Goal: Task Accomplishment & Management: Complete application form

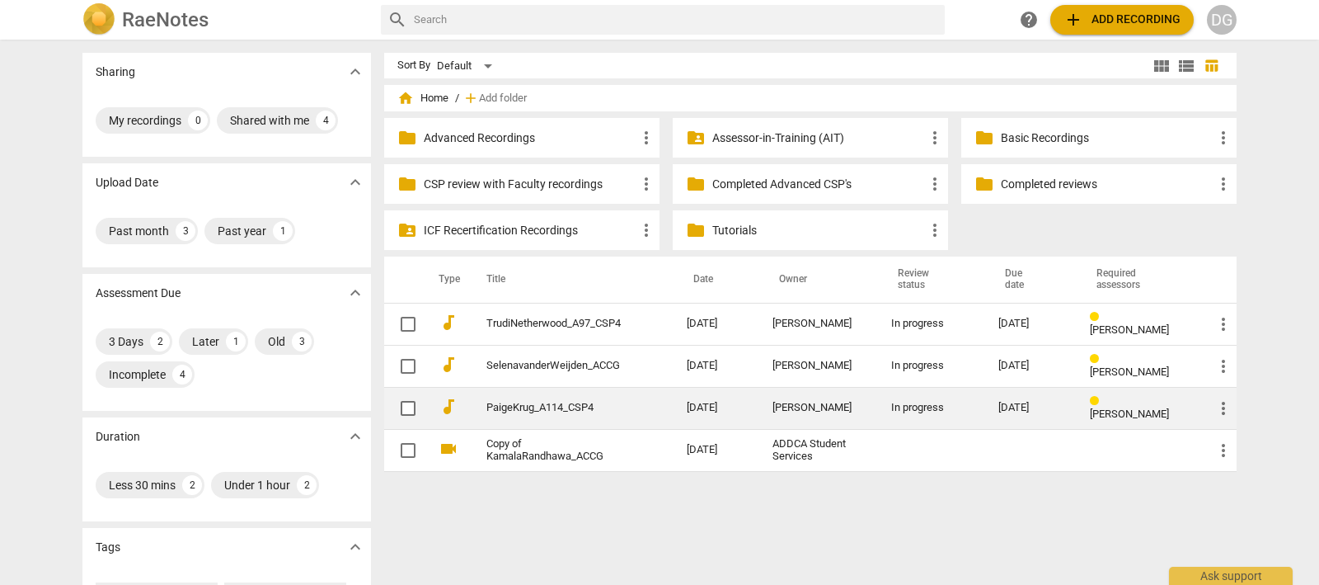
click at [561, 403] on link "PaigeKrug_A114_CSP4" at bounding box center [556, 408] width 141 height 12
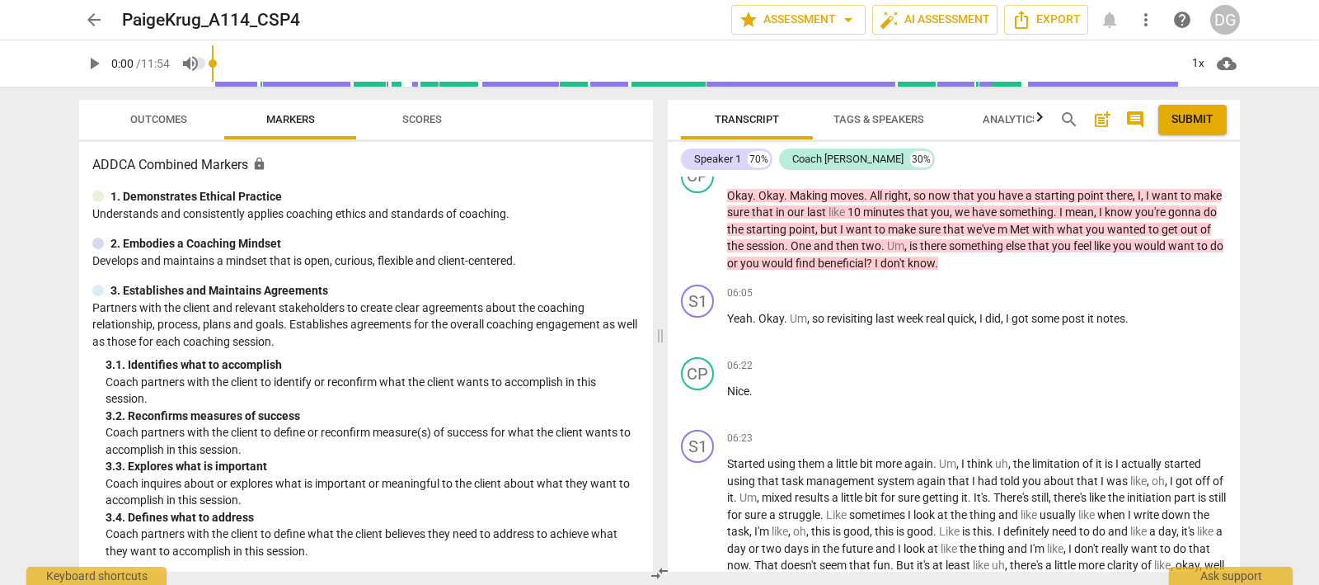
scroll to position [1339, 0]
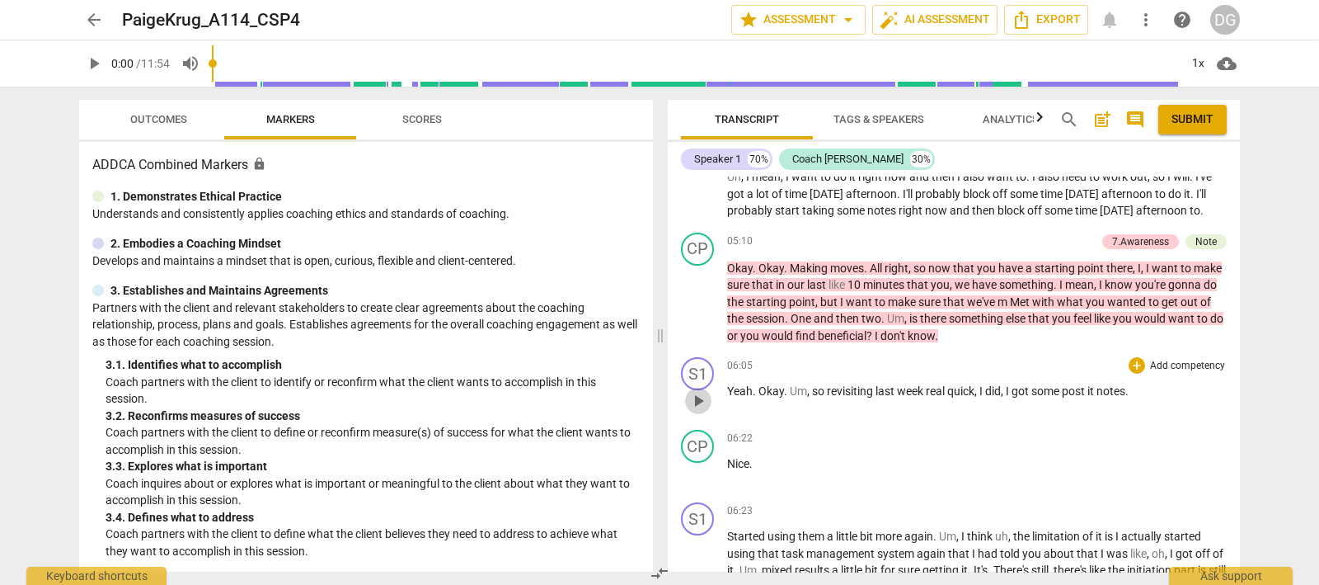
click at [700, 407] on span "play_arrow" at bounding box center [698, 401] width 20 height 20
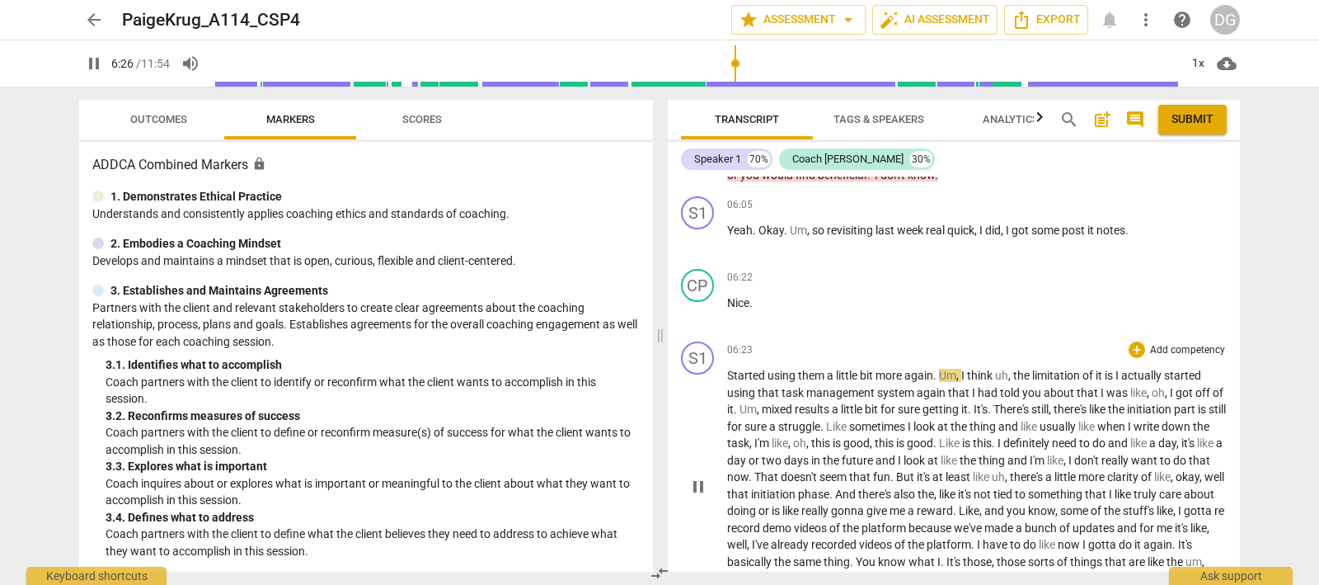
scroll to position [1545, 0]
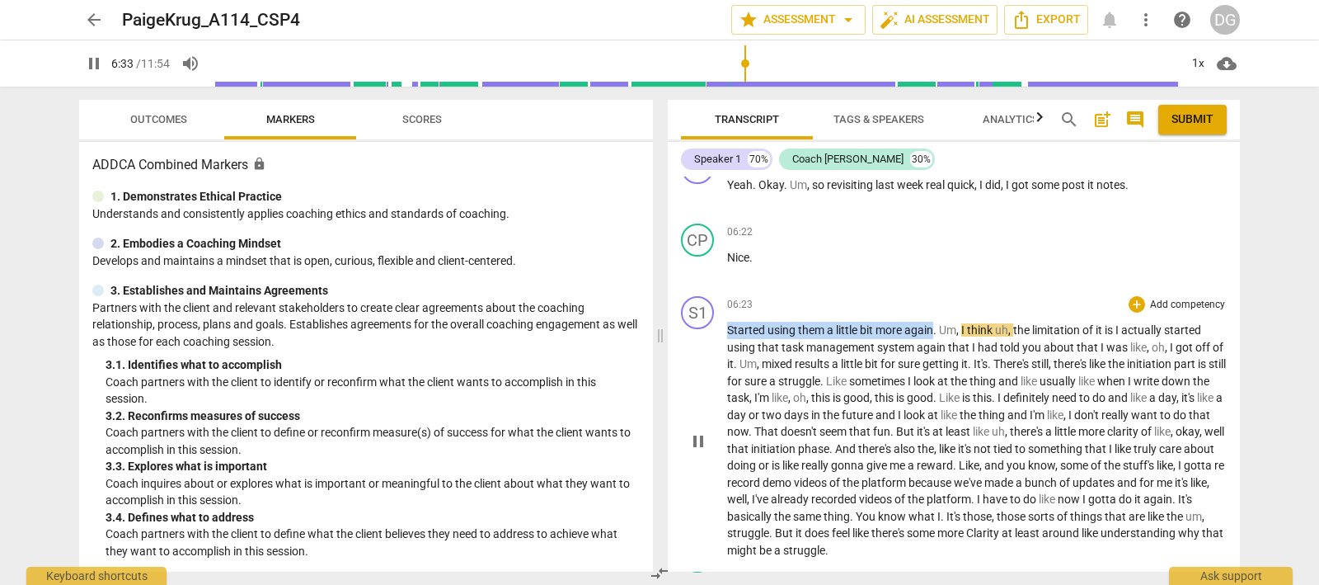
drag, startPoint x: 726, startPoint y: 341, endPoint x: 932, endPoint y: 336, distance: 205.4
click at [932, 336] on p "Started using them a little bit more again . Um , I think uh , the limitation o…" at bounding box center [977, 440] width 500 height 237
click at [966, 319] on icon "button" at bounding box center [973, 320] width 16 height 20
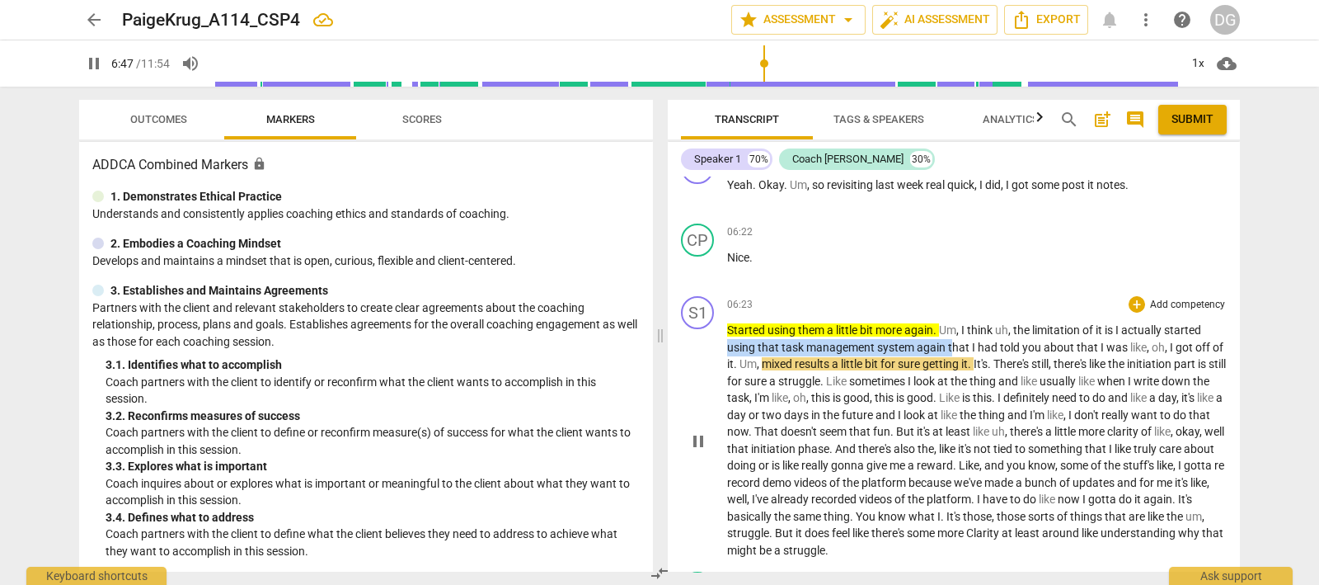
drag, startPoint x: 726, startPoint y: 358, endPoint x: 950, endPoint y: 365, distance: 223.5
click at [950, 365] on p "Started using them a little bit more again . Um , I think uh , the limitation o…" at bounding box center [977, 440] width 500 height 237
click at [1010, 326] on icon "button" at bounding box center [1008, 336] width 16 height 20
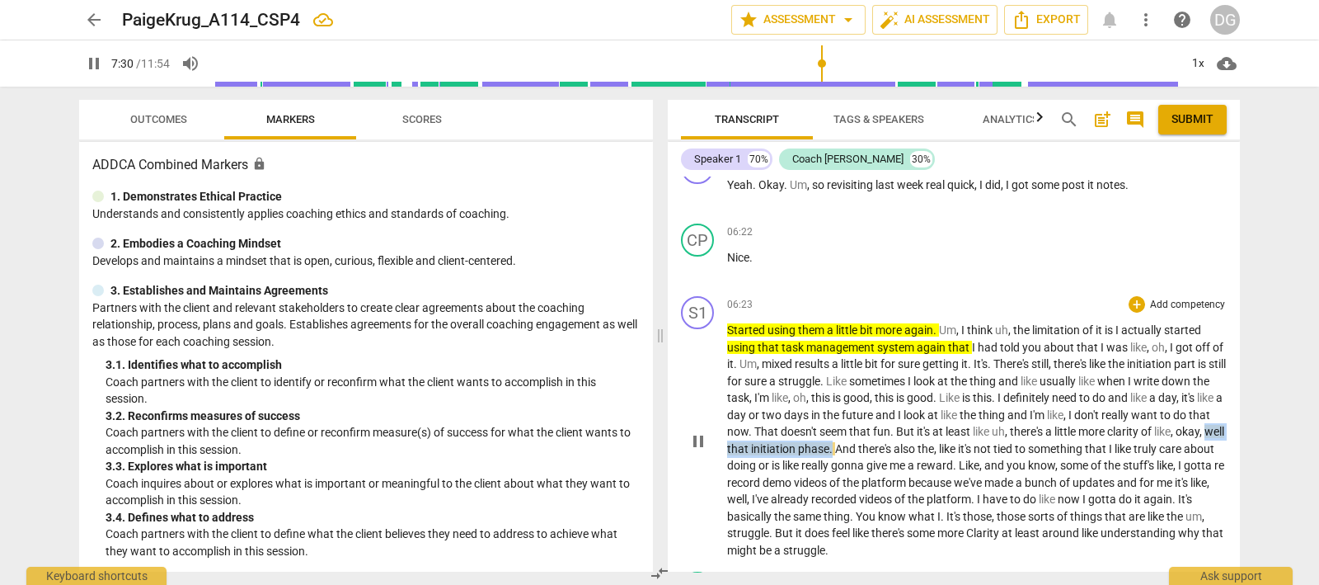
drag, startPoint x: 825, startPoint y: 460, endPoint x: 953, endPoint y: 464, distance: 127.9
click at [953, 464] on p "Started using them a little bit more again . Um , I think uh , the limitation o…" at bounding box center [977, 440] width 500 height 237
click at [997, 431] on icon "button" at bounding box center [994, 436] width 10 height 12
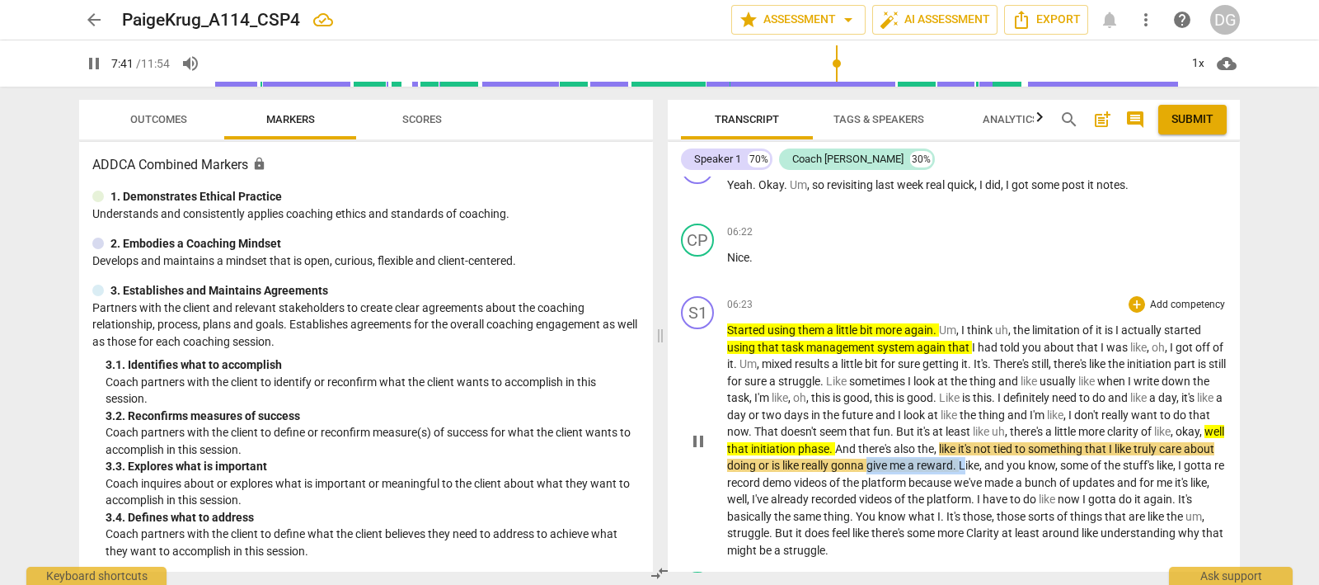
drag, startPoint x: 1002, startPoint y: 476, endPoint x: 1097, endPoint y: 480, distance: 94.9
click at [1097, 480] on p "Started using them a little bit more again . Um , I think uh , the limitation o…" at bounding box center [977, 440] width 500 height 237
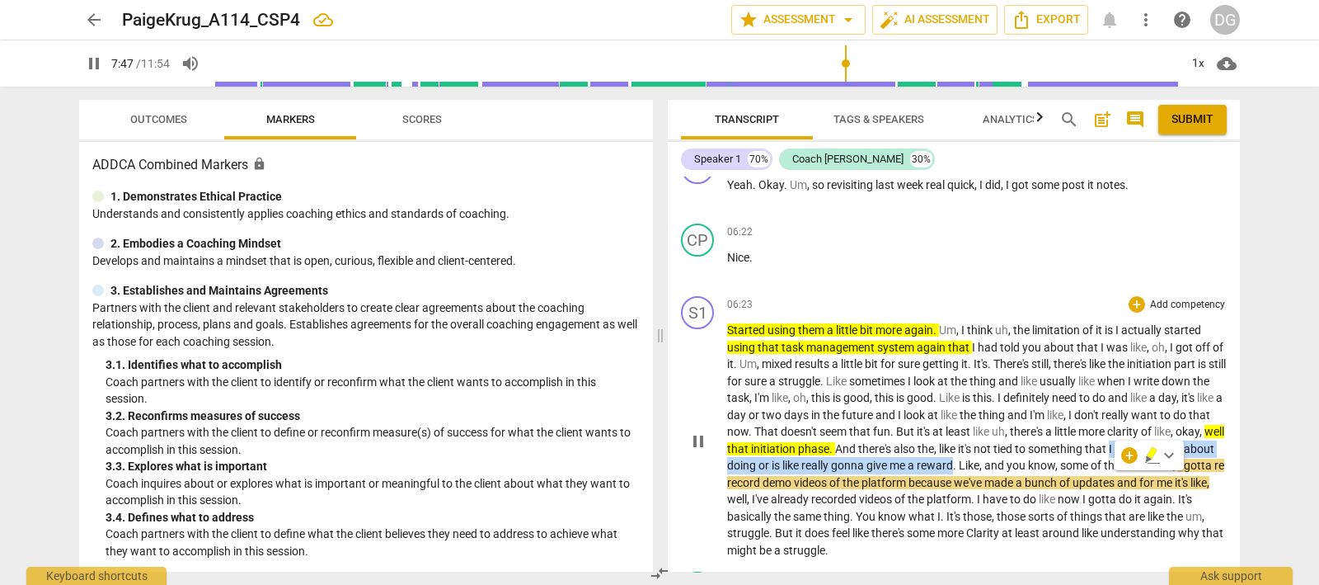
drag, startPoint x: 750, startPoint y: 477, endPoint x: 1087, endPoint y: 479, distance: 337.2
click at [1087, 479] on p "Started using them a little bit more again . Um , I think uh , the limitation o…" at bounding box center [977, 440] width 500 height 237
click at [953, 472] on span "reward" at bounding box center [935, 464] width 36 height 13
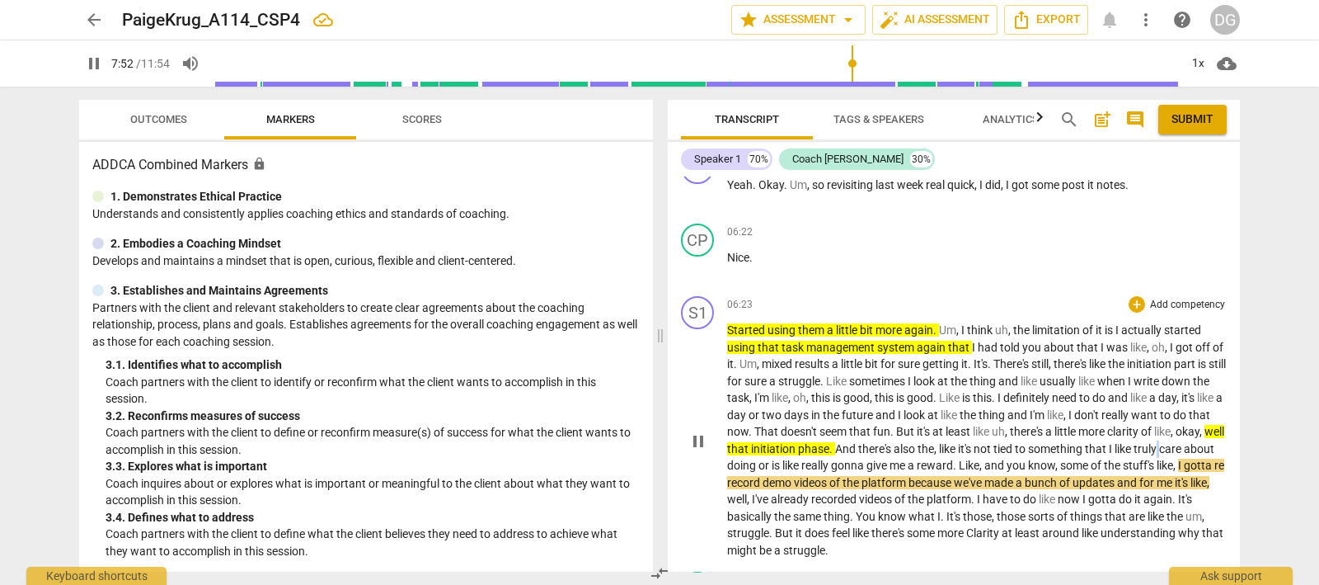
drag, startPoint x: 1072, startPoint y: 476, endPoint x: 791, endPoint y: 472, distance: 280.3
click at [800, 472] on p "Started using them a little bit more again . Um , I think uh , the limitation o…" at bounding box center [977, 440] width 500 height 237
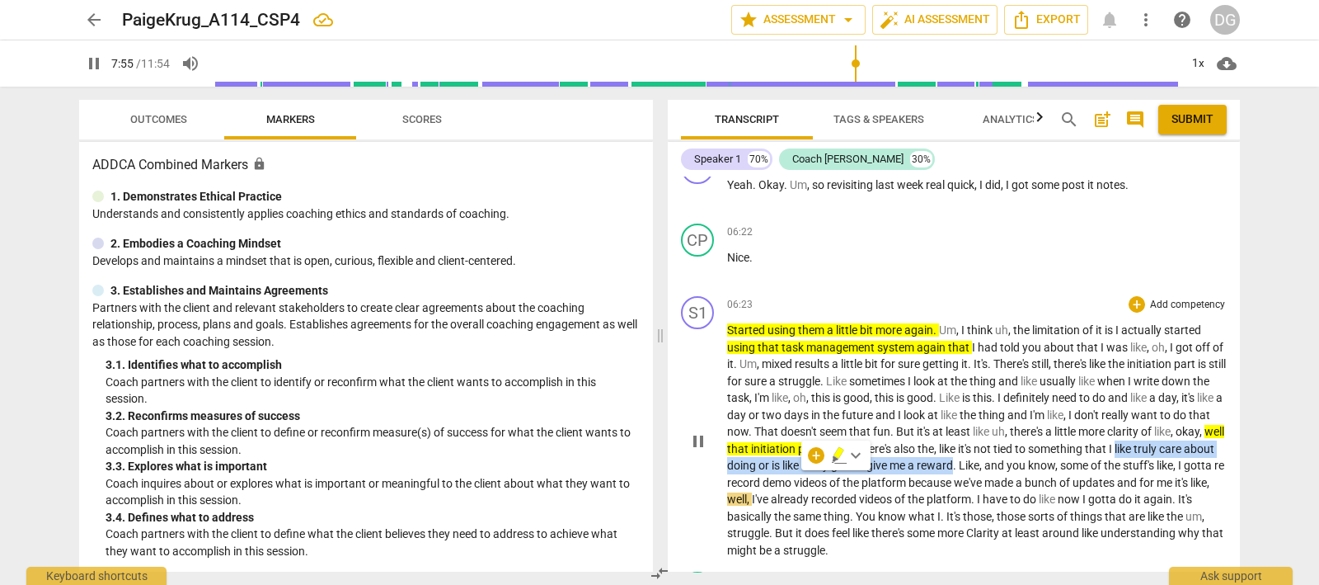
drag, startPoint x: 754, startPoint y: 476, endPoint x: 1088, endPoint y: 481, distance: 333.9
click at [1088, 481] on p "Started using them a little bit more again . Um , I think uh , the limitation o…" at bounding box center [977, 440] width 500 height 237
click at [953, 472] on span "reward" at bounding box center [935, 464] width 36 height 13
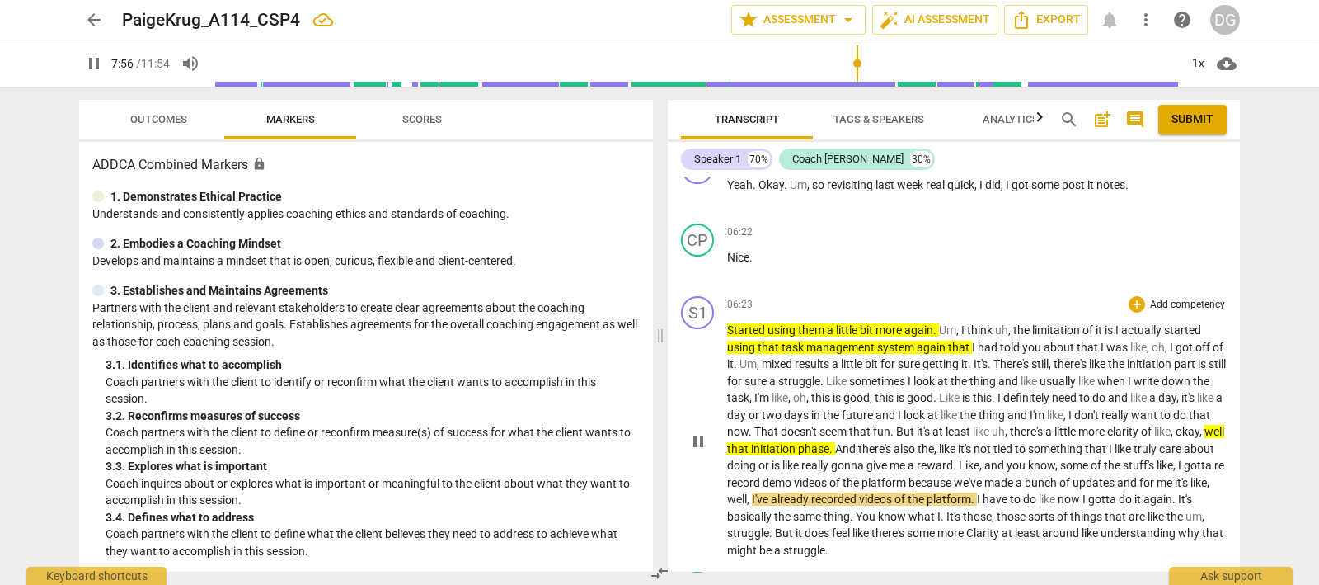
click at [953, 472] on span "reward" at bounding box center [935, 464] width 36 height 13
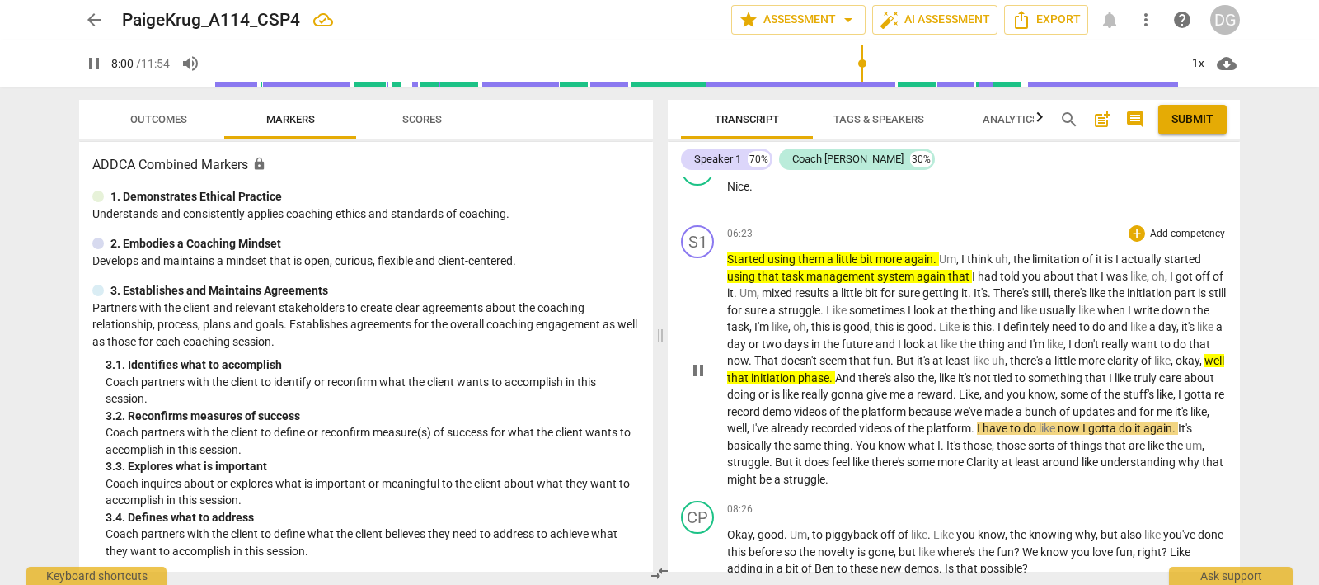
scroll to position [1648, 0]
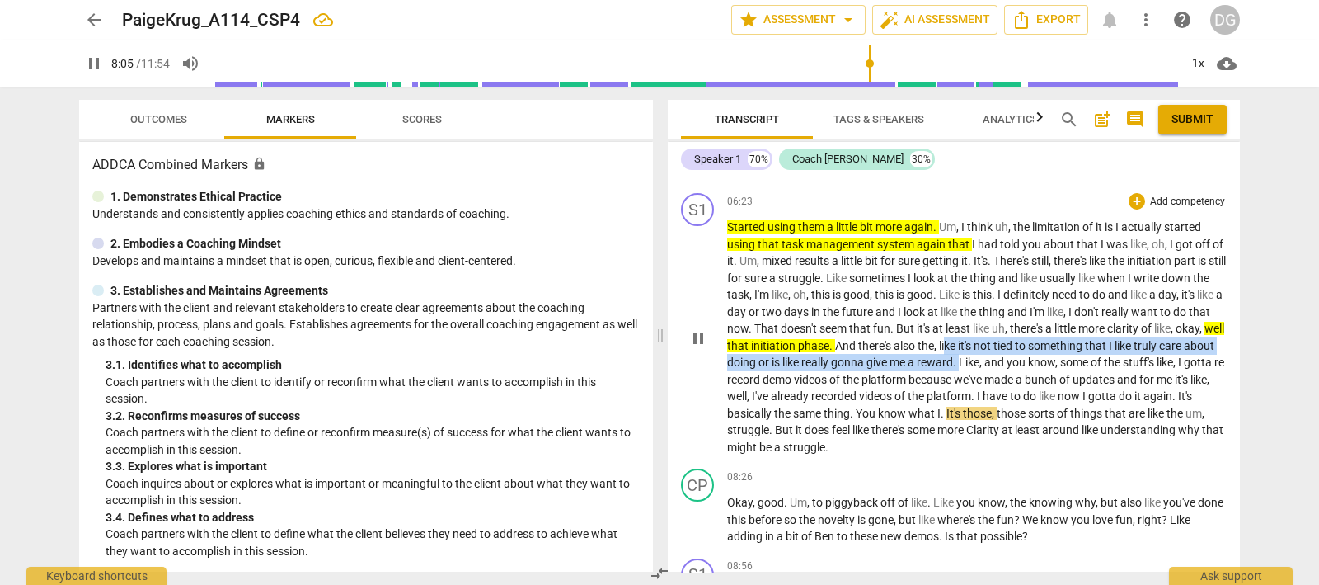
drag, startPoint x: 1065, startPoint y: 354, endPoint x: 1092, endPoint y: 374, distance: 34.1
click at [1092, 374] on p "Started using them a little bit more again . Um , I think uh , the limitation o…" at bounding box center [977, 336] width 500 height 237
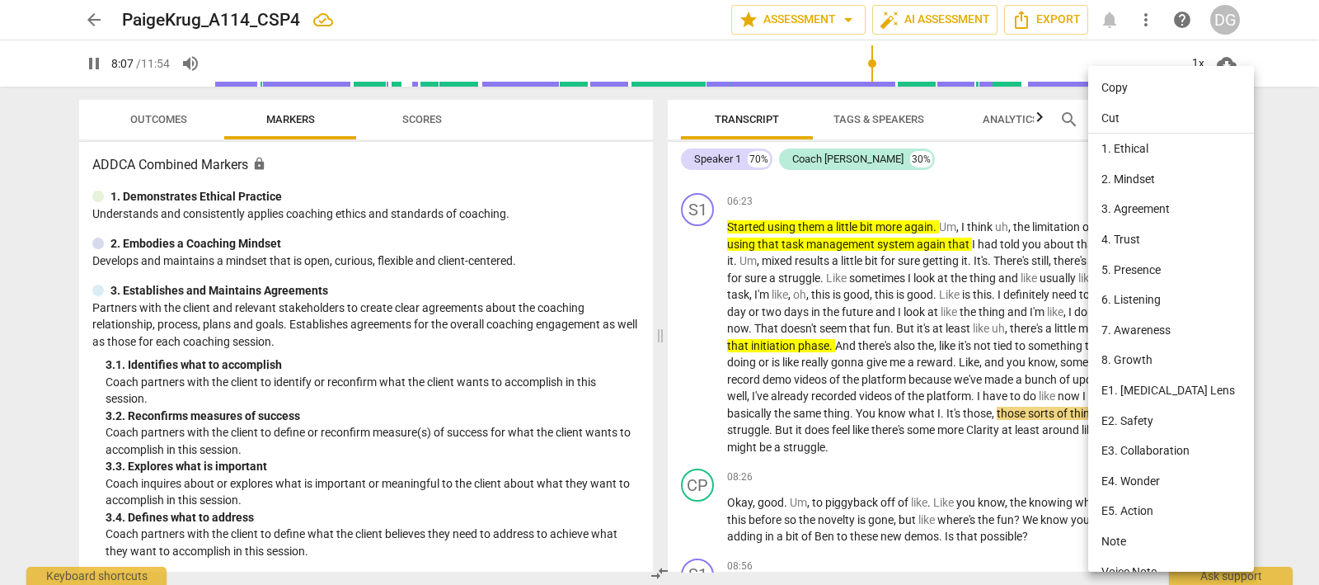
click at [1072, 369] on div at bounding box center [659, 292] width 1319 height 585
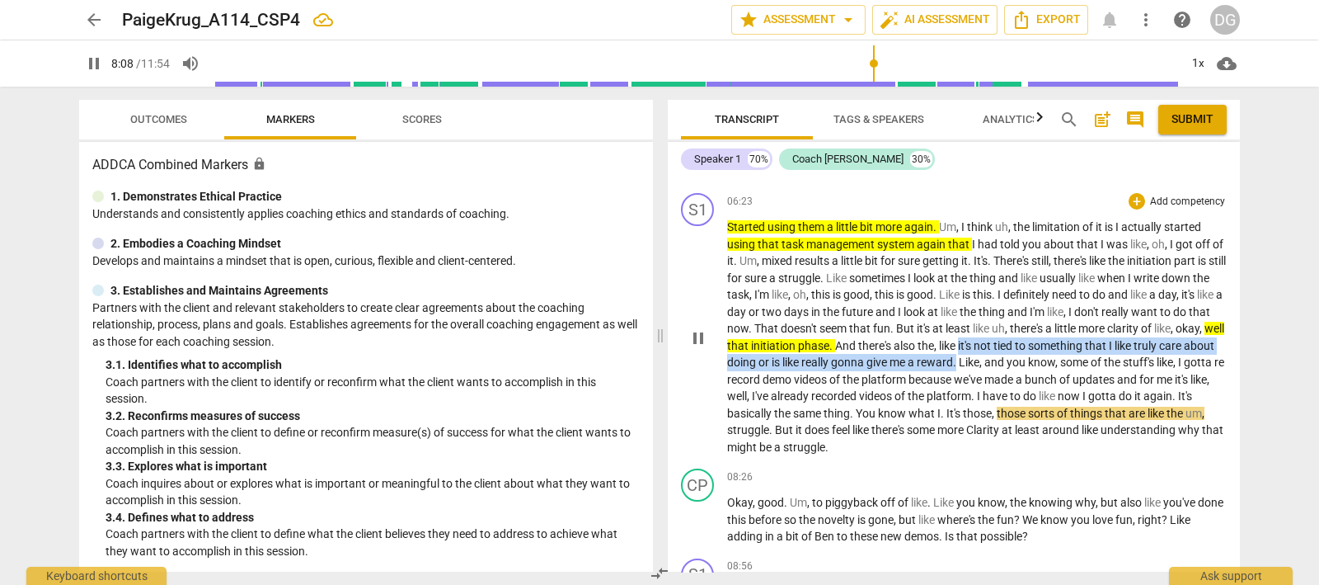
drag, startPoint x: 1080, startPoint y: 356, endPoint x: 1092, endPoint y: 369, distance: 18.1
click at [1092, 369] on p "Started using them a little bit more again . Um , I think uh , the limitation o…" at bounding box center [977, 336] width 500 height 237
click at [1125, 350] on icon "button" at bounding box center [1132, 352] width 16 height 20
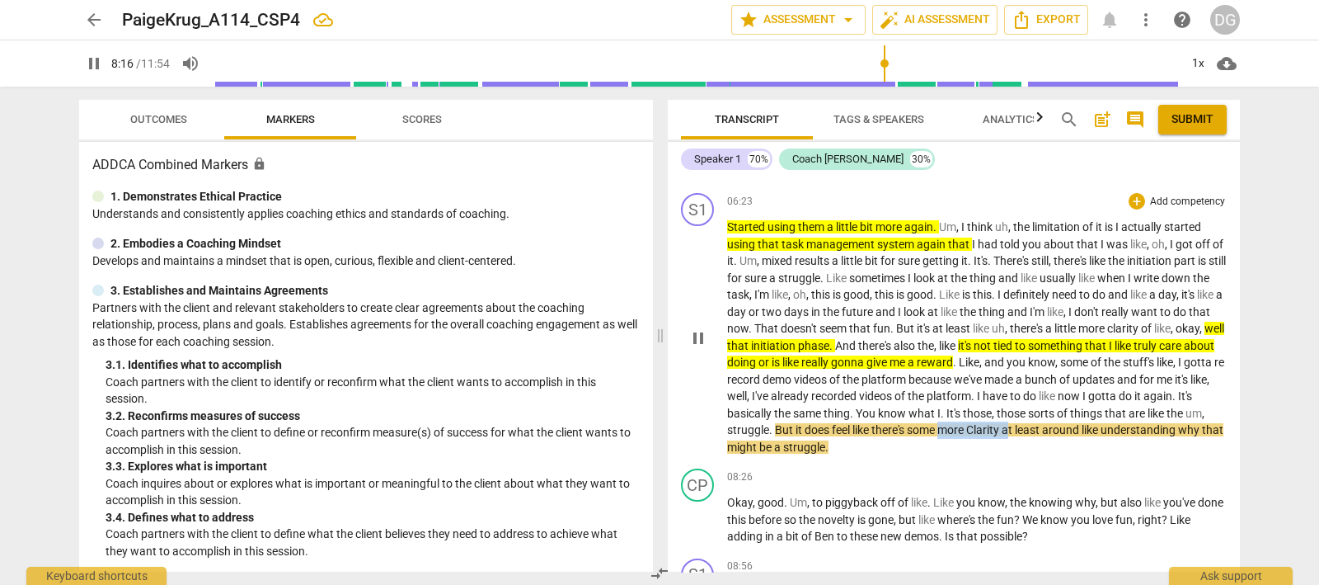
drag, startPoint x: 1134, startPoint y: 439, endPoint x: 1195, endPoint y: 442, distance: 61.1
click at [1195, 442] on p "Started using them a little bit more again . Um , I think uh , the limitation o…" at bounding box center [977, 336] width 500 height 237
click at [1147, 455] on p "Started using them a little bit more again . Um , I think uh , the limitation o…" at bounding box center [977, 336] width 500 height 237
drag, startPoint x: 1126, startPoint y: 443, endPoint x: 1045, endPoint y: 463, distance: 84.2
click at [1045, 455] on p "Started using them a little bit more again . Um , I think uh , the limitation o…" at bounding box center [977, 336] width 500 height 237
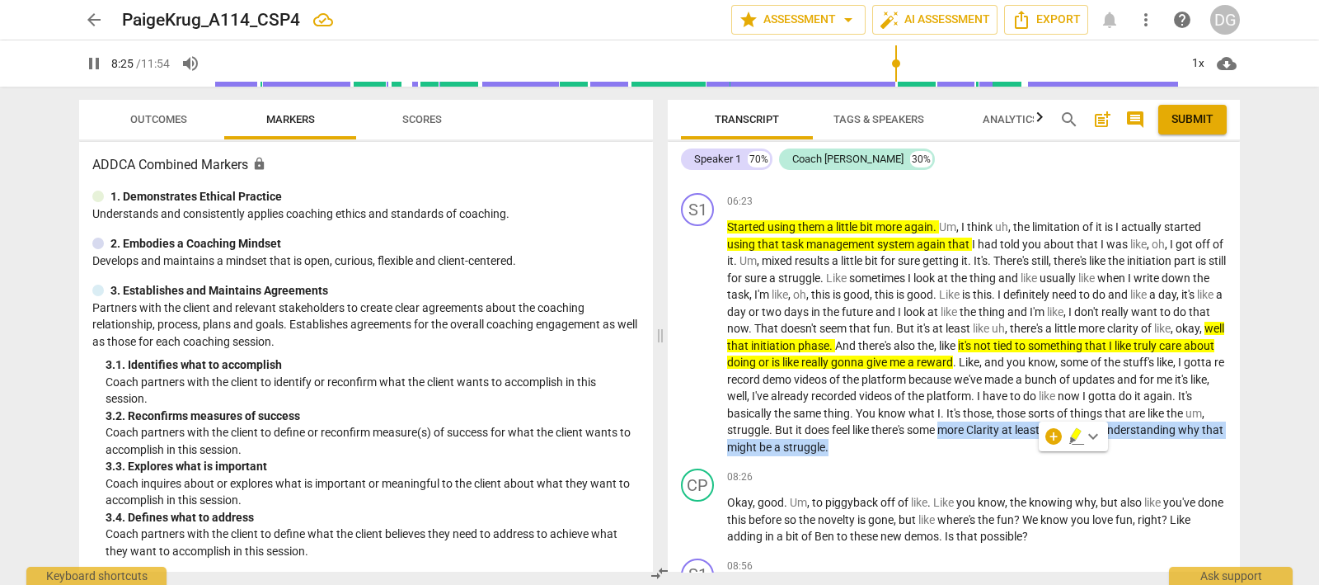
click at [1078, 433] on icon "button" at bounding box center [1076, 434] width 10 height 12
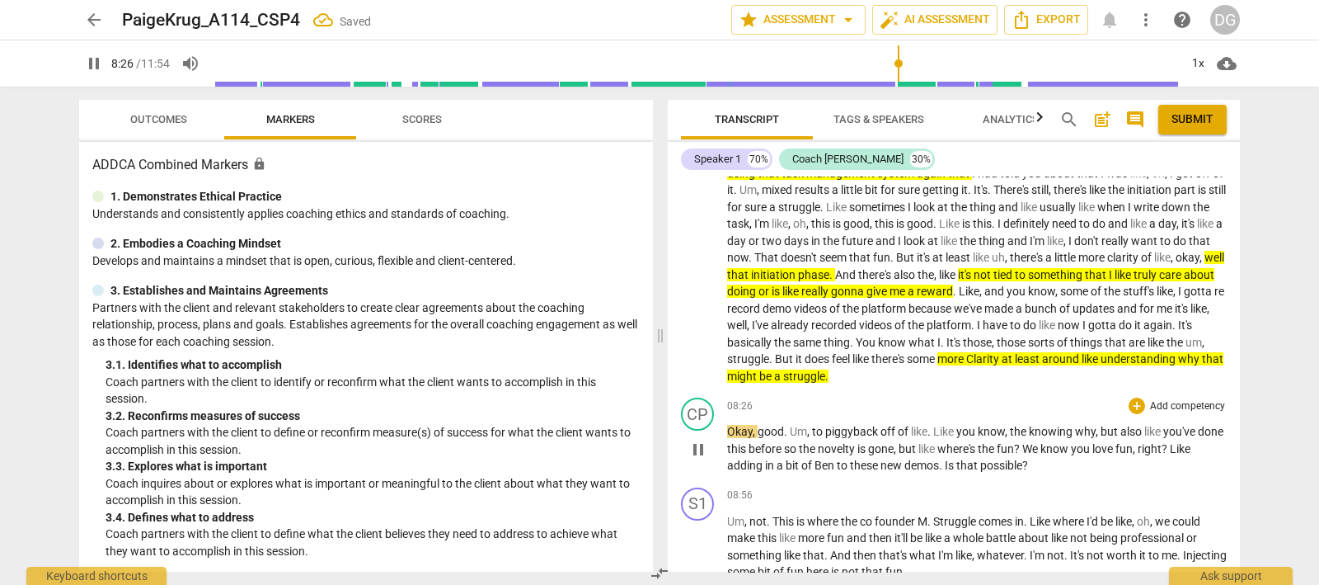
scroll to position [1752, 0]
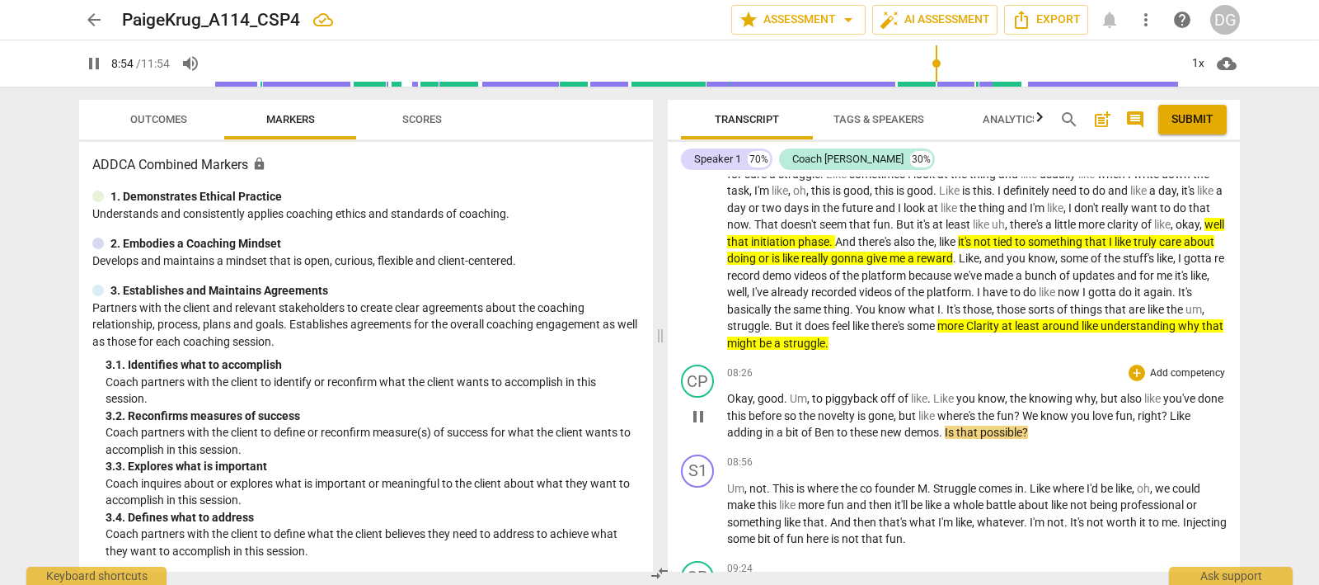
click at [699, 426] on span "pause" at bounding box center [698, 416] width 20 height 20
type input "535"
click at [1129, 381] on div "+" at bounding box center [1137, 372] width 16 height 16
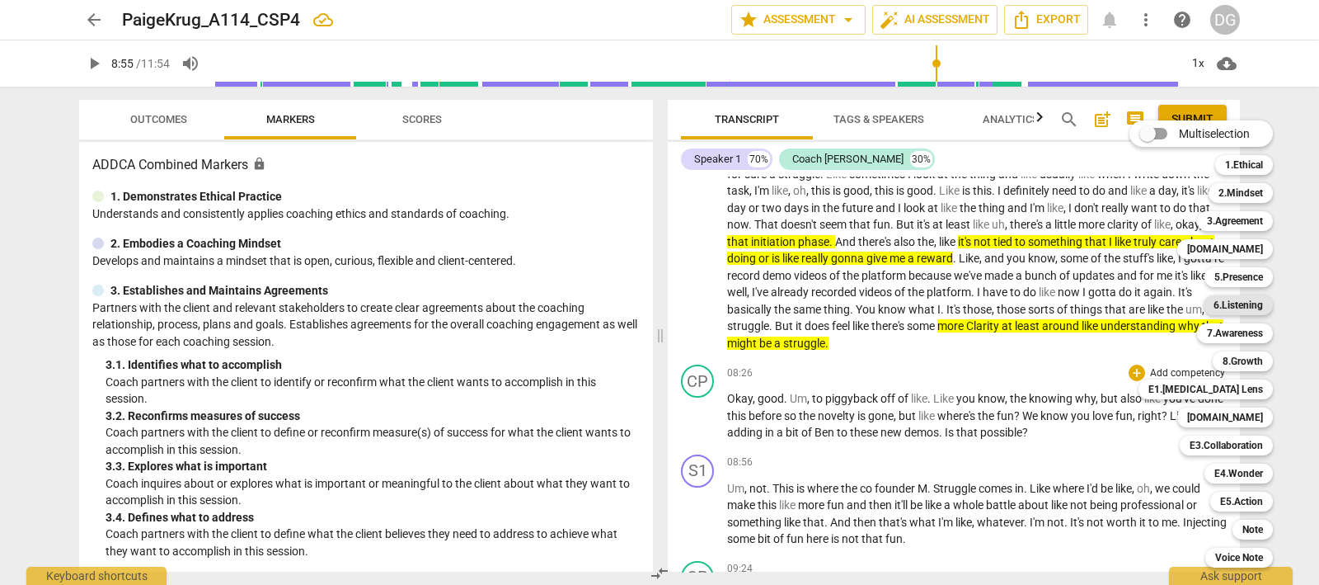
click at [1241, 298] on b "6.Listening" at bounding box center [1238, 305] width 49 height 20
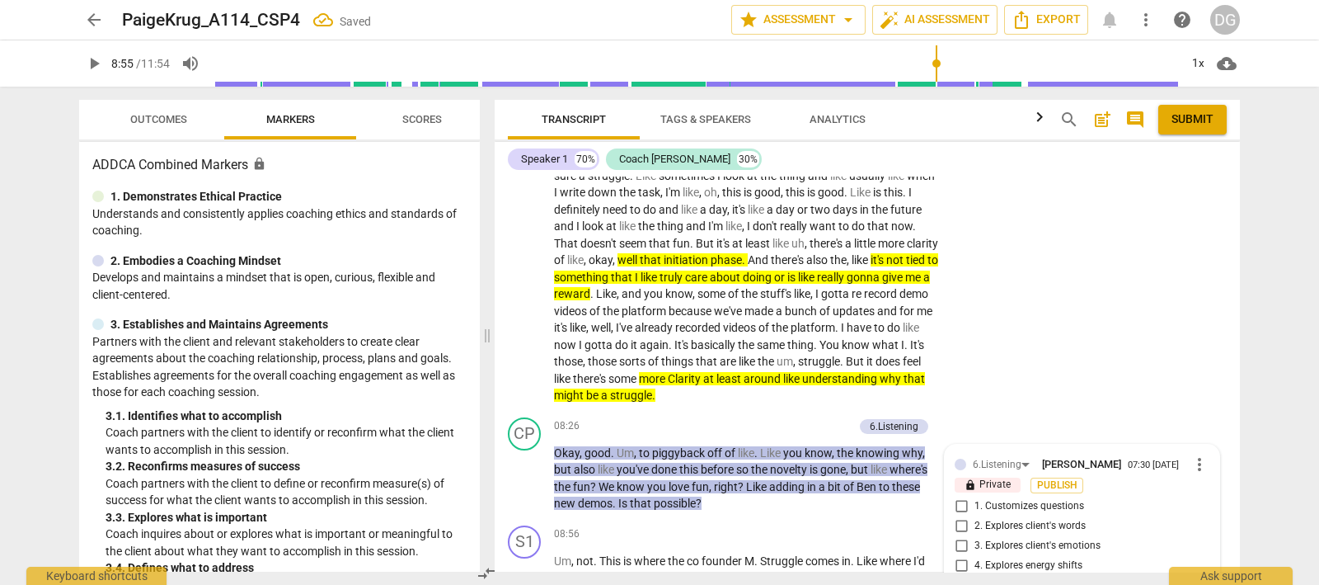
scroll to position [2196, 0]
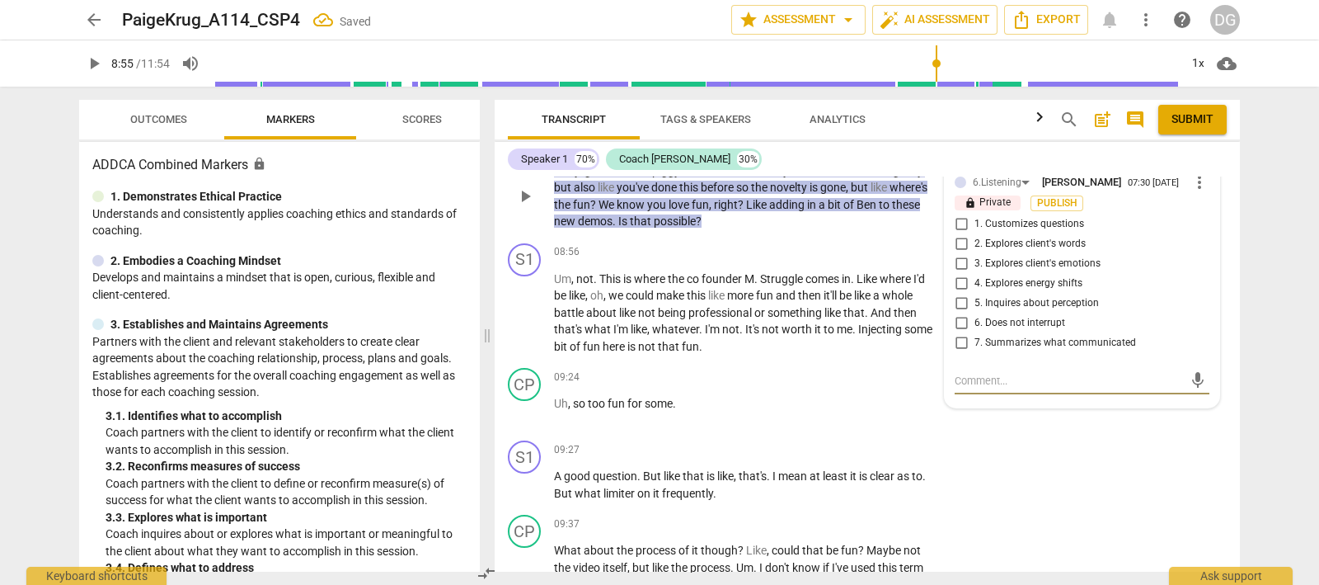
click at [956, 214] on input "1. Customizes questions" at bounding box center [961, 224] width 26 height 20
checkbox input "true"
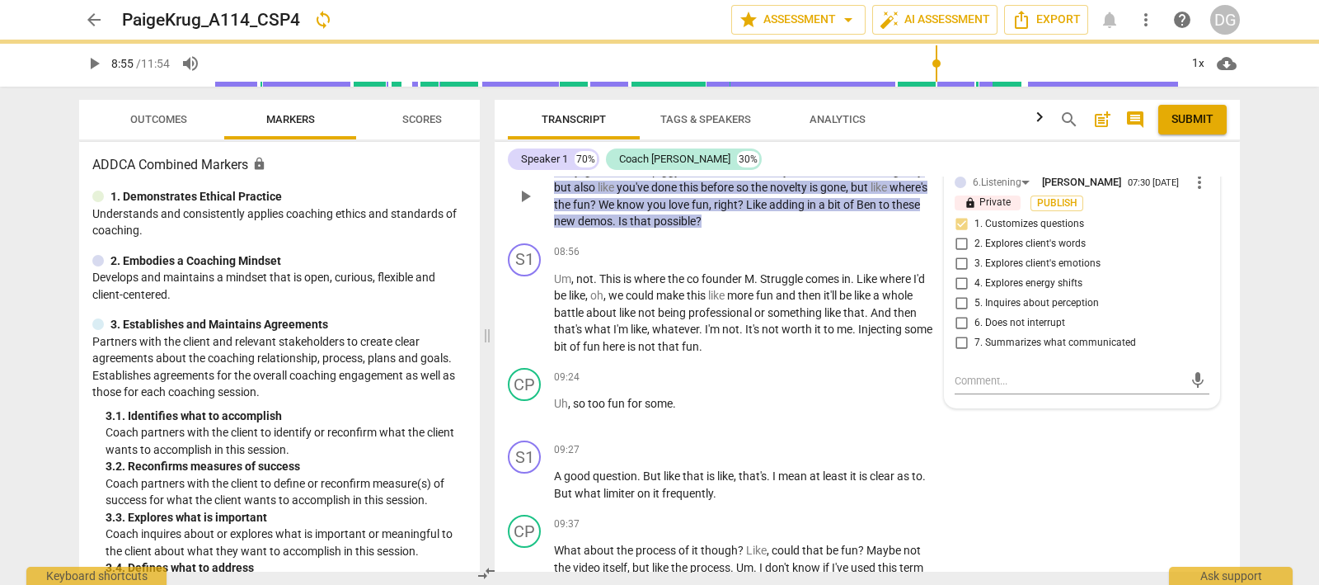
click at [957, 237] on input "2. Explores client's words" at bounding box center [961, 244] width 26 height 20
checkbox input "true"
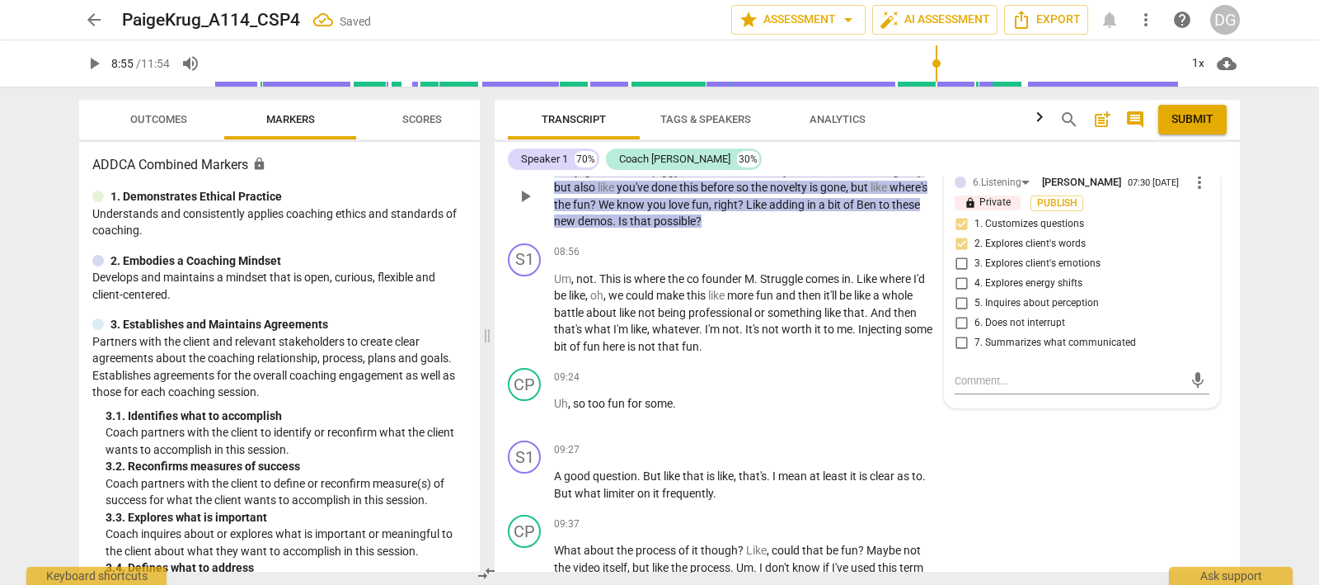
click at [956, 294] on input "5. Inquires about perception" at bounding box center [961, 304] width 26 height 20
checkbox input "true"
click at [956, 314] on input "6. Does not interrupt" at bounding box center [961, 323] width 26 height 20
checkbox input "true"
click at [957, 333] on input "7. Summarizes what communicated" at bounding box center [961, 343] width 26 height 20
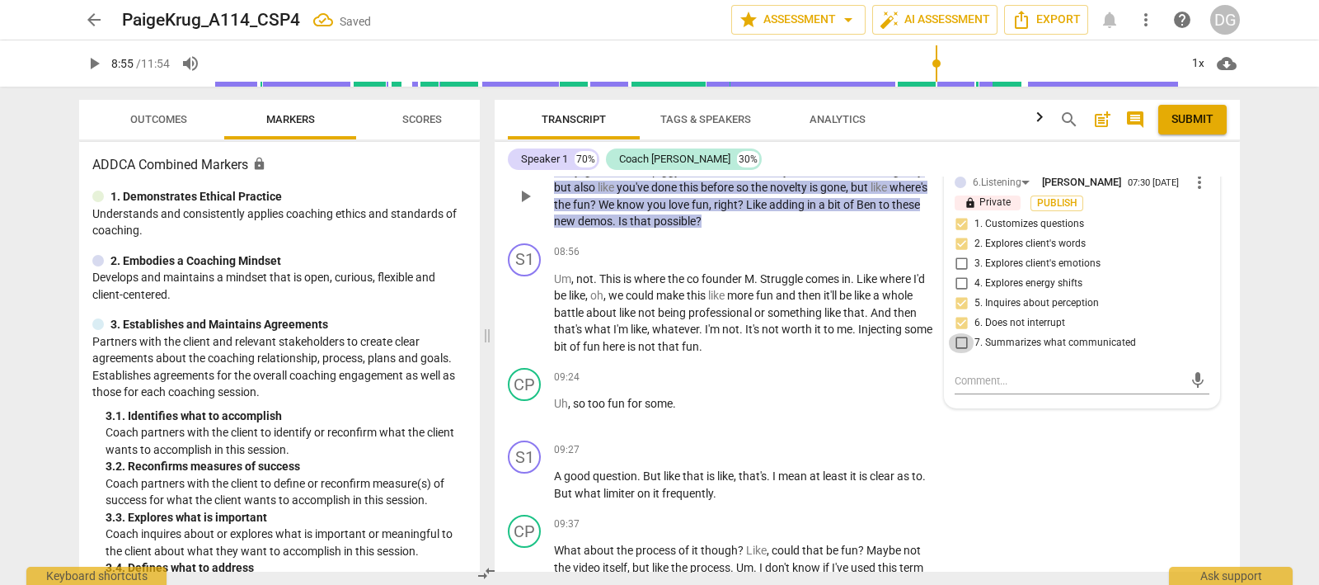
checkbox input "true"
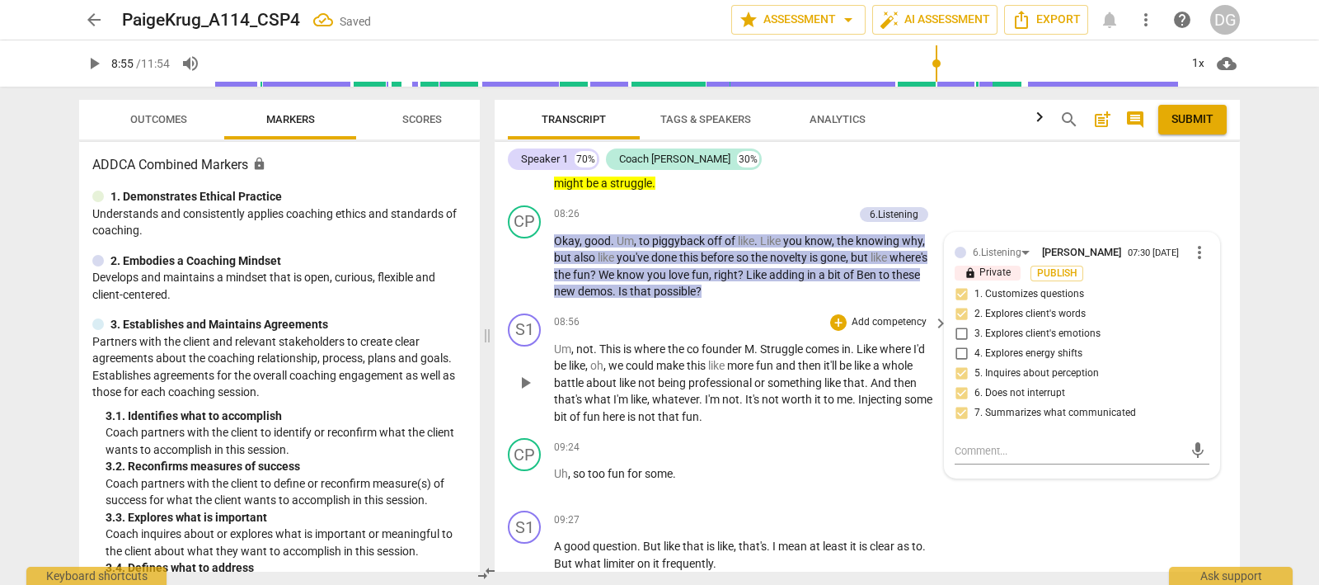
scroll to position [2092, 0]
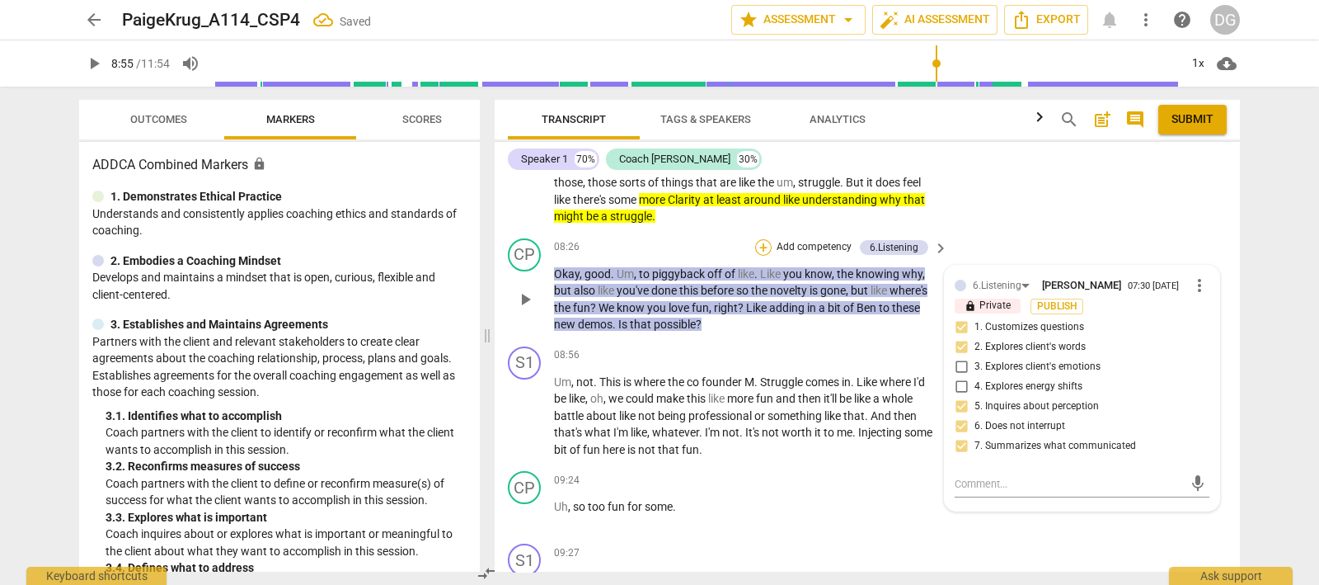
click at [758, 239] on div "+" at bounding box center [763, 247] width 16 height 16
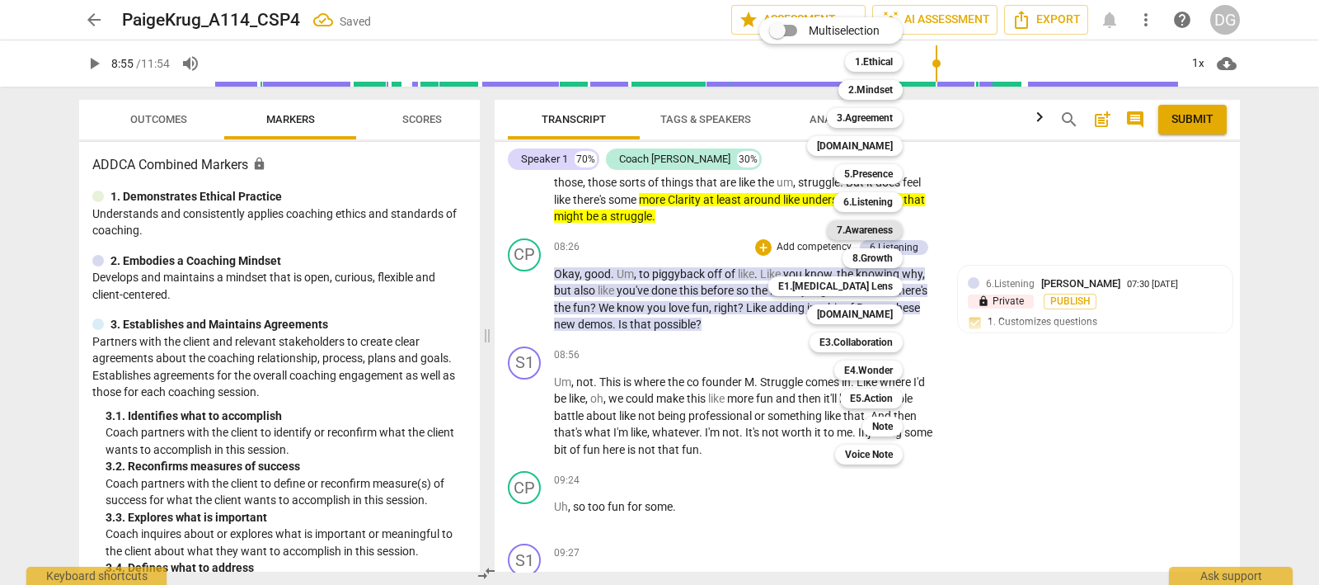
click at [874, 220] on b "7.Awareness" at bounding box center [865, 230] width 56 height 20
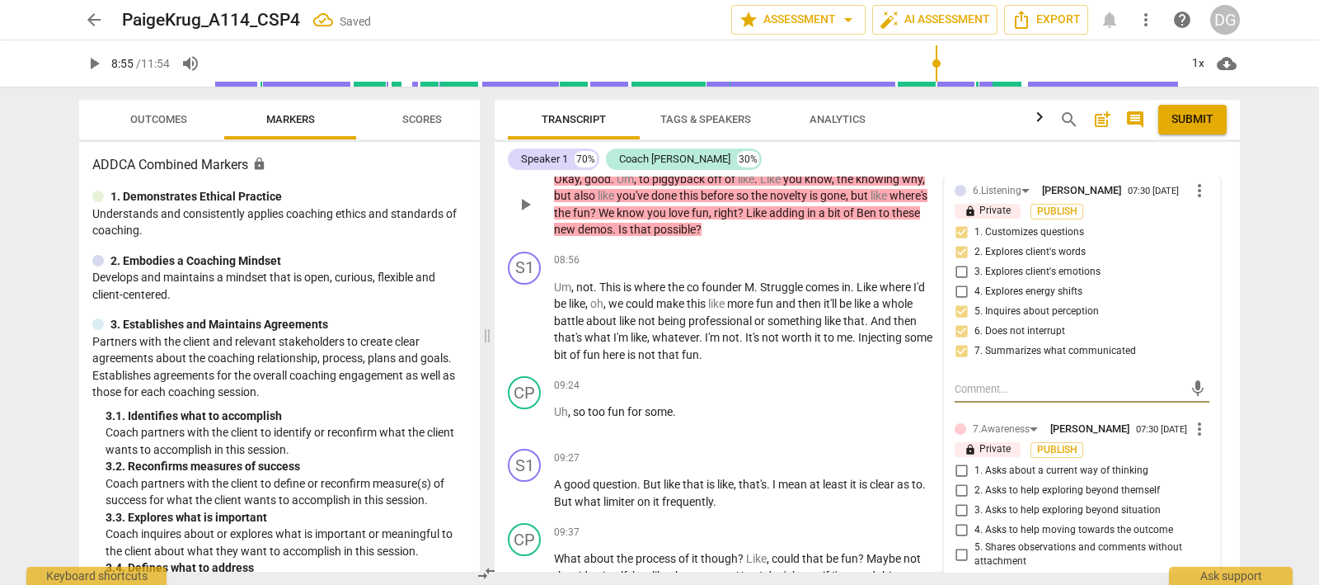
scroll to position [2299, 0]
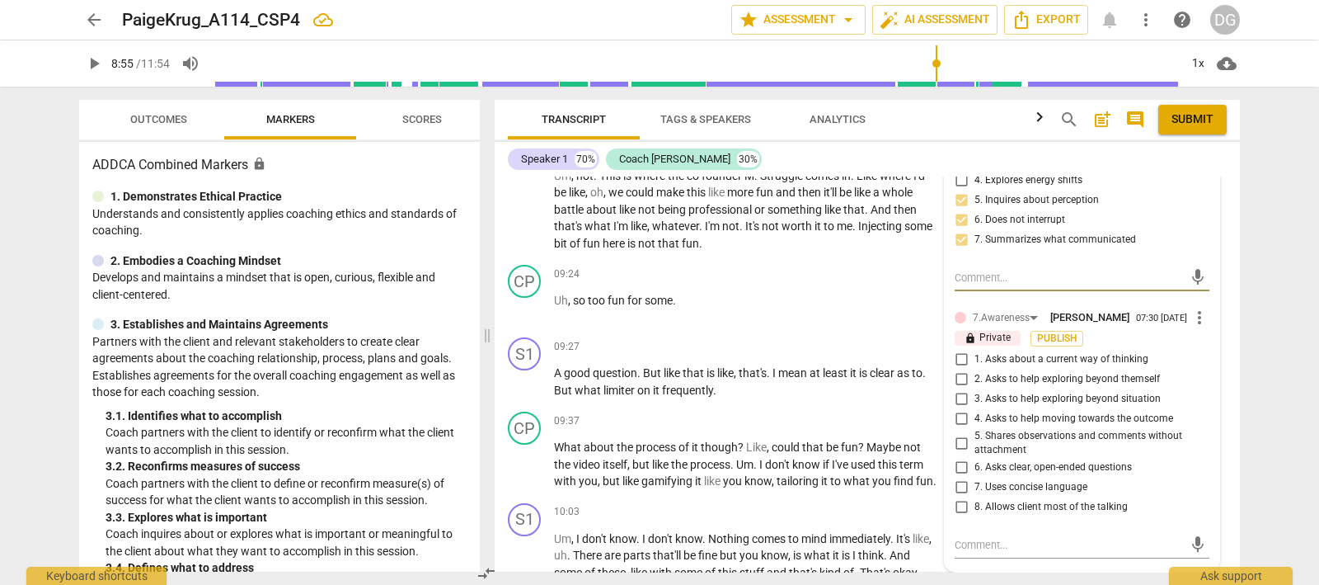
click at [957, 439] on input "5. Shares observations and comments without attachment" at bounding box center [961, 443] width 26 height 20
checkbox input "true"
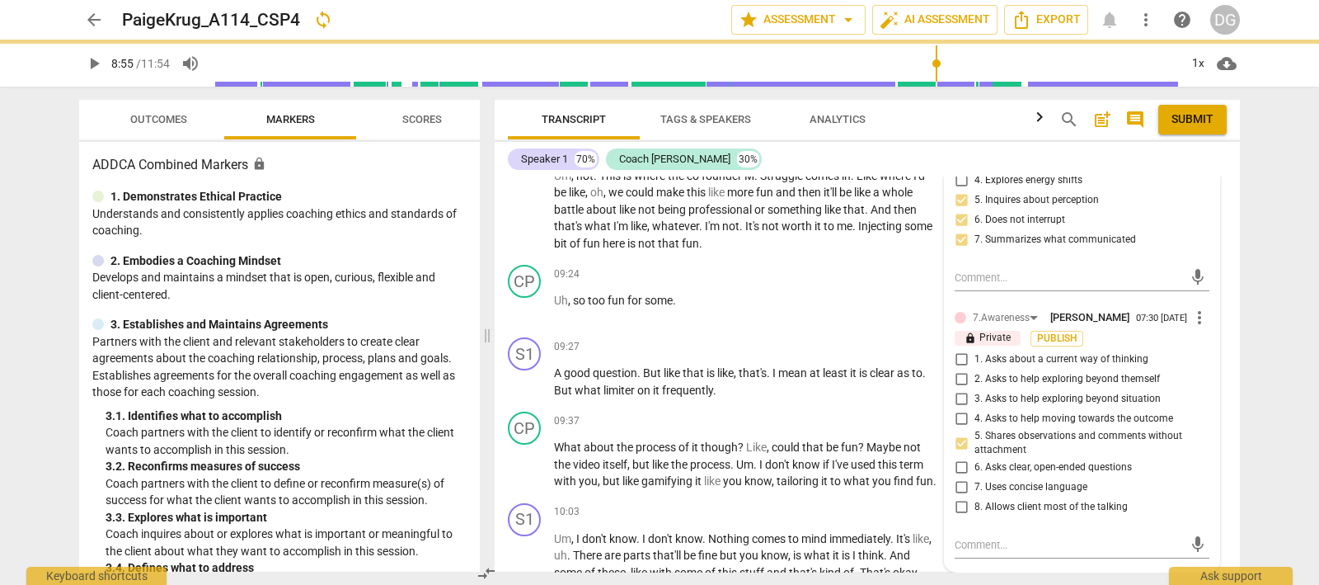
click at [960, 484] on input "7. Uses concise language" at bounding box center [961, 487] width 26 height 20
checkbox input "true"
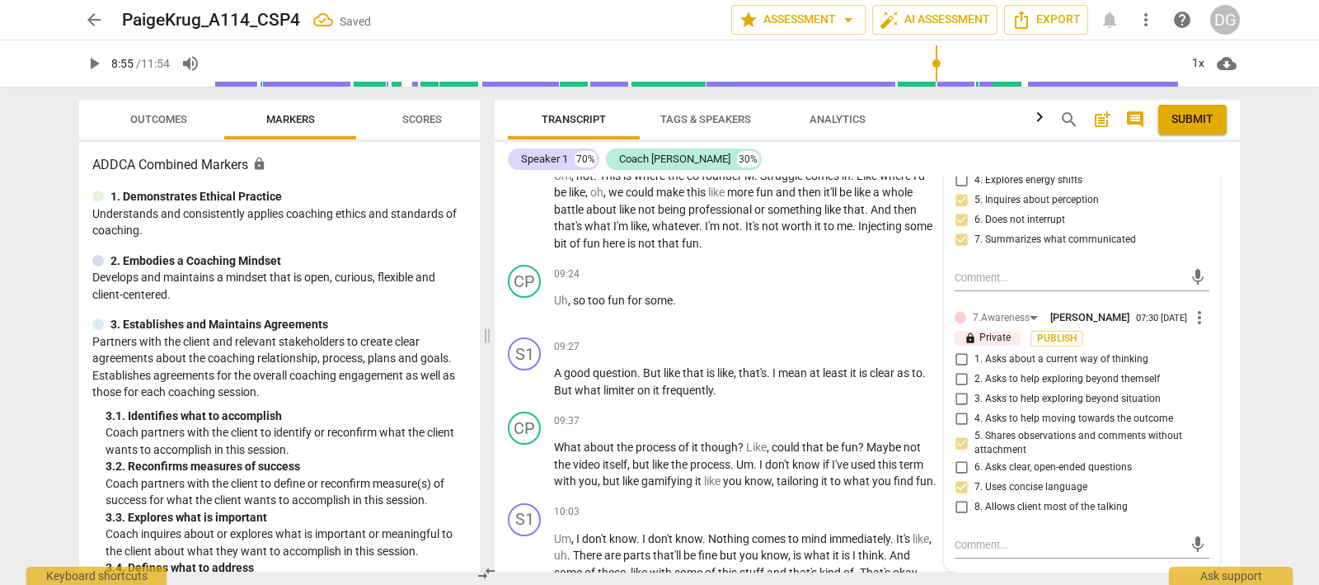
click at [956, 505] on input "8. Allows client most of the talking" at bounding box center [961, 507] width 26 height 20
checkbox input "true"
click at [952, 355] on input "1. Asks about a current way of thinking" at bounding box center [961, 360] width 26 height 20
checkbox input "true"
click at [959, 414] on input "4. Asks to help moving towards the outcome" at bounding box center [961, 419] width 26 height 20
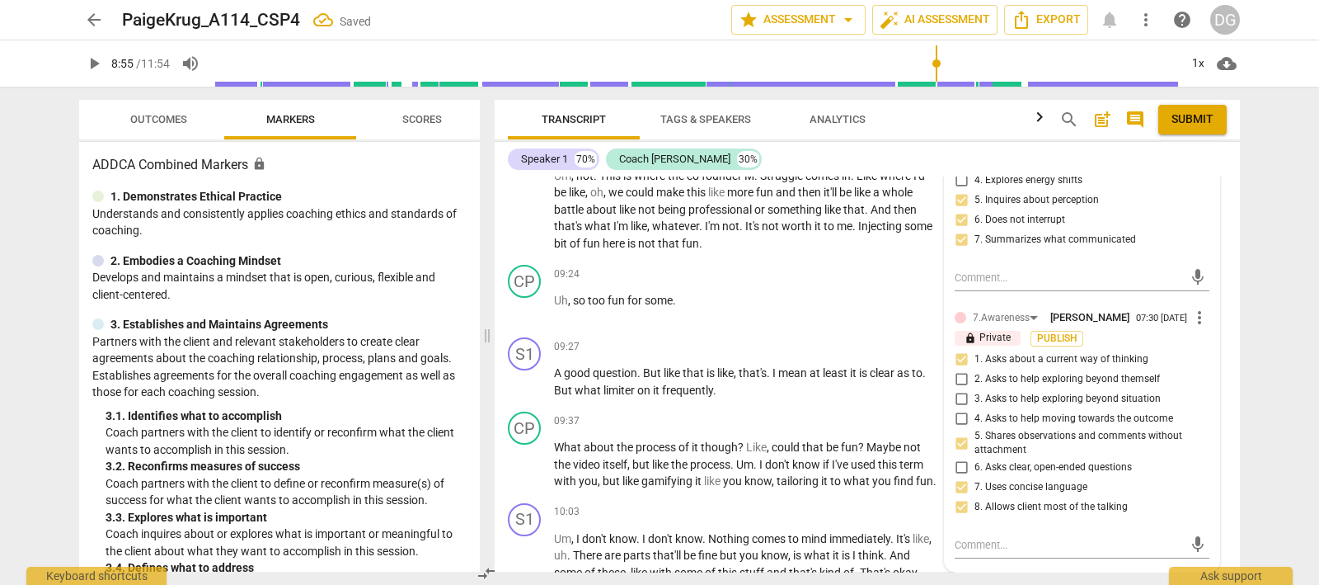
checkbox input "true"
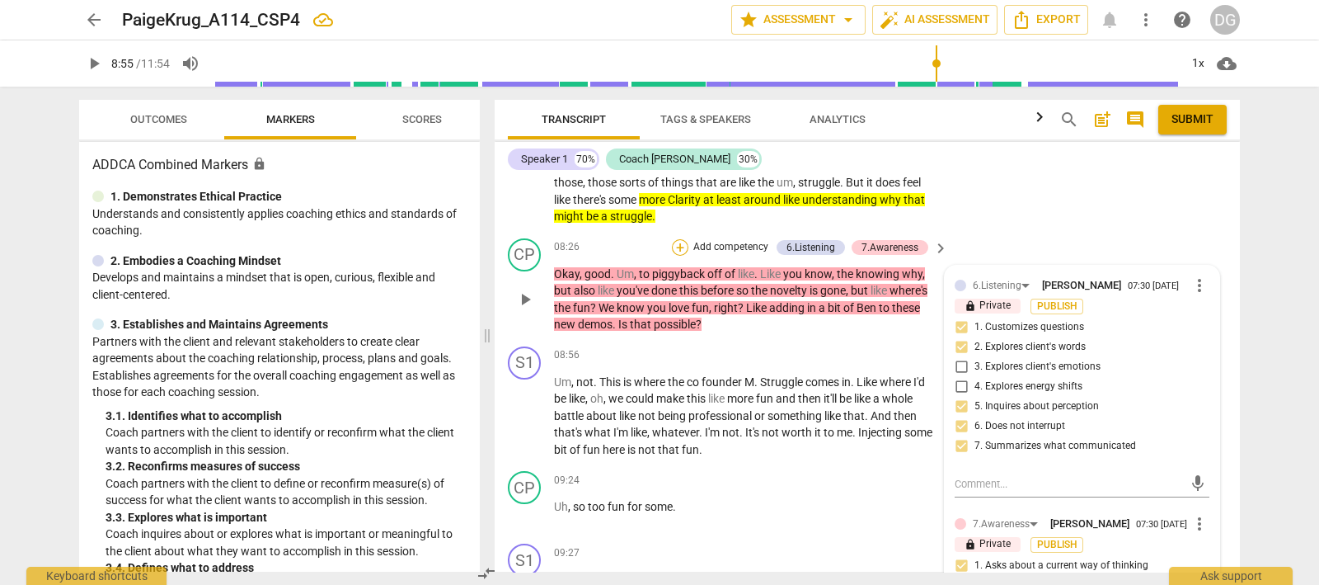
click at [676, 239] on div "+" at bounding box center [680, 247] width 16 height 16
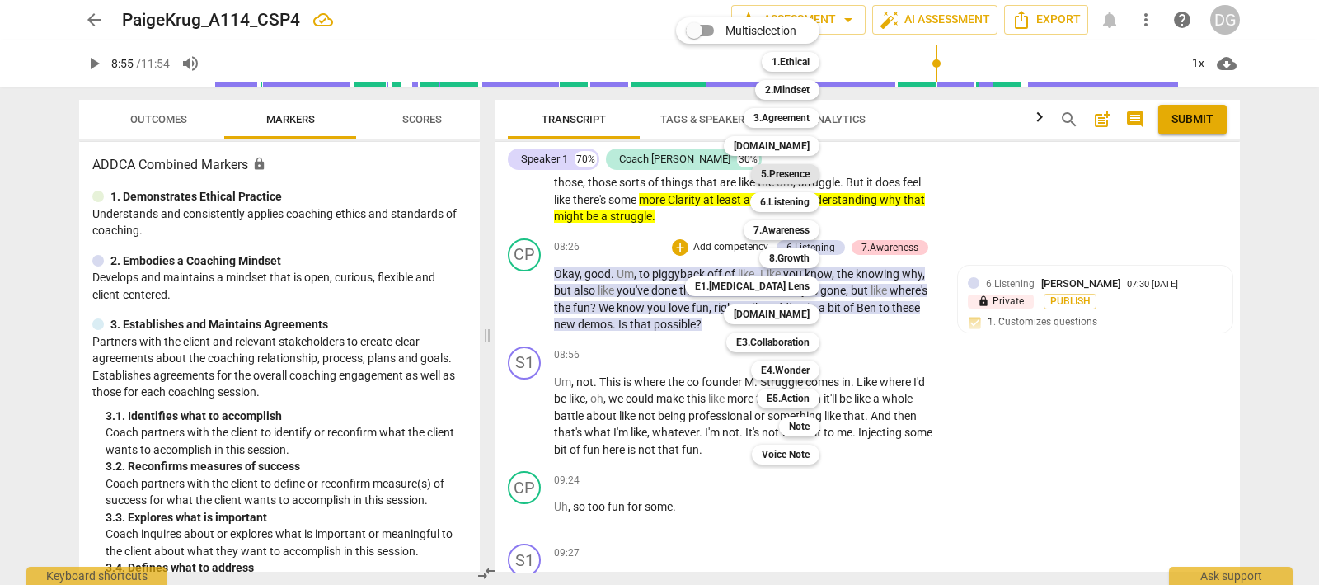
click at [797, 168] on b "5.Presence" at bounding box center [785, 174] width 49 height 20
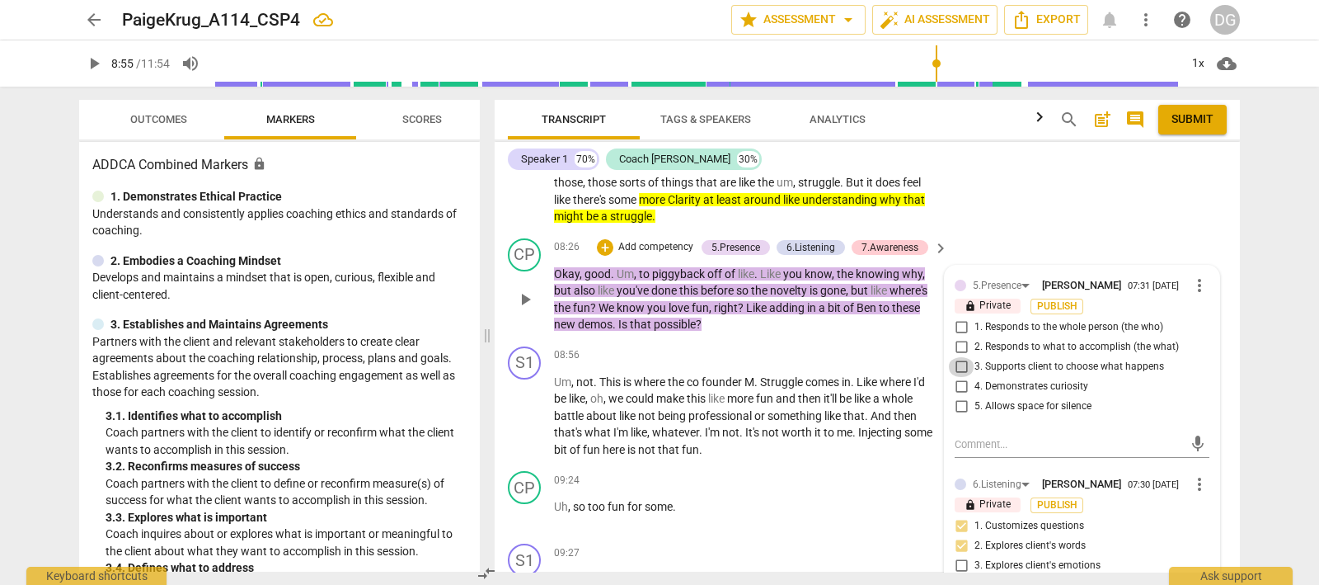
click at [959, 357] on input "3. Supports client to choose what happens" at bounding box center [961, 367] width 26 height 20
checkbox input "true"
click at [956, 337] on input "2. Responds to what to accomplish (the what)" at bounding box center [961, 347] width 26 height 20
checkbox input "true"
click at [956, 377] on input "4. Demonstrates curiosity" at bounding box center [961, 387] width 26 height 20
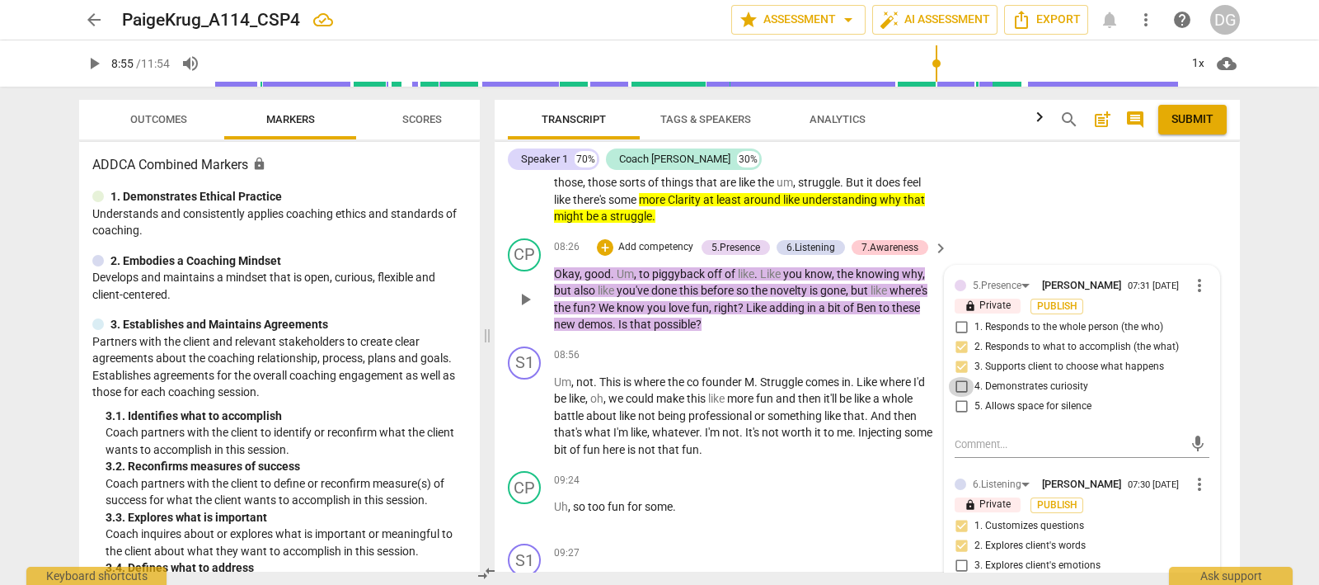
checkbox input "true"
click at [957, 397] on input "5. Allows space for silence" at bounding box center [961, 407] width 26 height 20
checkbox input "true"
click at [1021, 171] on div "Speaker 1 70% Coach [PERSON_NAME] 30%" at bounding box center [867, 159] width 719 height 28
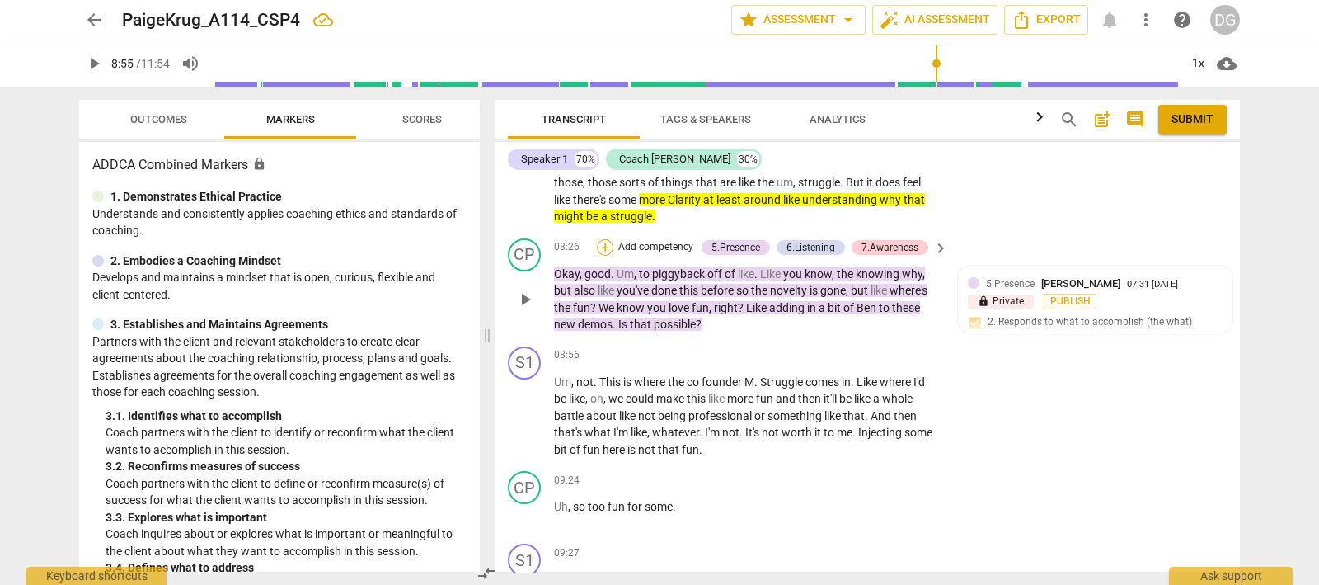
click at [600, 239] on div "+" at bounding box center [605, 247] width 16 height 16
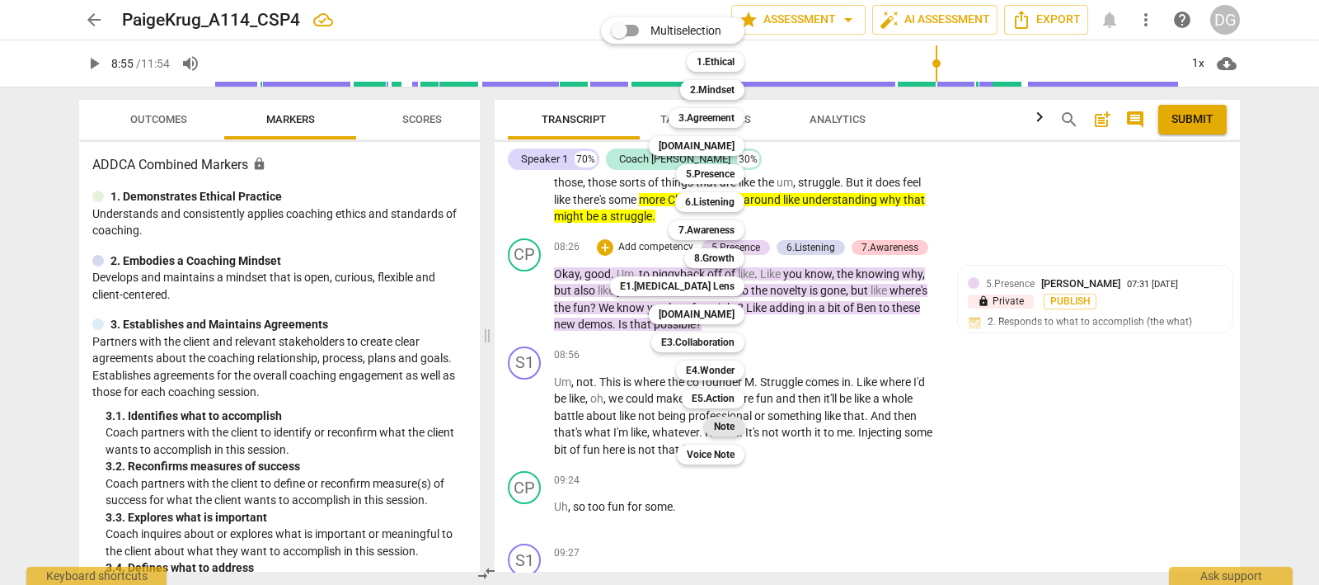
click at [721, 425] on b "Note" at bounding box center [724, 426] width 21 height 20
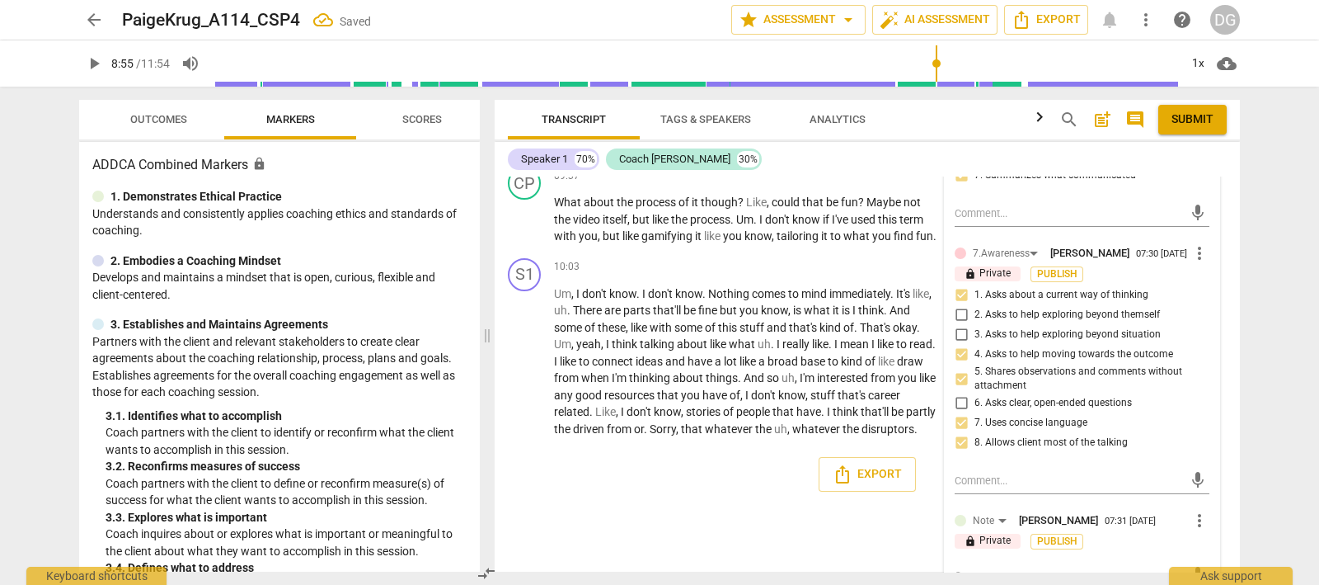
scroll to position [2592, 0]
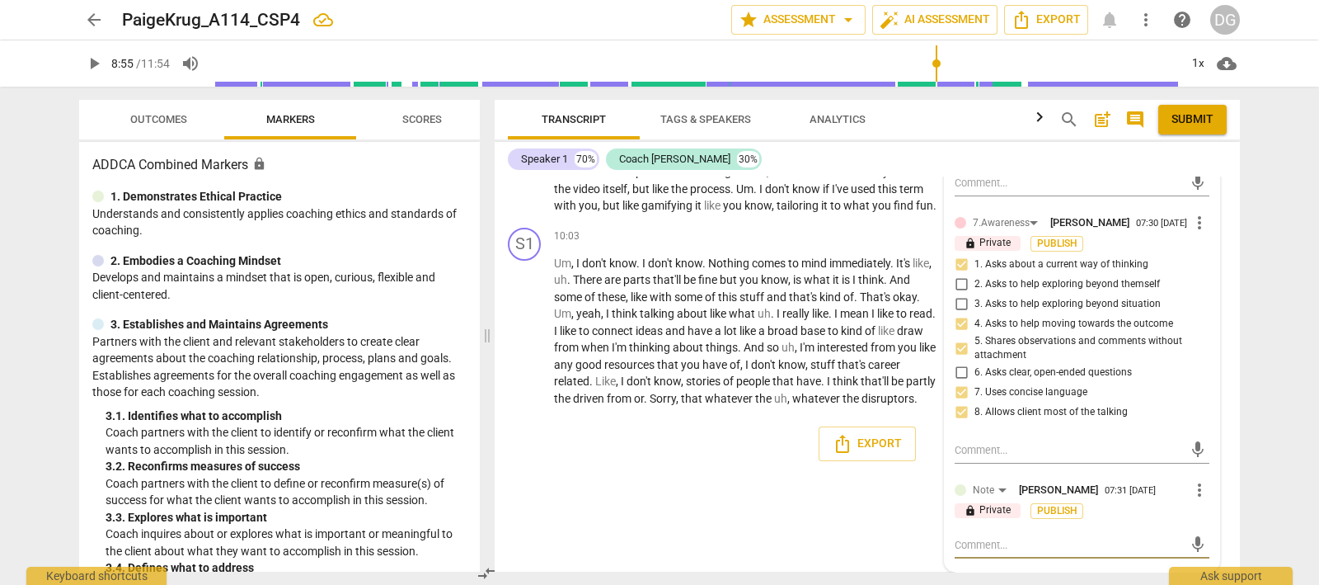
click at [959, 544] on textarea at bounding box center [1069, 545] width 228 height 16
type textarea "N"
type textarea "Ni"
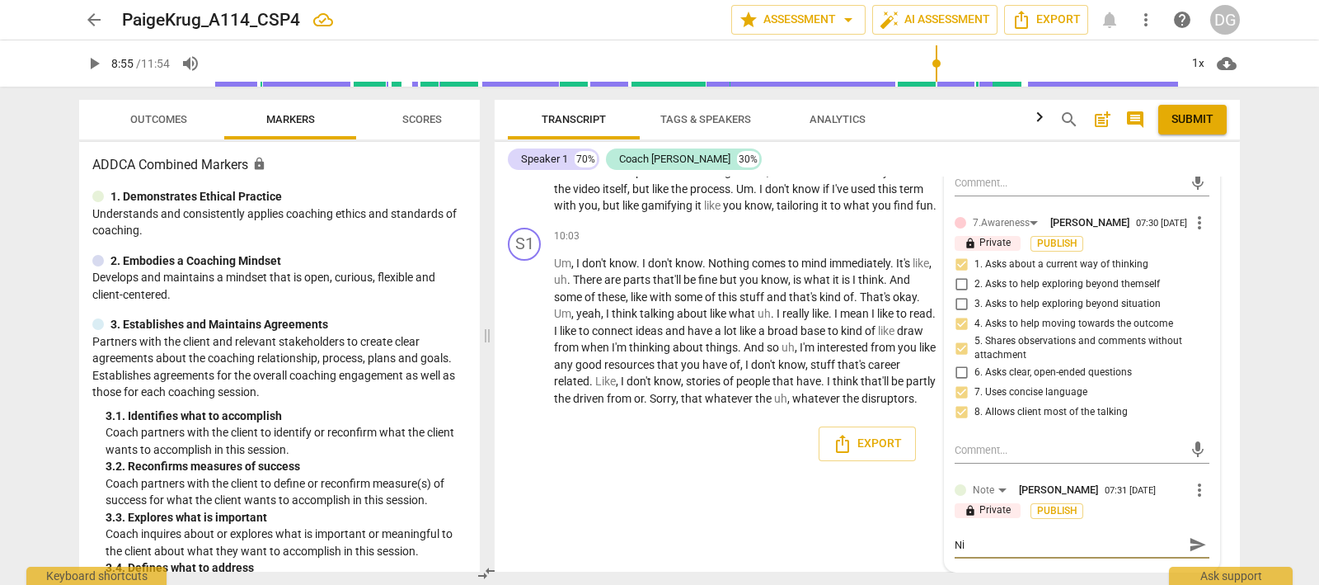
type textarea "Nic"
type textarea "Nice"
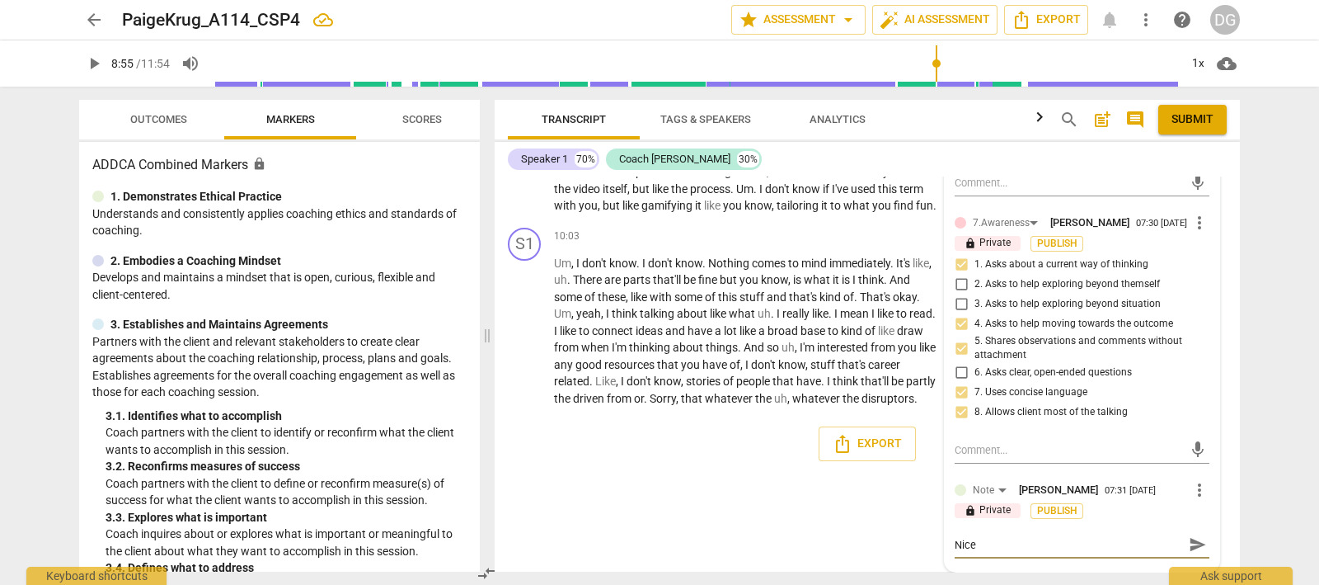
type textarea "Nice"
type textarea "Nice j"
type textarea "Nice jo"
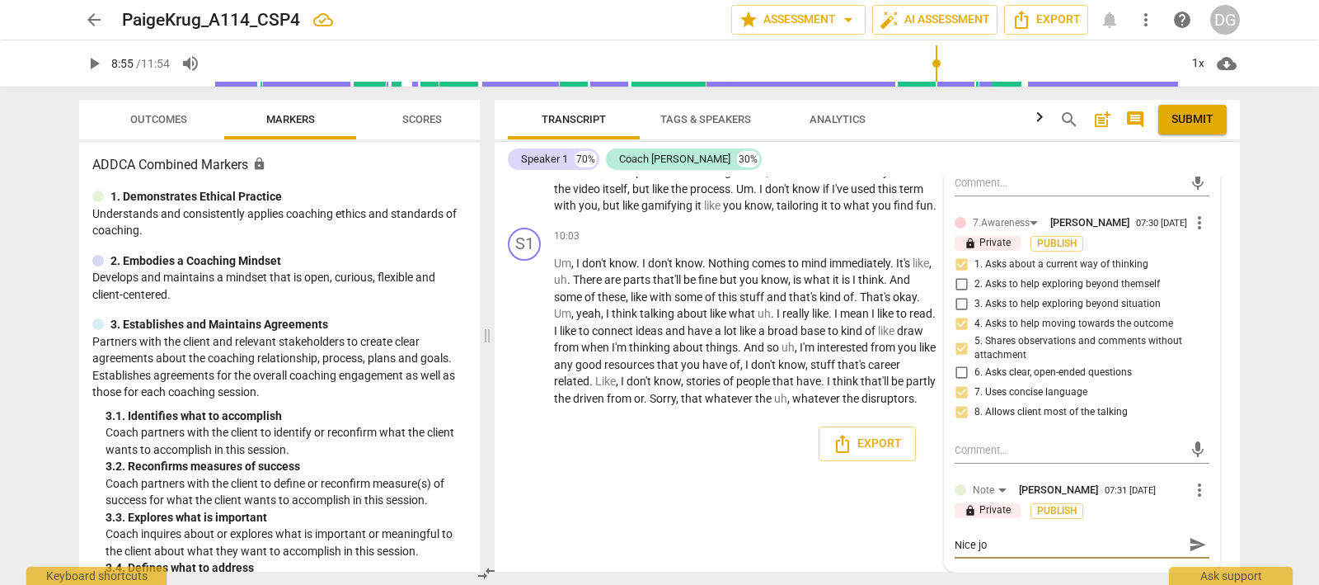
type textarea "Nice job"
type textarea "Nice job o"
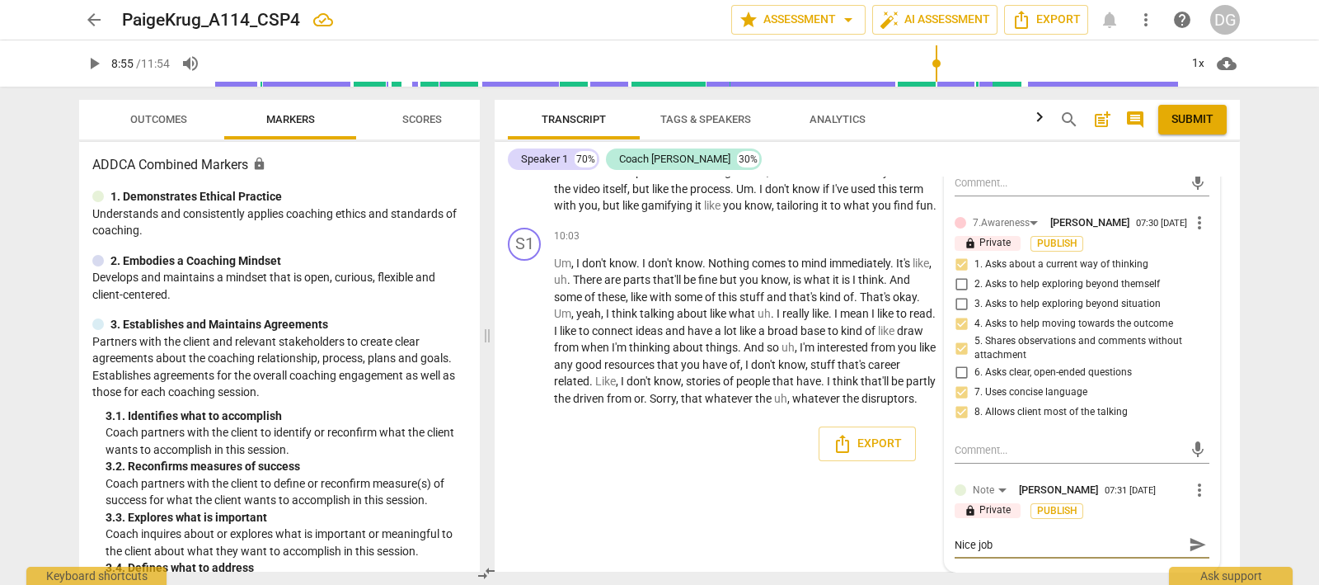
type textarea "Nice job o"
type textarea "Nice job of"
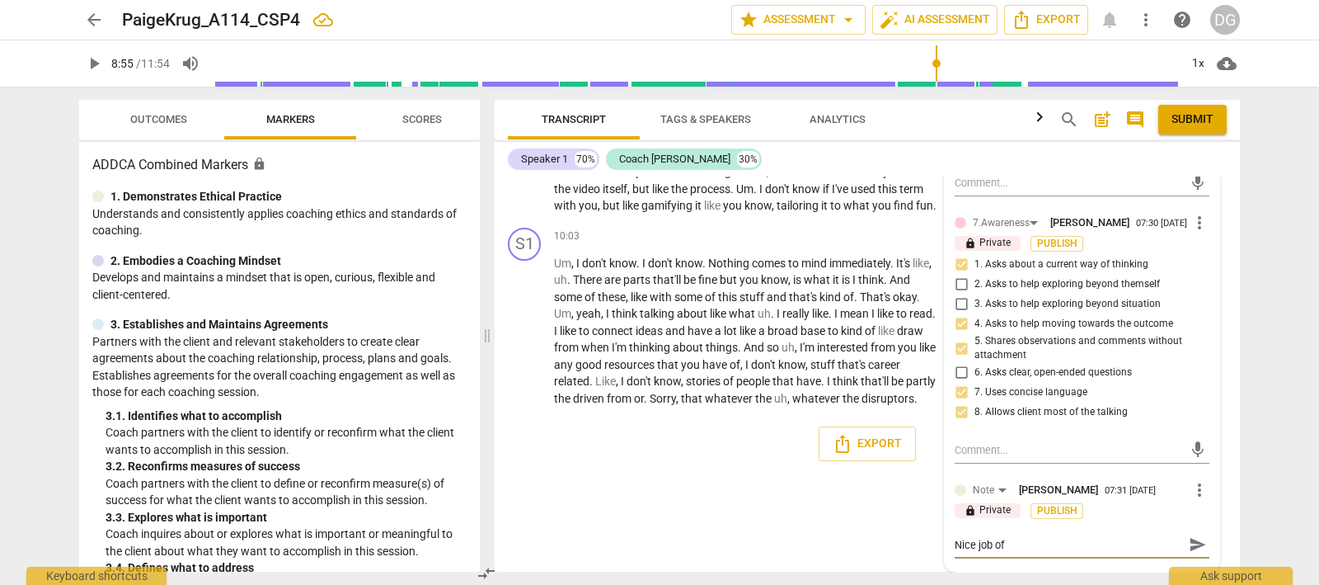
type textarea "Nice job of s"
type textarea "Nice job of su"
type textarea "Nice job of sum"
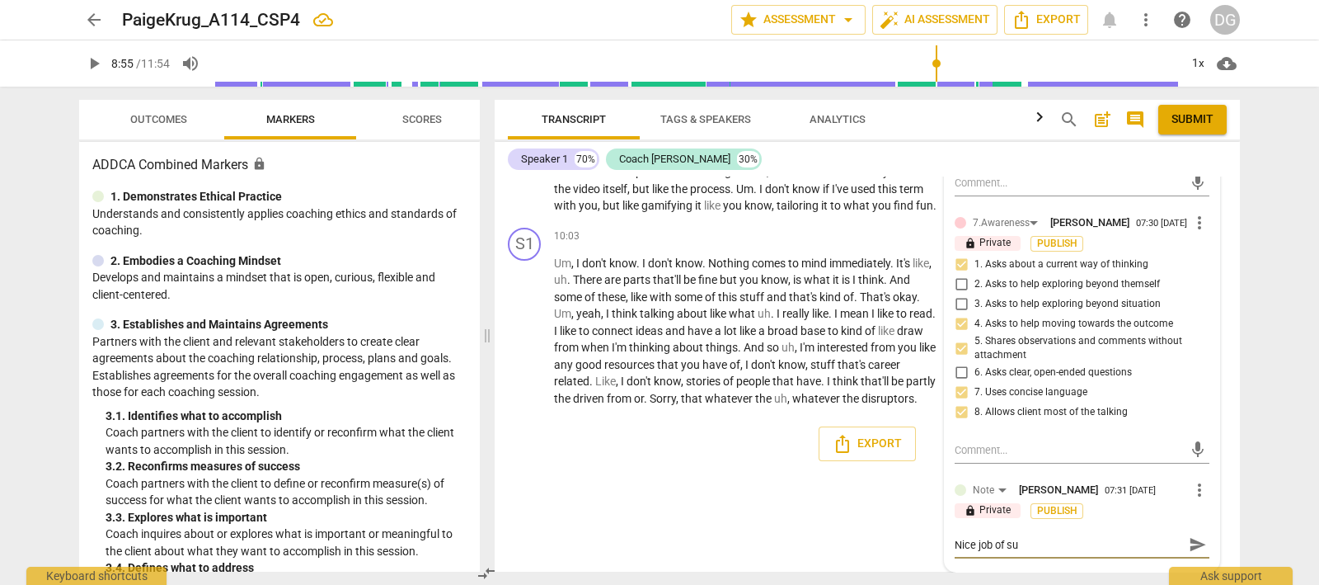
type textarea "Nice job of sum"
type textarea "Nice job of summ"
type textarea "Nice job of summa"
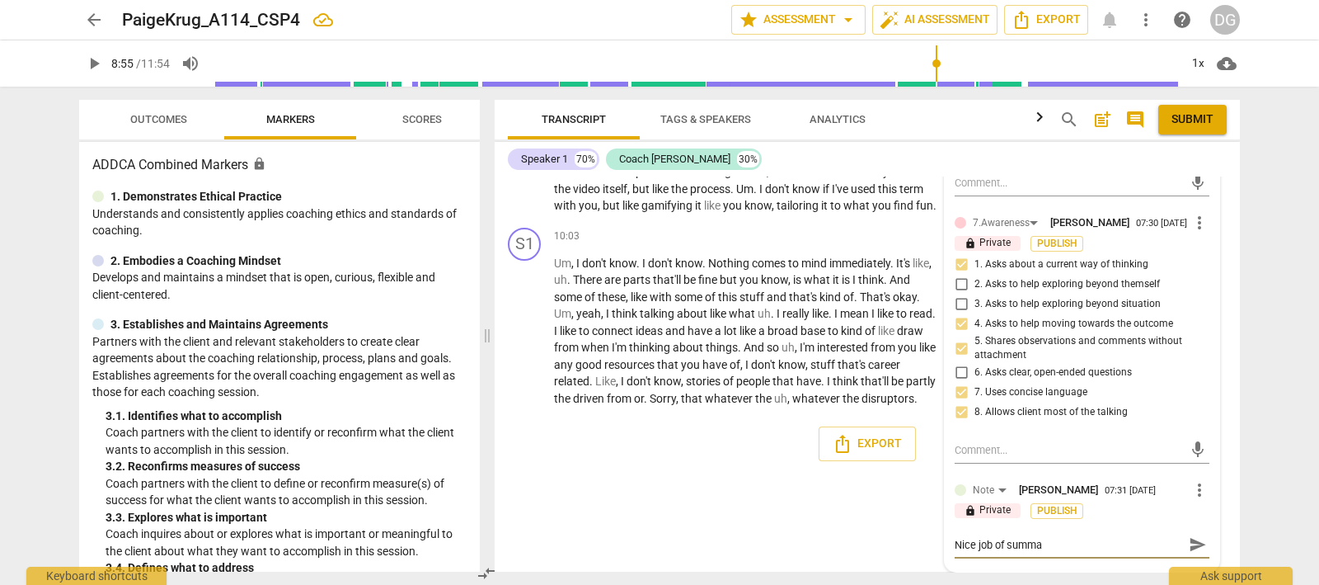
type textarea "Nice job of [PERSON_NAME]"
type textarea "Nice job of summari"
type textarea "Nice job of summariz"
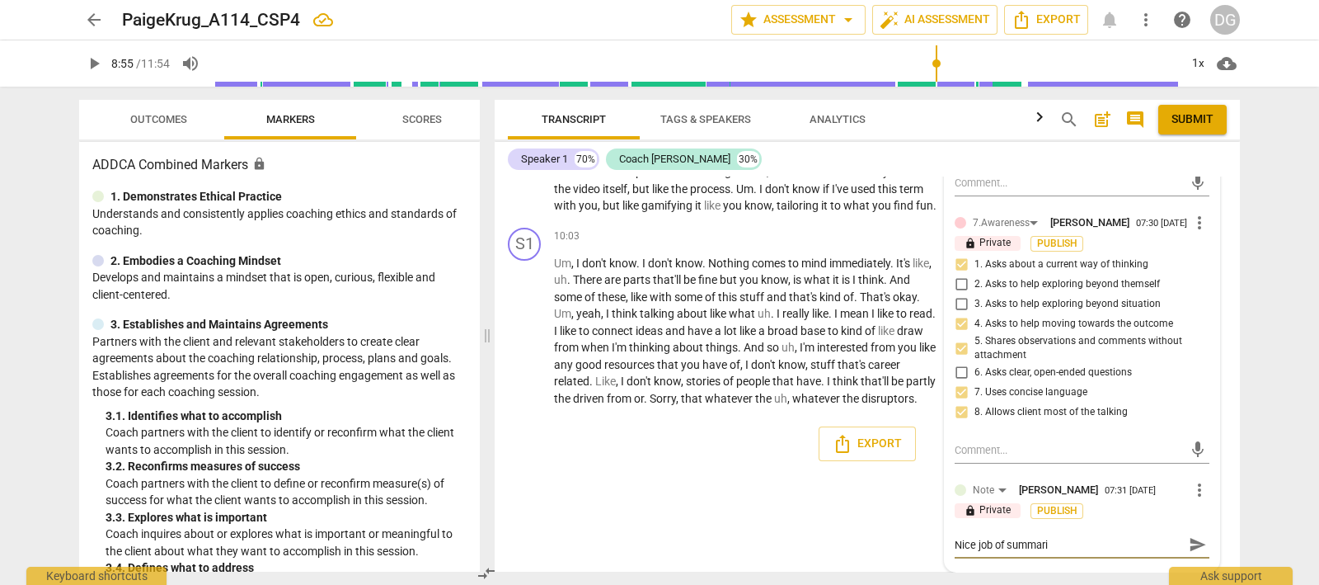
type textarea "Nice job of summariz"
type textarea "Nice job of summarizi"
type textarea "Nice job of summarizin"
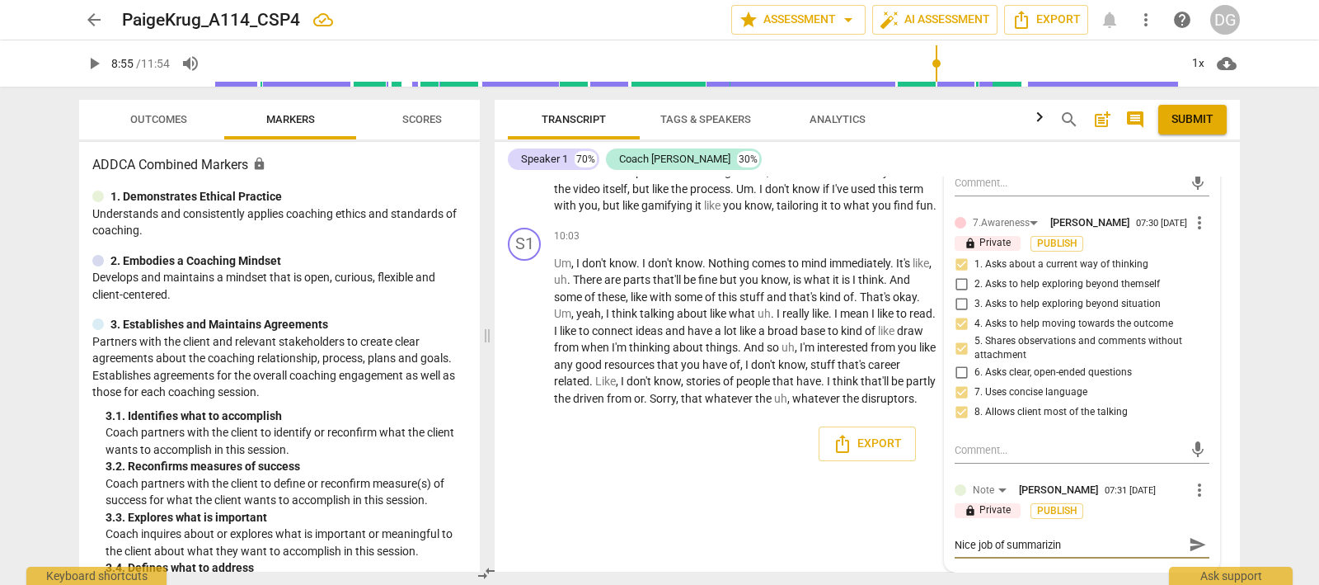
type textarea "Nice job of summarizing"
type textarea "Nice job of summarizing w"
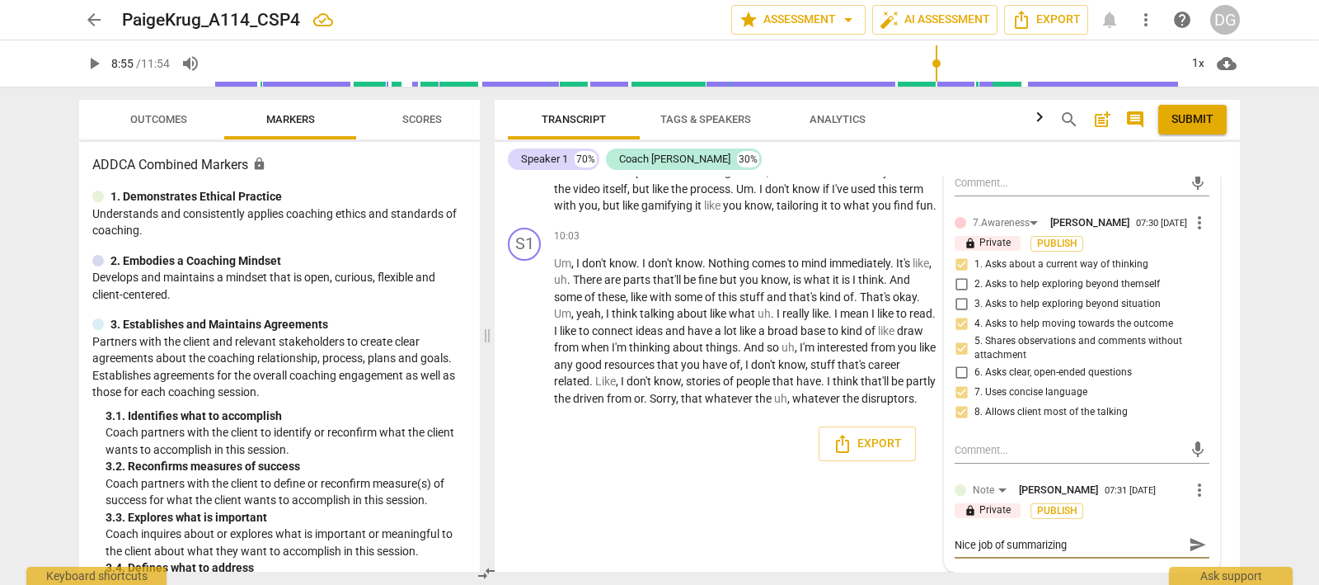
type textarea "Nice job of summarizing w"
type textarea "Nice job of summarizing wh"
type textarea "Nice job of summarizing wha"
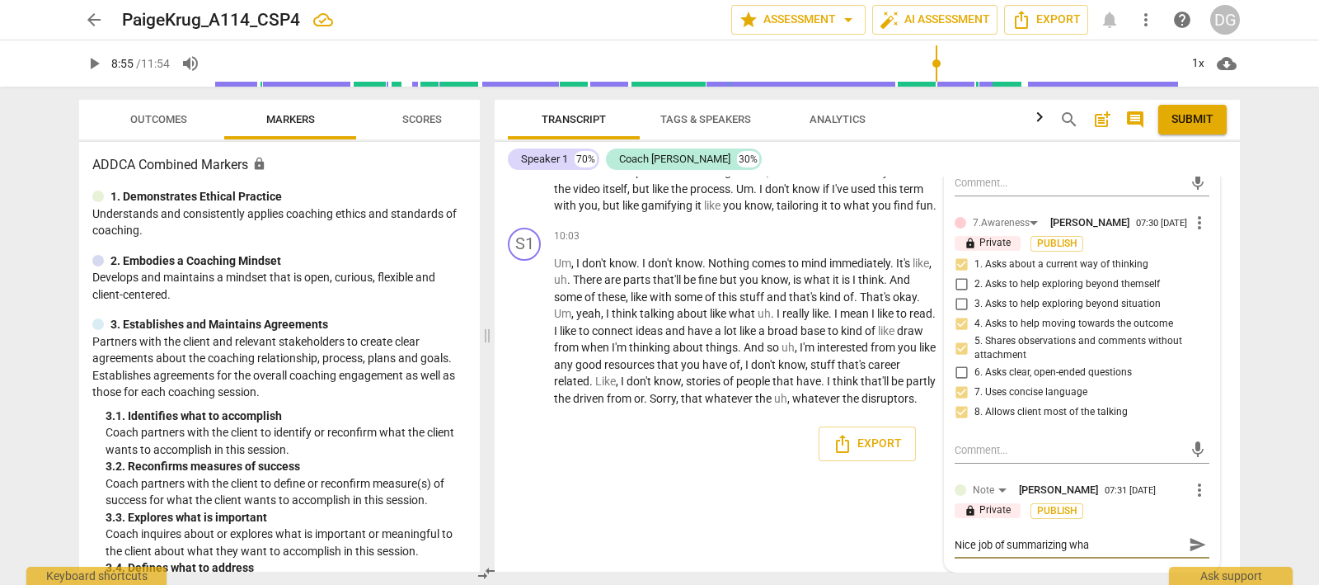
type textarea "Nice job of summarizing what"
type textarea "Nice job of summarizing what y"
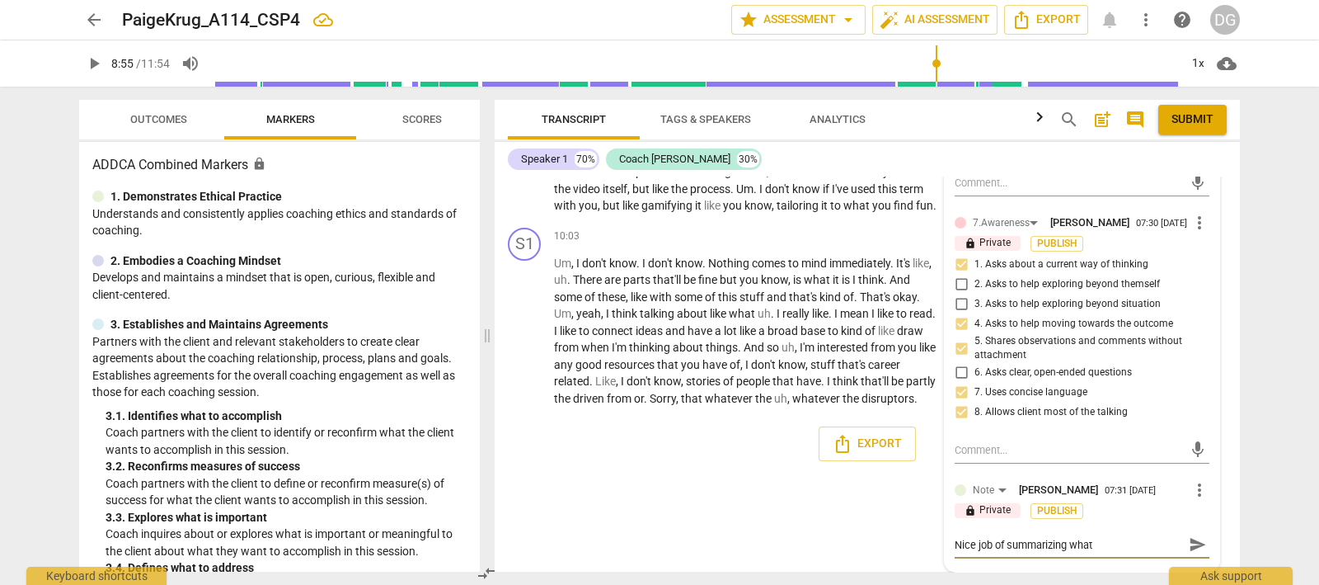
type textarea "Nice job of summarizing what y"
type textarea "Nice job of summarizing what yo"
type textarea "Nice job of summarizing what you"
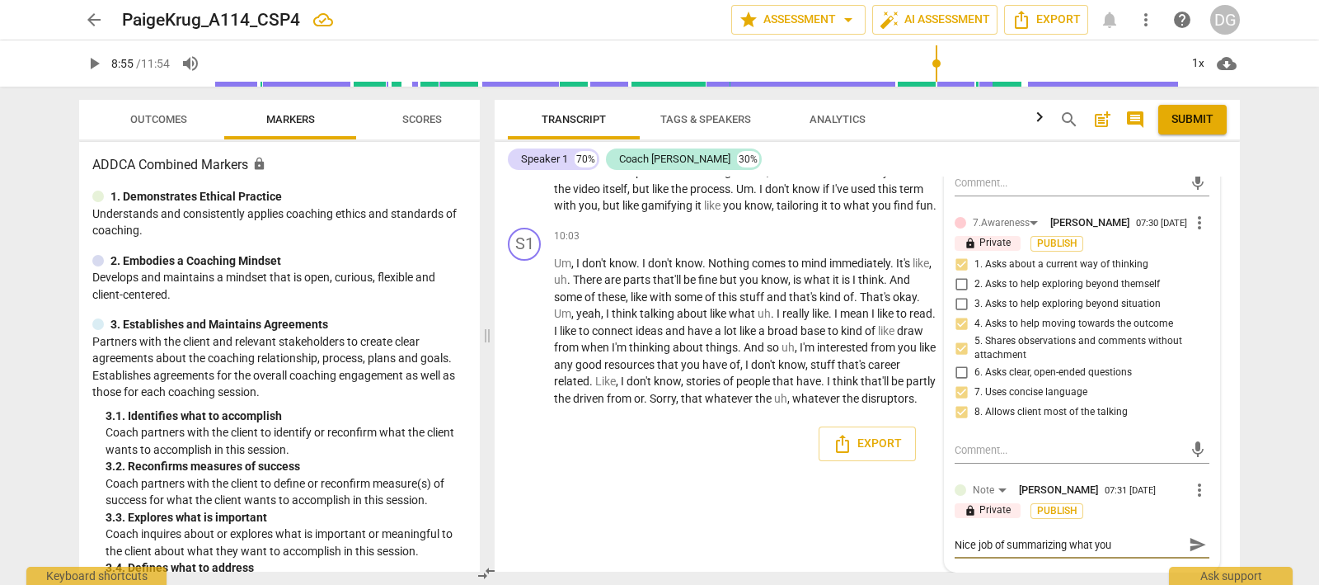
type textarea "Nice job of summarizing what your"
type textarea "Nice job of summarizing what your c"
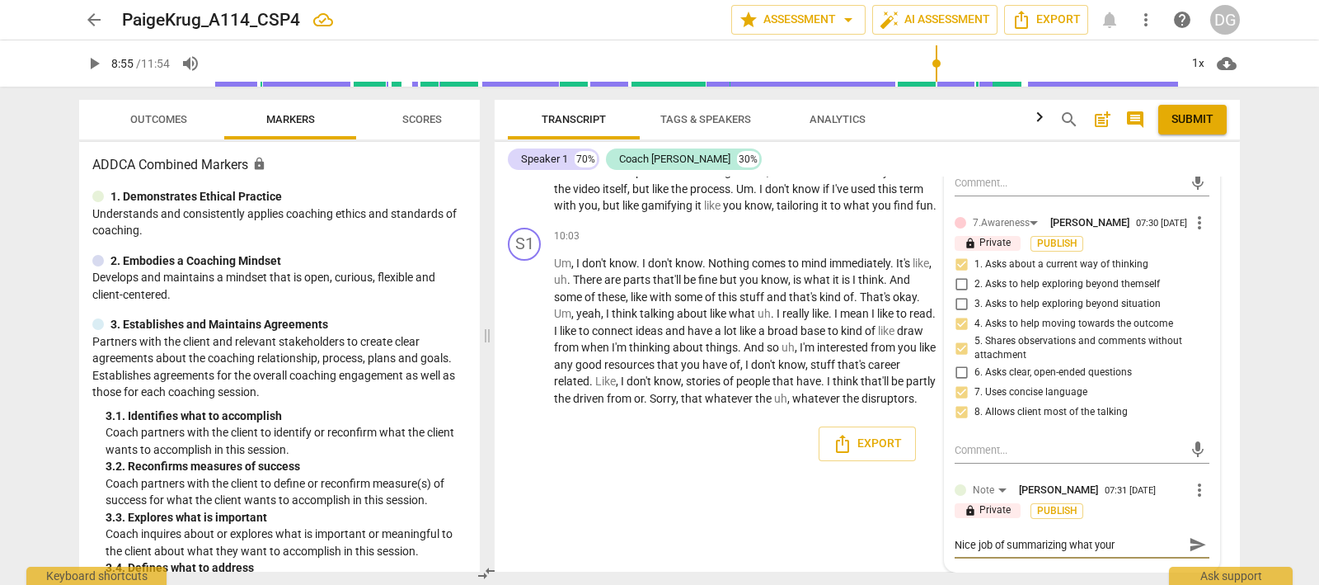
type textarea "Nice job of summarizing what your c"
type textarea "Nice job of summarizing what your cl"
type textarea "Nice job of summarizing what your cli"
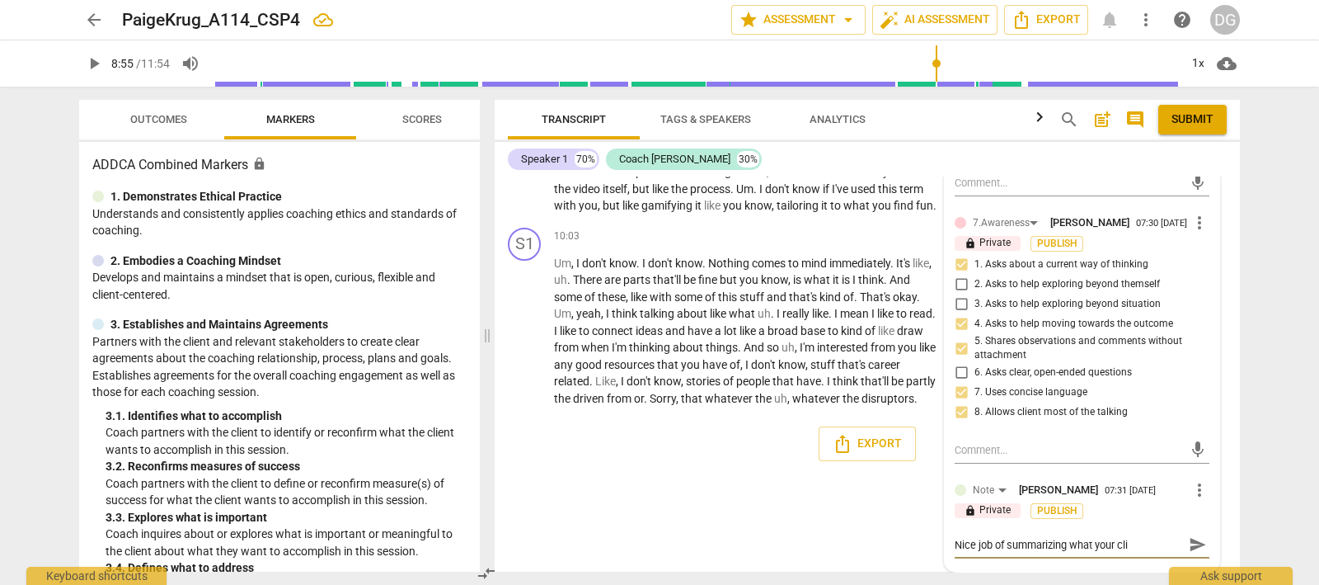
type textarea "Nice job of summarizing what your clie"
type textarea "Nice job of summarizing what your clien"
type textarea "Nice job of summarizing what your client"
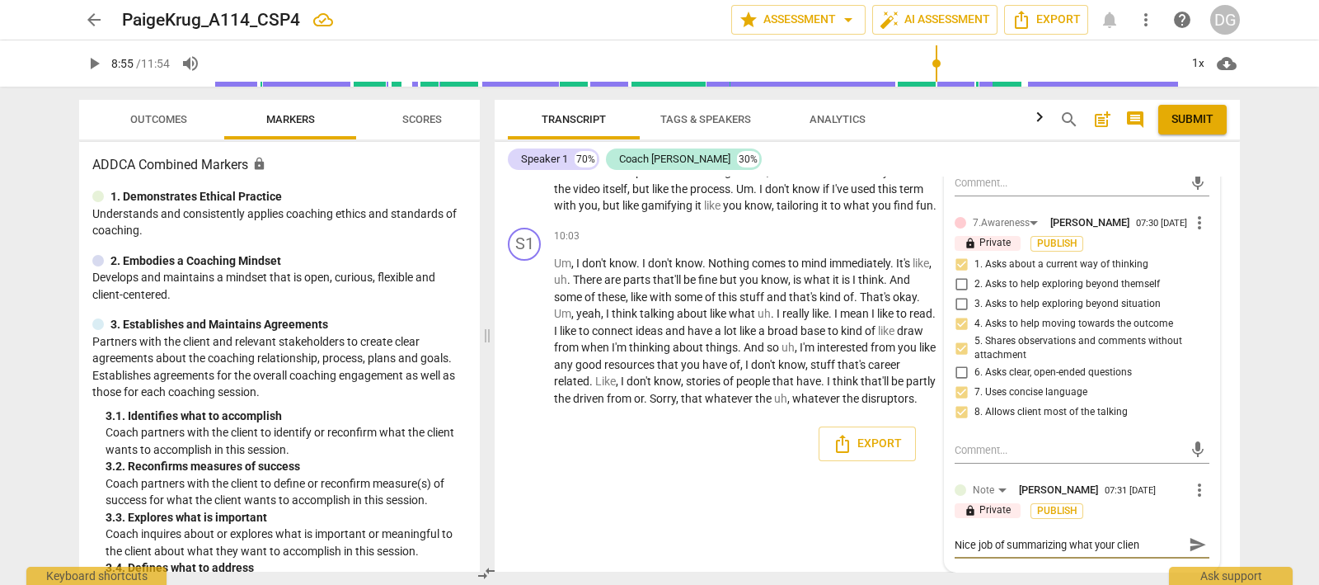
type textarea "Nice job of summarizing what your client"
type textarea "Nice job of summarizing what your client h"
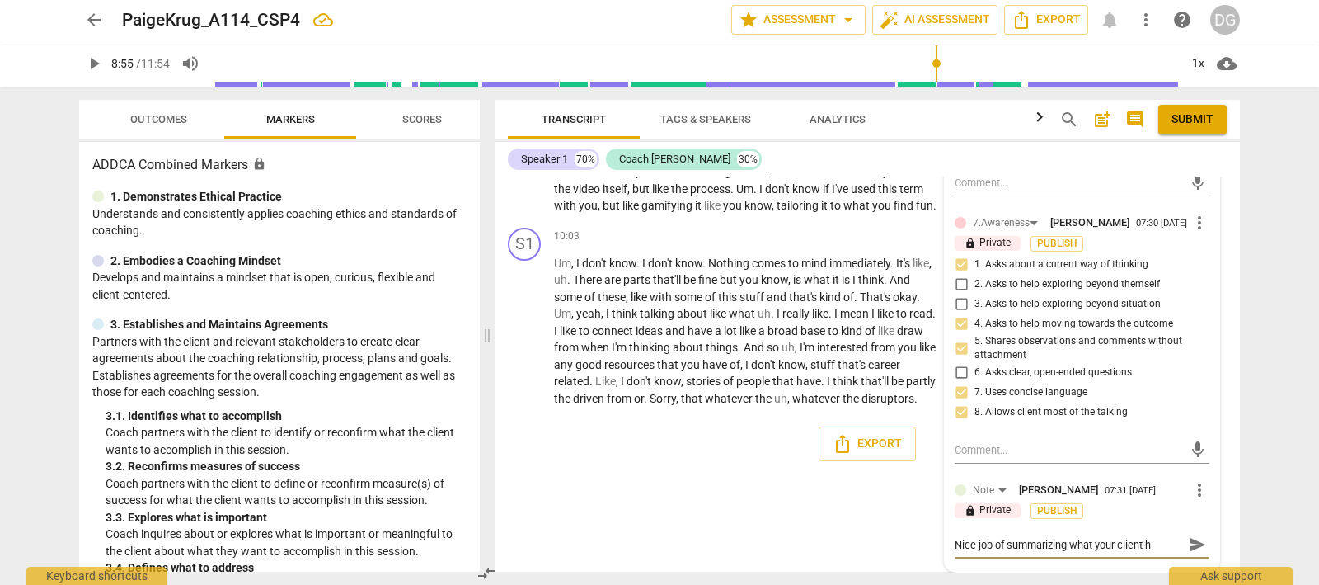
type textarea "Nice job of summarizing what your client ha"
type textarea "Nice job of summarizing what your client has"
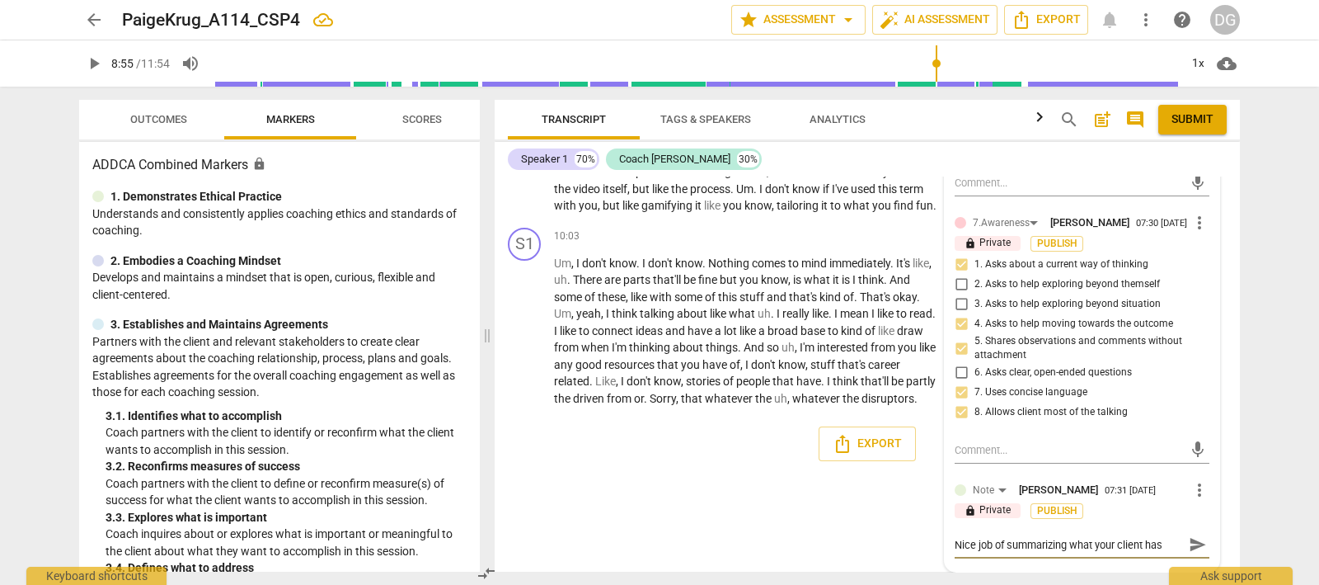
type textarea "Nice job of summarizing what your client has"
type textarea "Nice job of summarizing what your client has s"
type textarea "Nice job of summarizing what your client has sa"
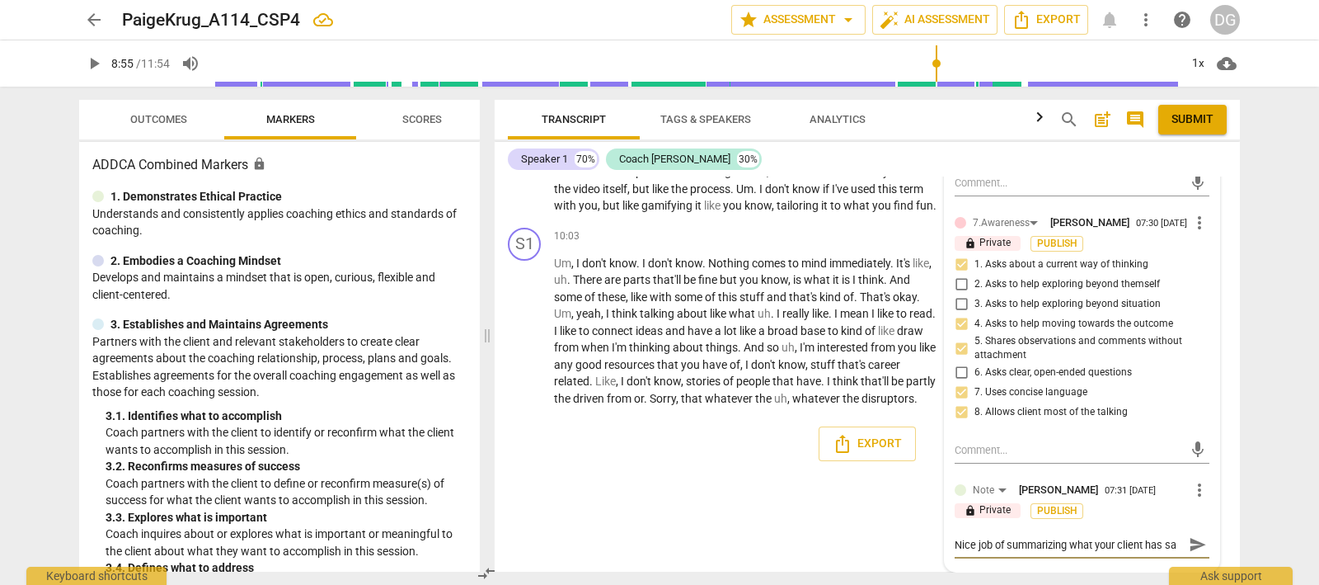
type textarea "Nice job of summarizing what your client has sah"
type textarea "Nice job of summarizing what your client has [PERSON_NAME]"
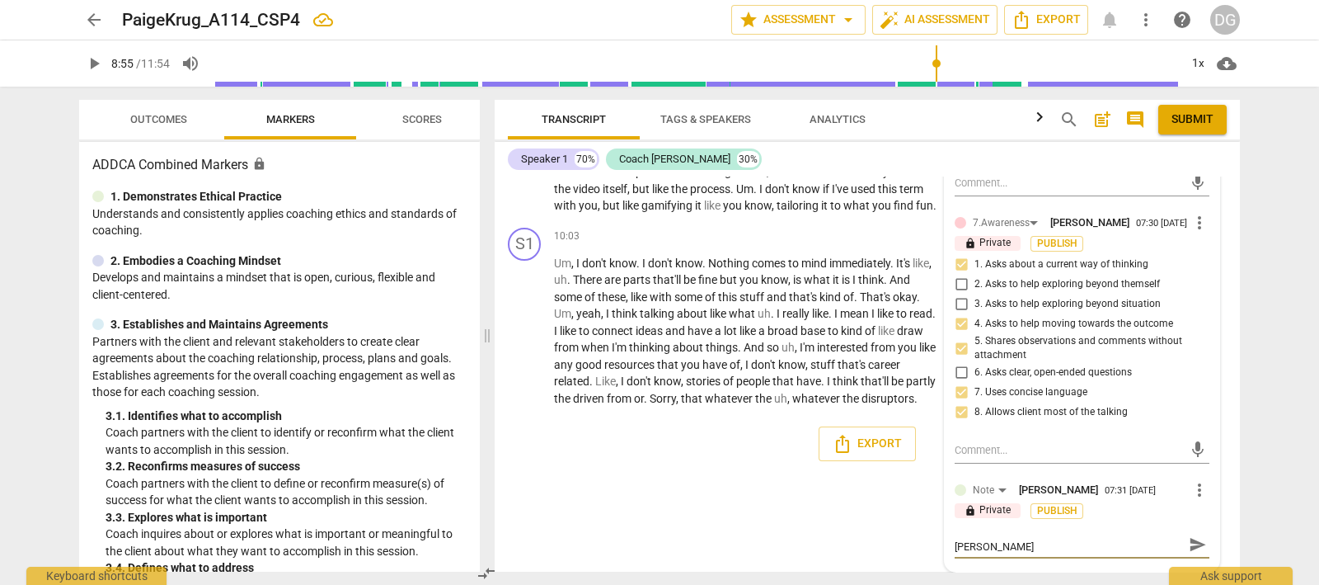
type textarea "Nice job of summarizing what your client has sahre"
type textarea "Nice job of summarizing what your client has sahred"
type textarea "Nice job of summarizing what your client has sahre"
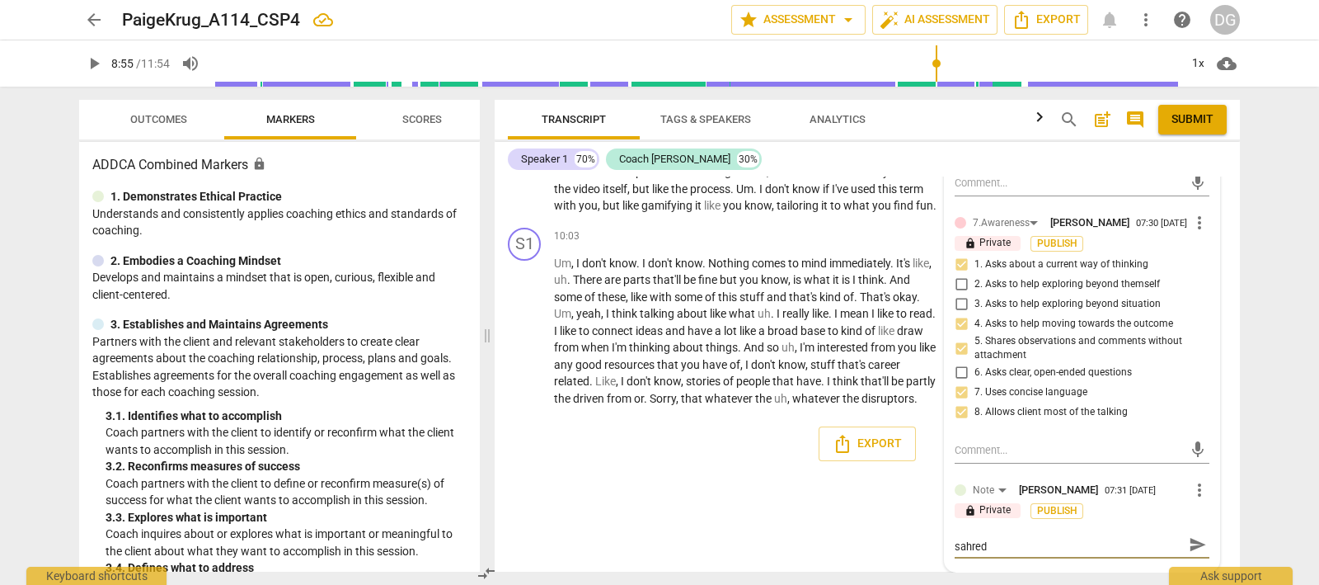
type textarea "Nice job of summarizing what your client has sahre"
type textarea "Nice job of summarizing what your client has [PERSON_NAME]"
type textarea "Nice job of summarizing what your client has sah"
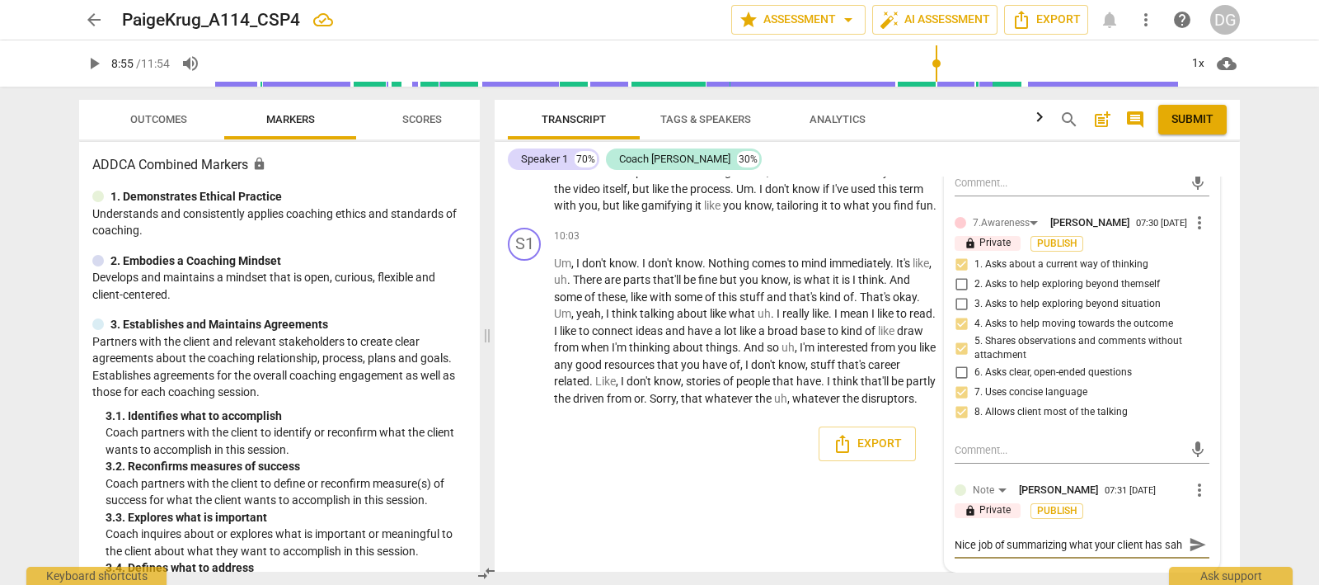
type textarea "Nice job of summarizing what your client has sa"
type textarea "Nice job of summarizing what your client has s"
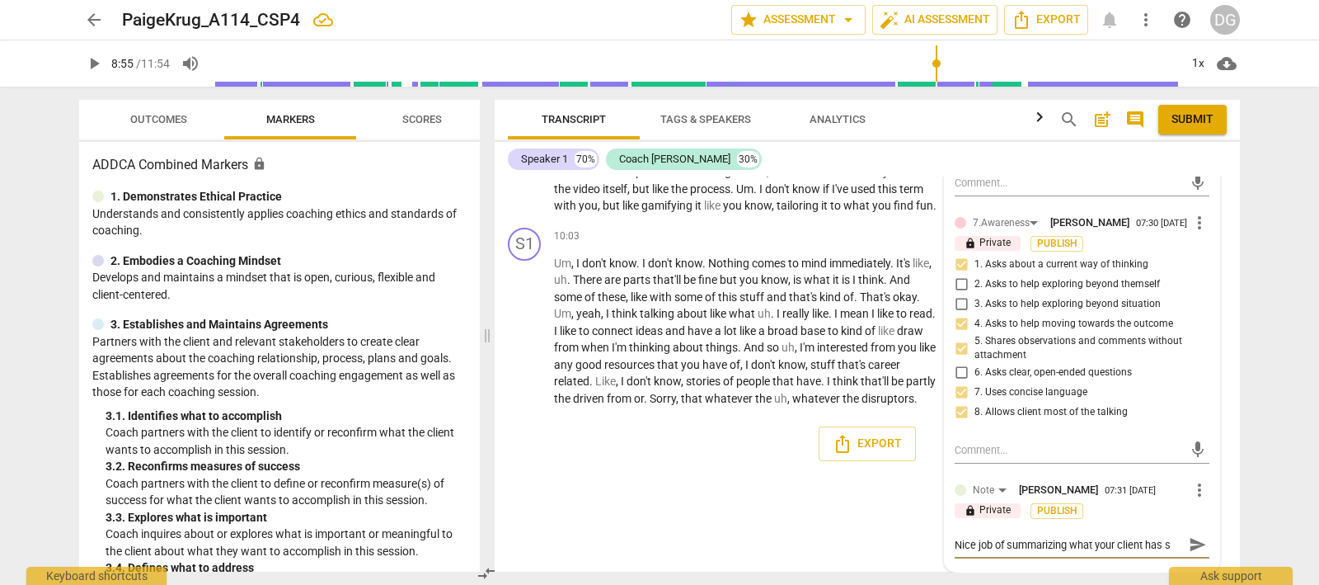
type textarea "Nice job of summarizing what your client has sh"
type textarea "Nice job of summarizing what your client has sha"
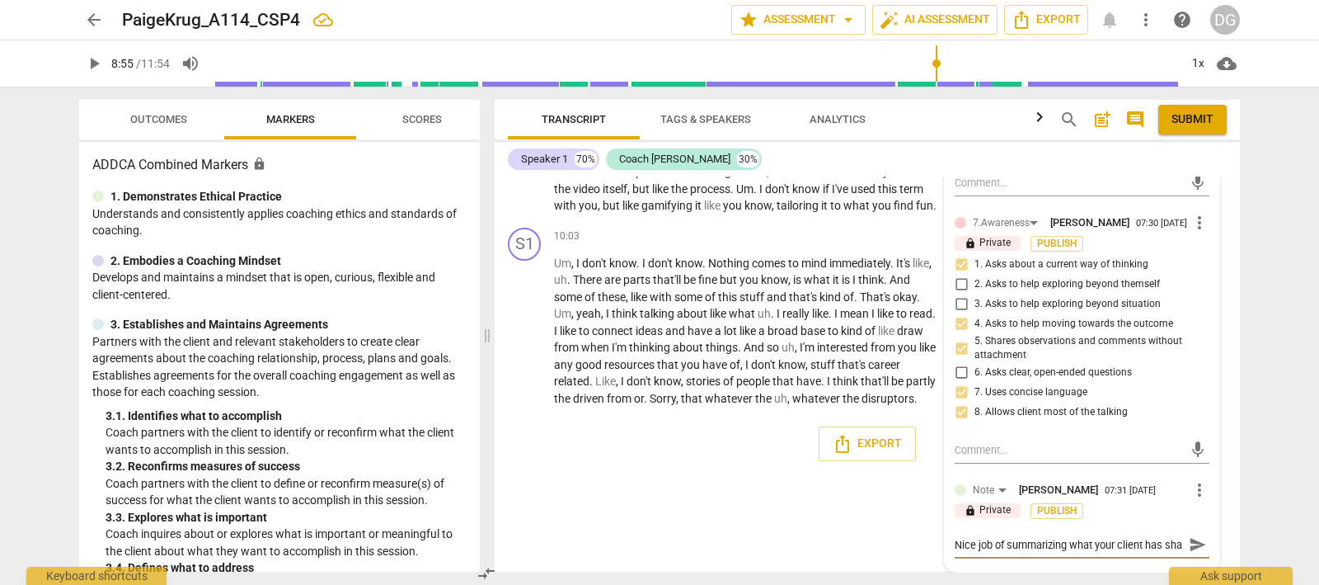
type textarea "Nice job of summarizing what your client has shar"
type textarea "Nice job of summarizing what your client has share"
type textarea "Nice job of summarizing what your client has shared"
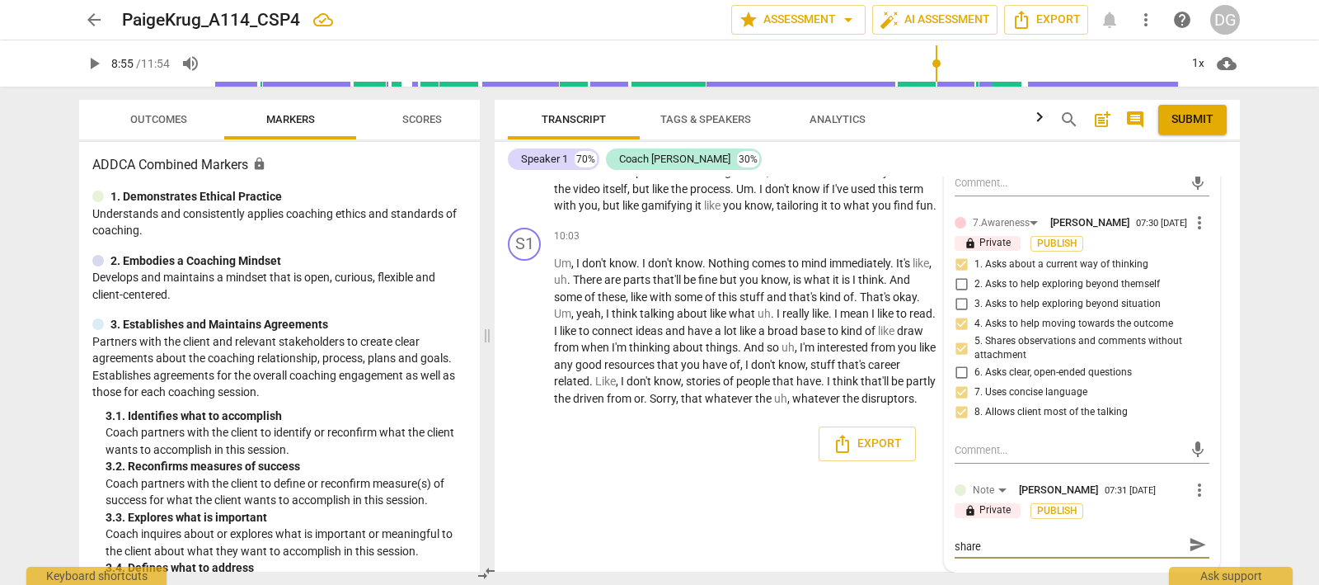
type textarea "Nice job of summarizing what your client has shared"
type textarea "Nice job of summarizing what your client has shared a"
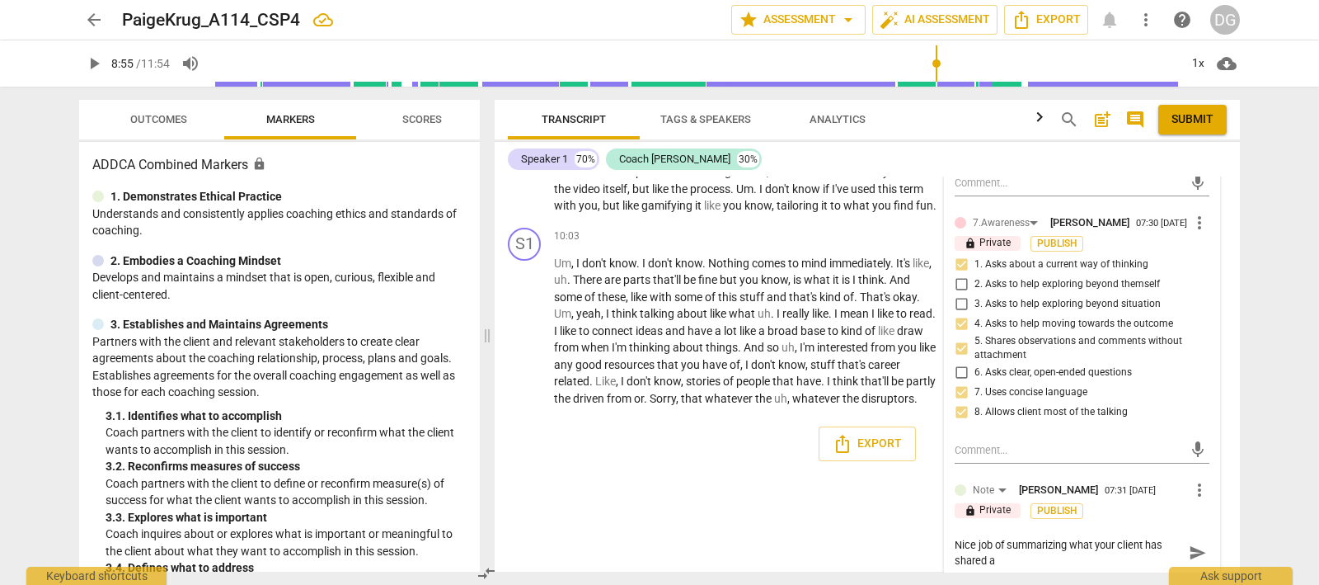
scroll to position [0, 0]
type textarea "Nice job of summarizing what your client has shared an"
type textarea "Nice job of summarizing what your client has shared and"
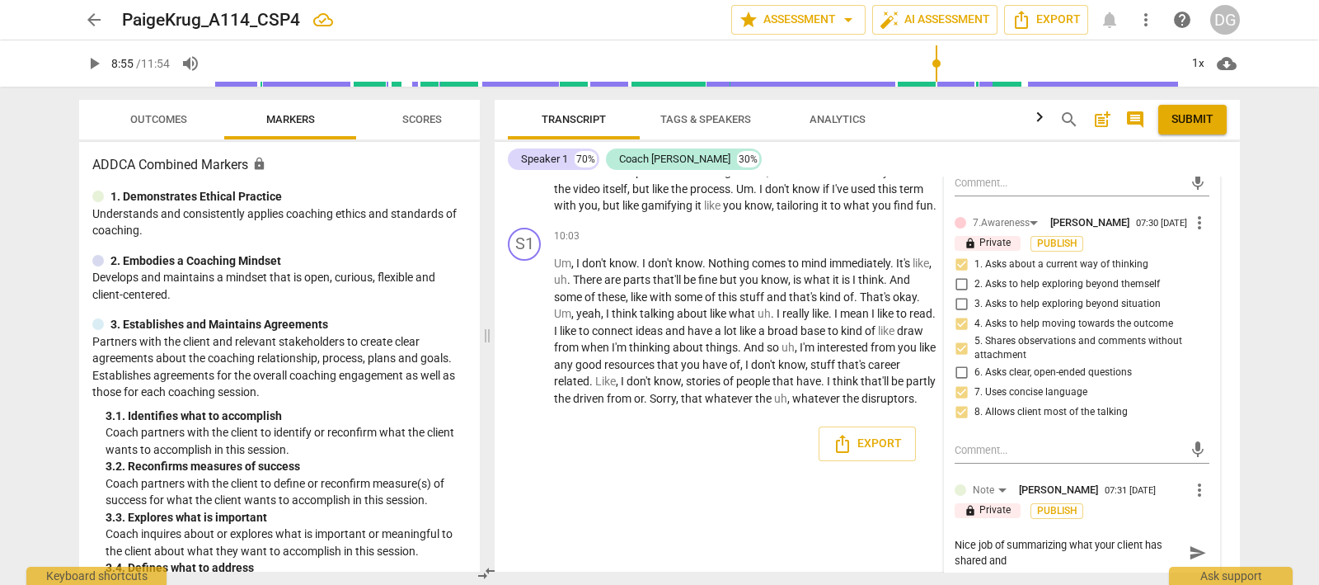
type textarea "Nice job of summarizing what your client has shared and"
type textarea "Nice job of summarizing what your client has shared and f"
type textarea "Nice job of summarizing what your client has shared and fo"
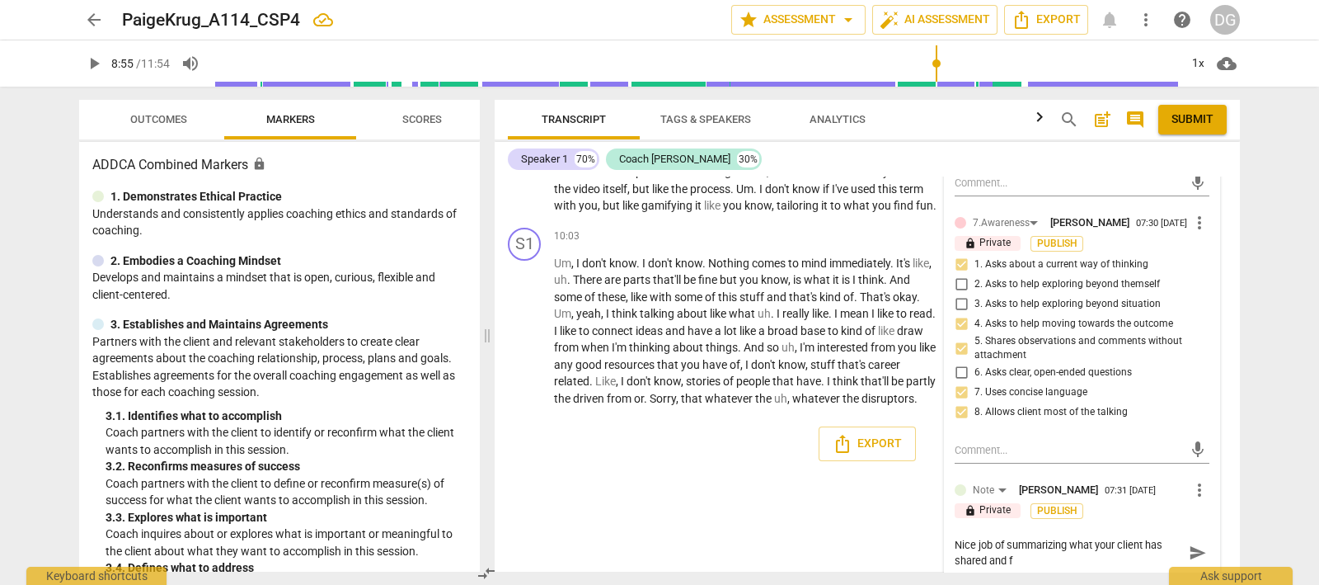
type textarea "Nice job of summarizing what your client has shared and fo"
type textarea "Nice job of summarizing what your client has shared and foc"
type textarea "Nice job of summarizing what your client has shared and focu"
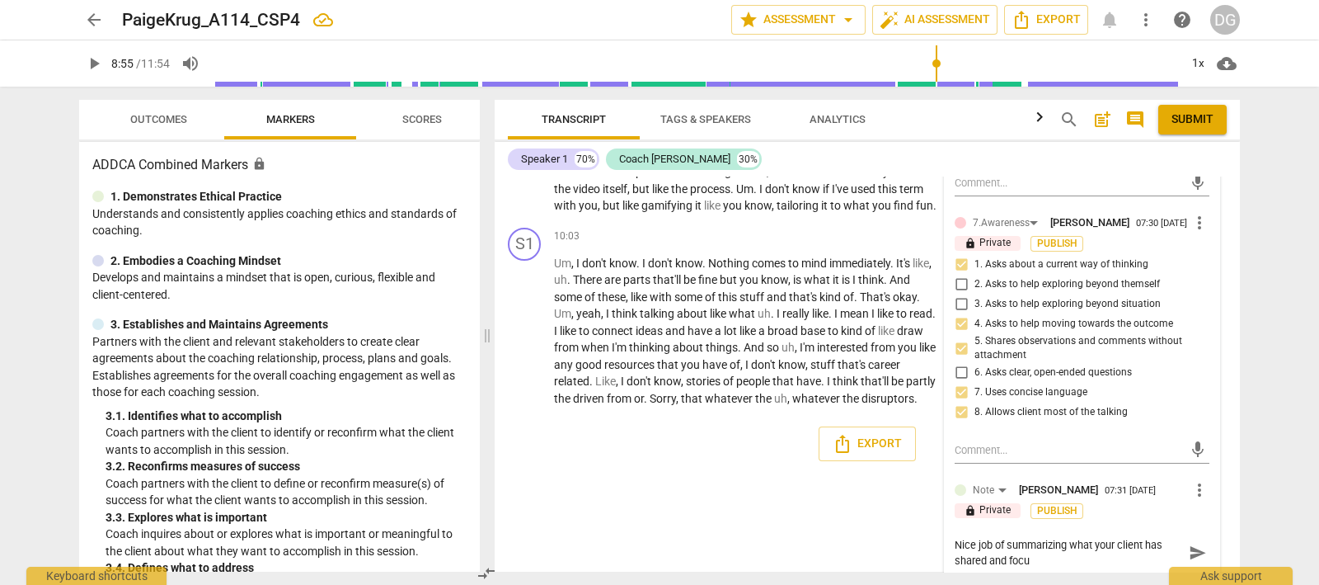
type textarea "Nice job of summarizing what your client has shared and focus"
type textarea "Nice job of summarizing what your client has shared and focusi"
type textarea "Nice job of summarizing what your client has shared and focusin"
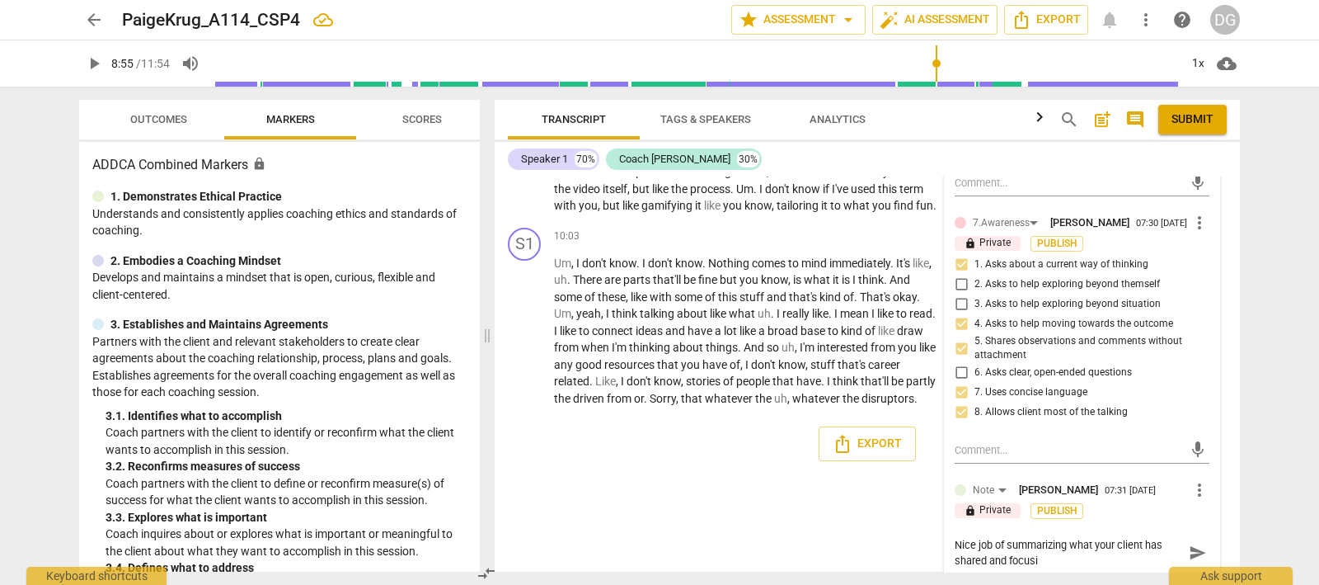
type textarea "Nice job of summarizing what your client has shared and focusin"
type textarea "Nice job of summarizing what your client has shared and focusing"
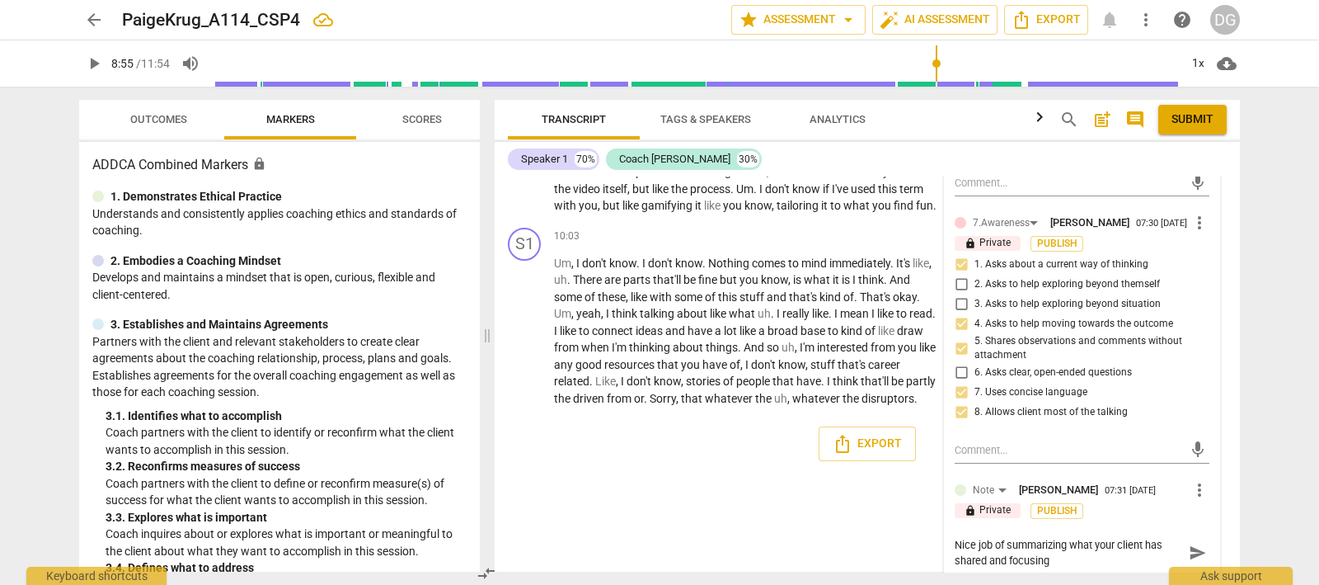
type textarea "Nice job of summarizing what your client has shared and focusing o"
type textarea "Nice job of summarizing what your client has shared and focusing on"
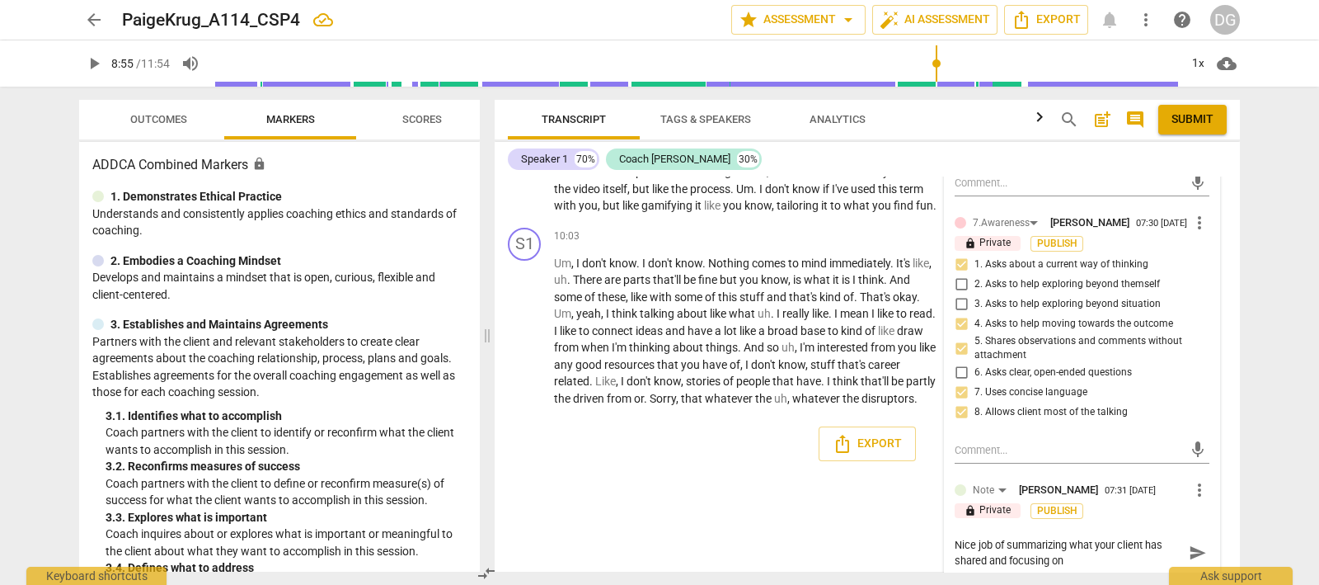
type textarea "Nice job of summarizing what your client has shared and focusing on"
type textarea "Nice job of summarizing what your client has shared and focusing on m"
type textarea "Nice job of summarizing what your client has shared and focusing on ma"
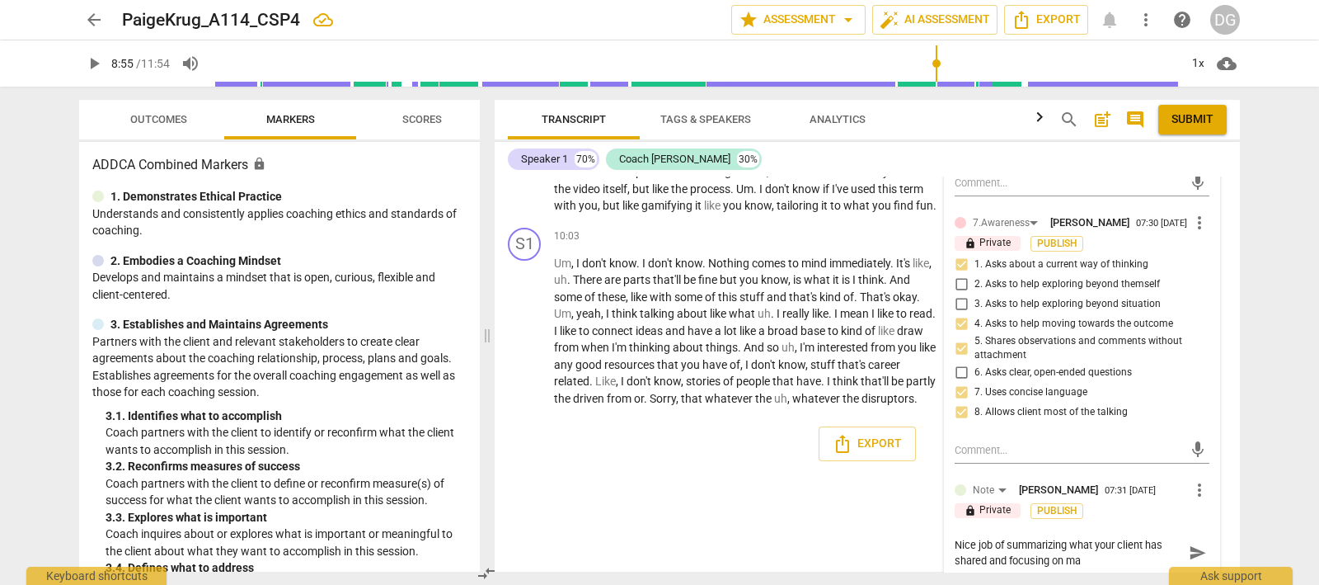
type textarea "Nice job of summarizing what your client has shared and focusing on mak"
type textarea "Nice job of summarizing what your client has shared and focusing on [PERSON_NAM…"
type textarea "Nice job of summarizing what your client has shared and focusing on makin"
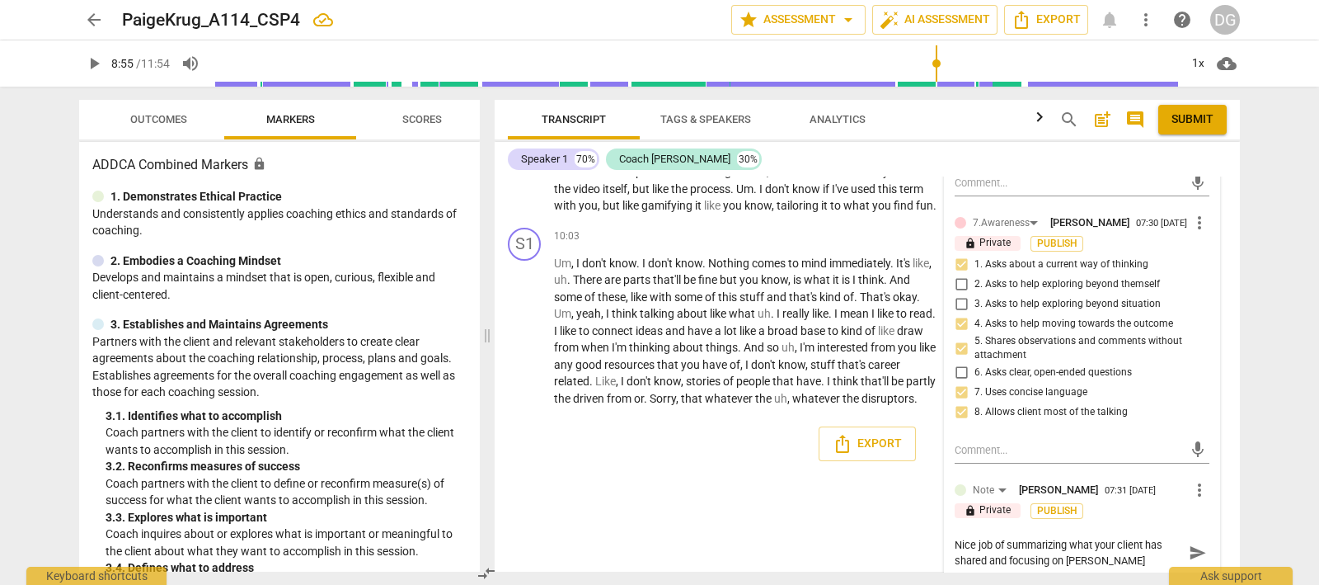
type textarea "Nice job of summarizing what your client has shared and focusing on makin"
type textarea "Nice job of summarizing what your client has shared and focusing on making"
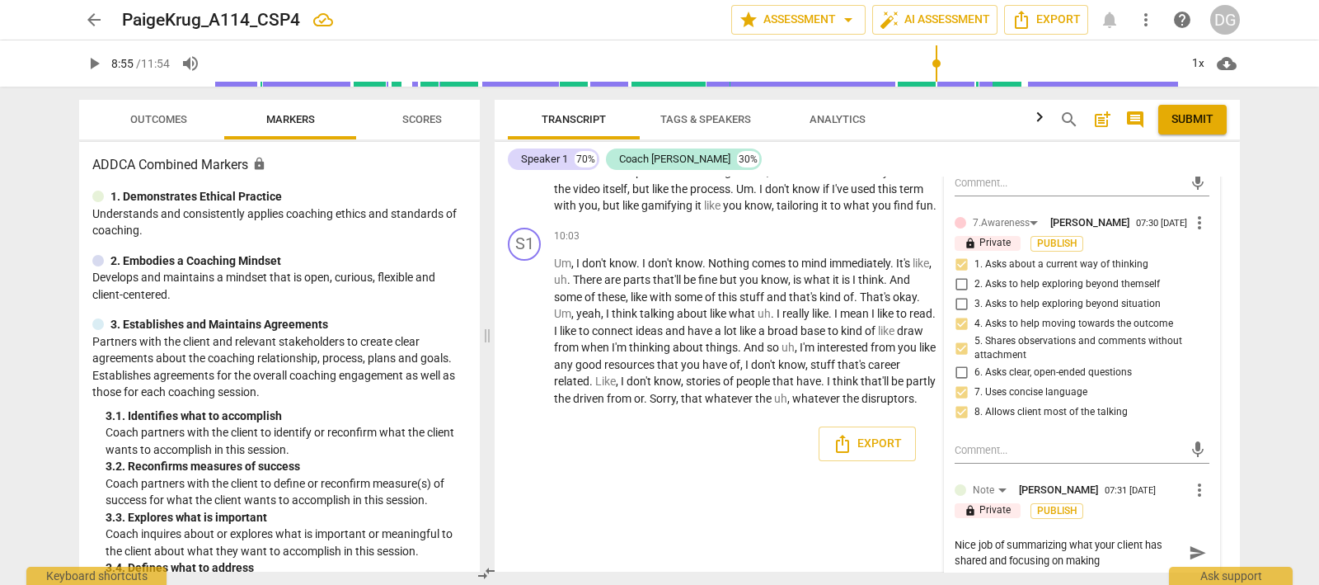
type textarea "Nice job of summarizing what your client has shared and focusing on making t"
type textarea "Nice job of summarizing what your client has shared and focusing on making th"
type textarea "Nice job of summarizing what your client has shared and focusing on making the"
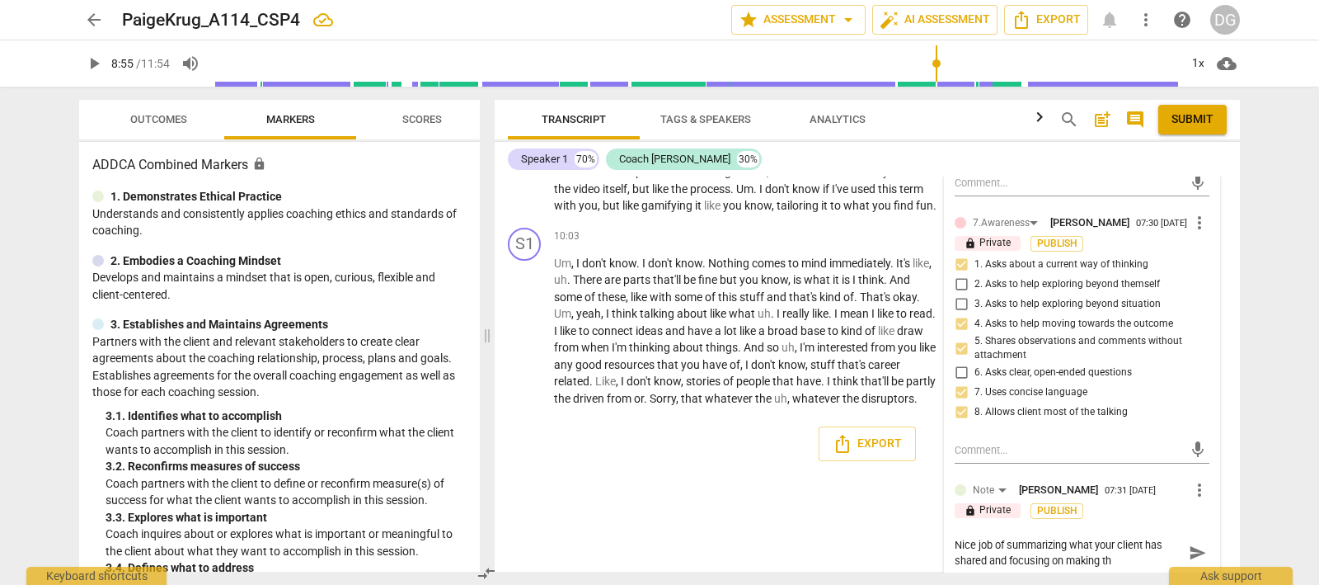
type textarea "Nice job of summarizing what your client has shared and focusing on making the"
type textarea "Nice job of summarizing what your client has shared and focusing on making the m"
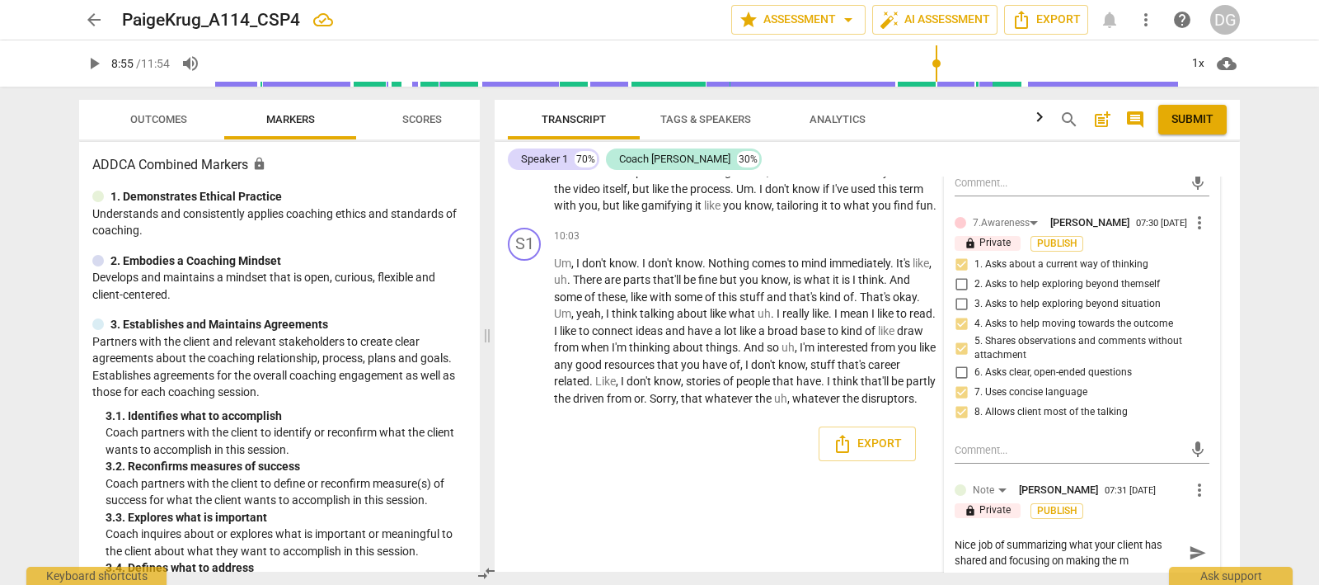
type textarea "Nice job of summarizing what your client has shared and focusing on making the …"
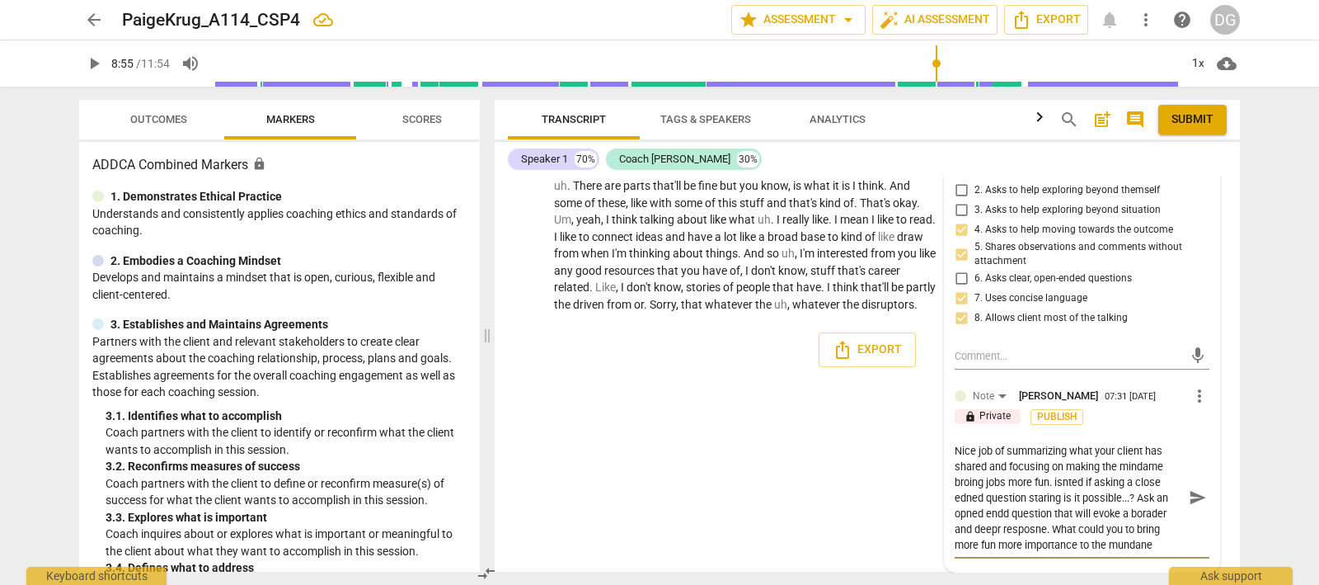
drag, startPoint x: 984, startPoint y: 560, endPoint x: 937, endPoint y: 438, distance: 131.1
click at [937, 438] on div "[PERSON_NAME] Summary: The goal of this session was to discuss potential direct…" at bounding box center [867, 373] width 745 height 395
drag, startPoint x: 952, startPoint y: 445, endPoint x: 1076, endPoint y: 562, distance: 170.3
click at [1085, 567] on div "5.Presence [PERSON_NAME] 07:31 [DATE] more_vert lock Private Publish 1. Respond…" at bounding box center [1082, 121] width 275 height 899
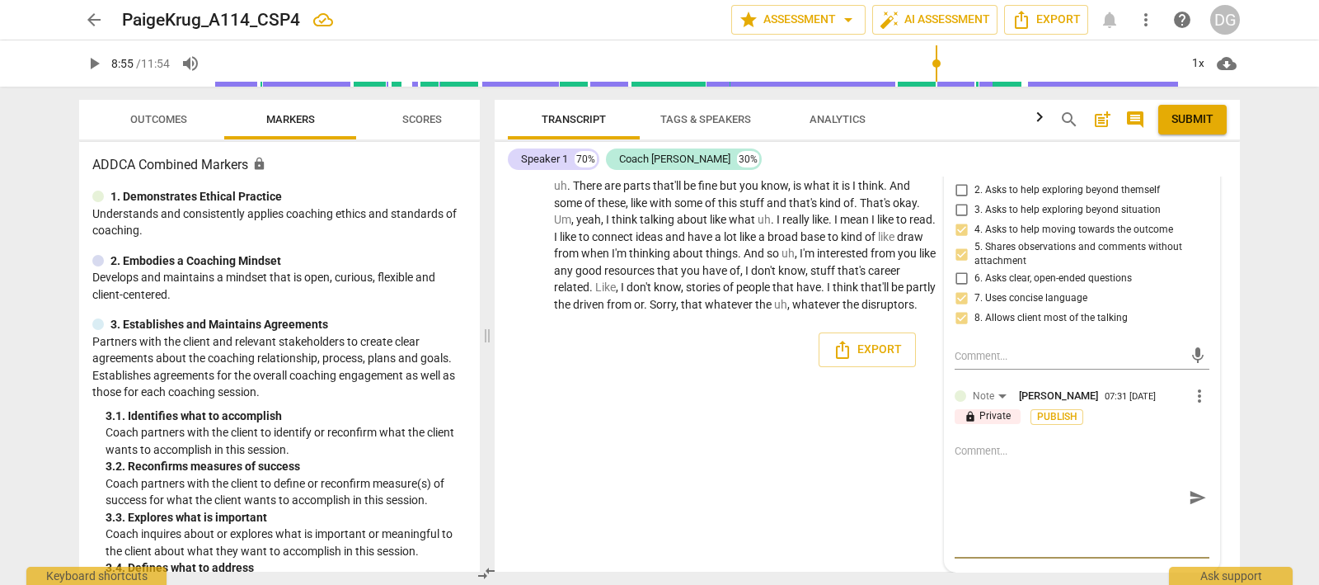
scroll to position [2592, 0]
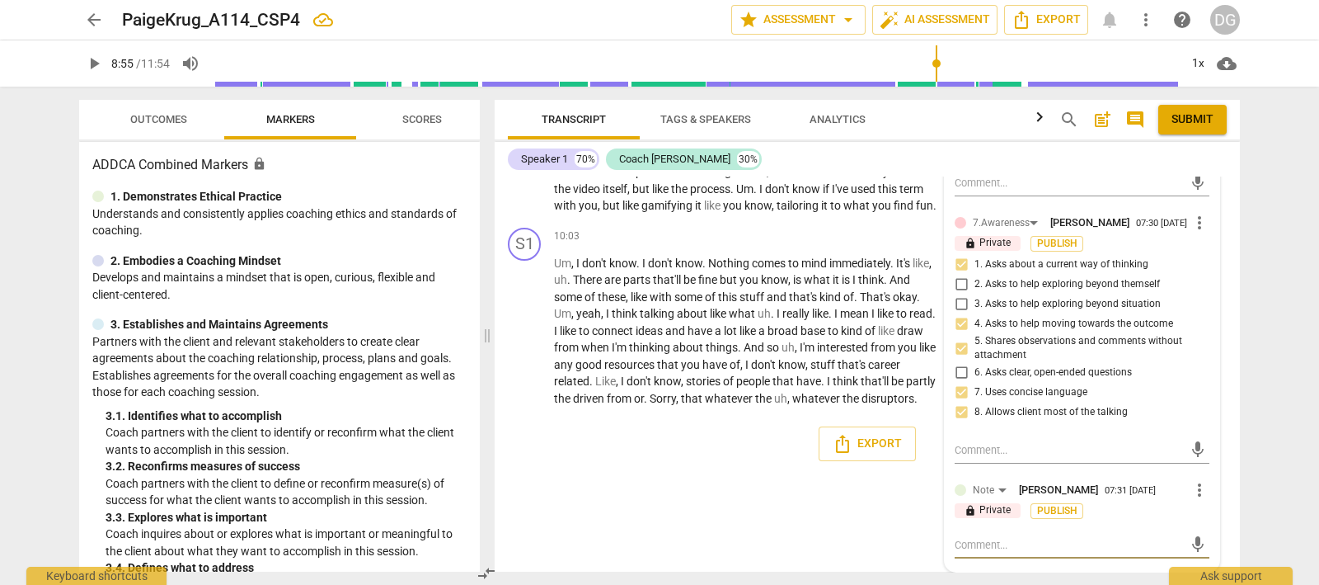
paste textarea "Nice job summarizing what your client shared and focusing on making boring task…"
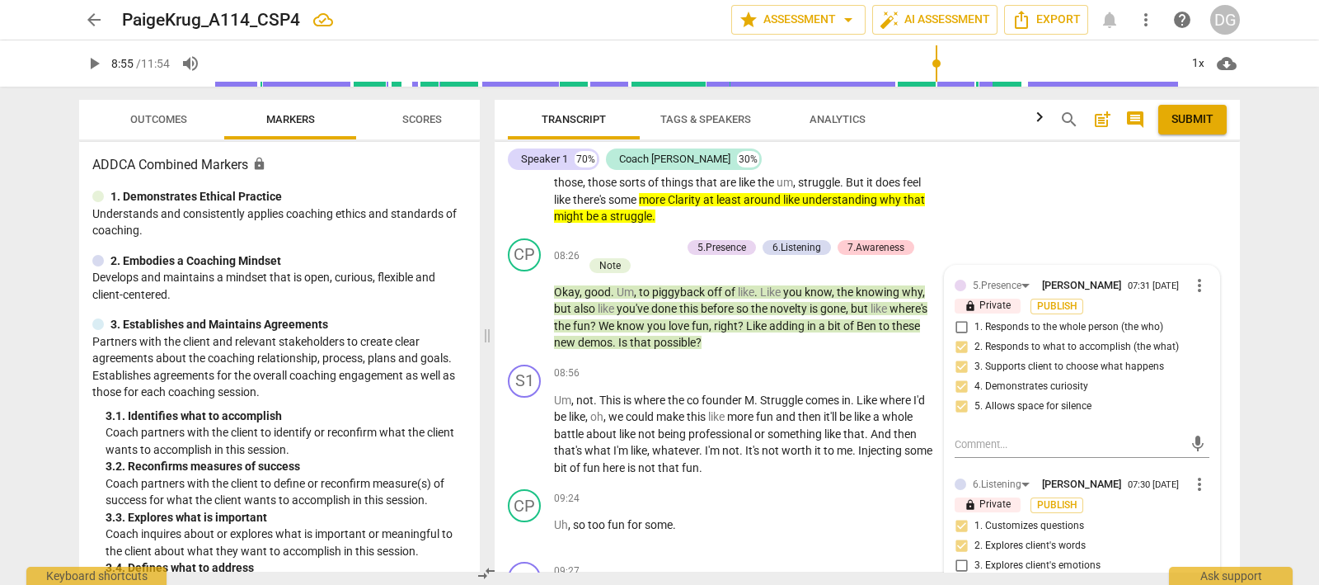
scroll to position [2139, 0]
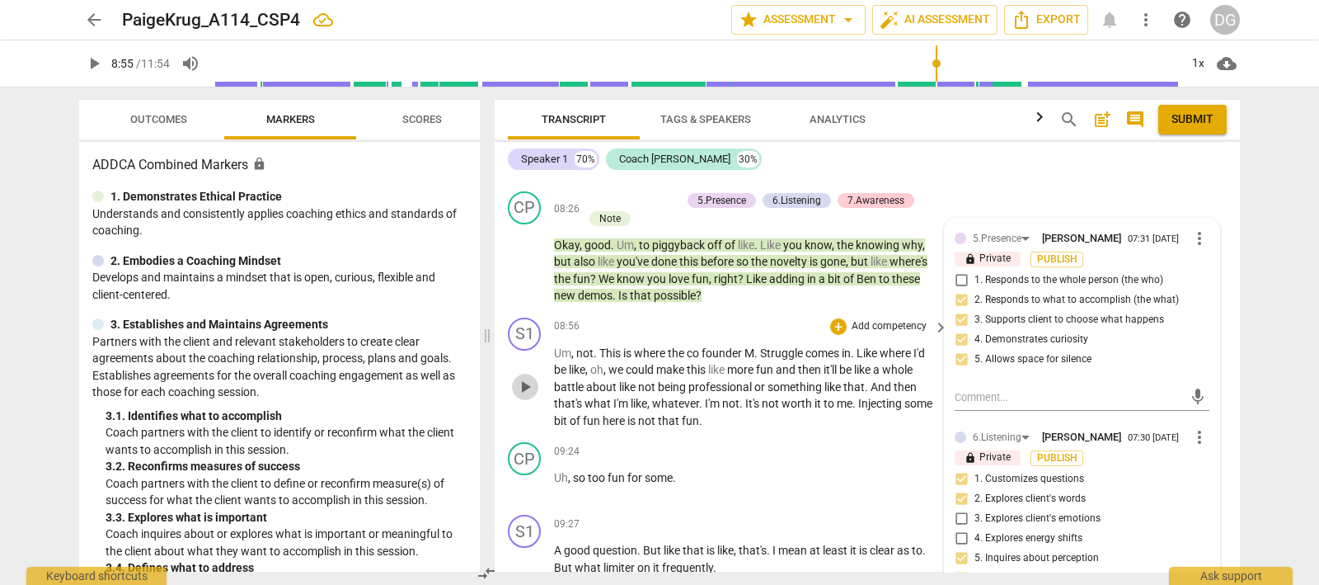
click at [524, 377] on span "play_arrow" at bounding box center [525, 387] width 20 height 20
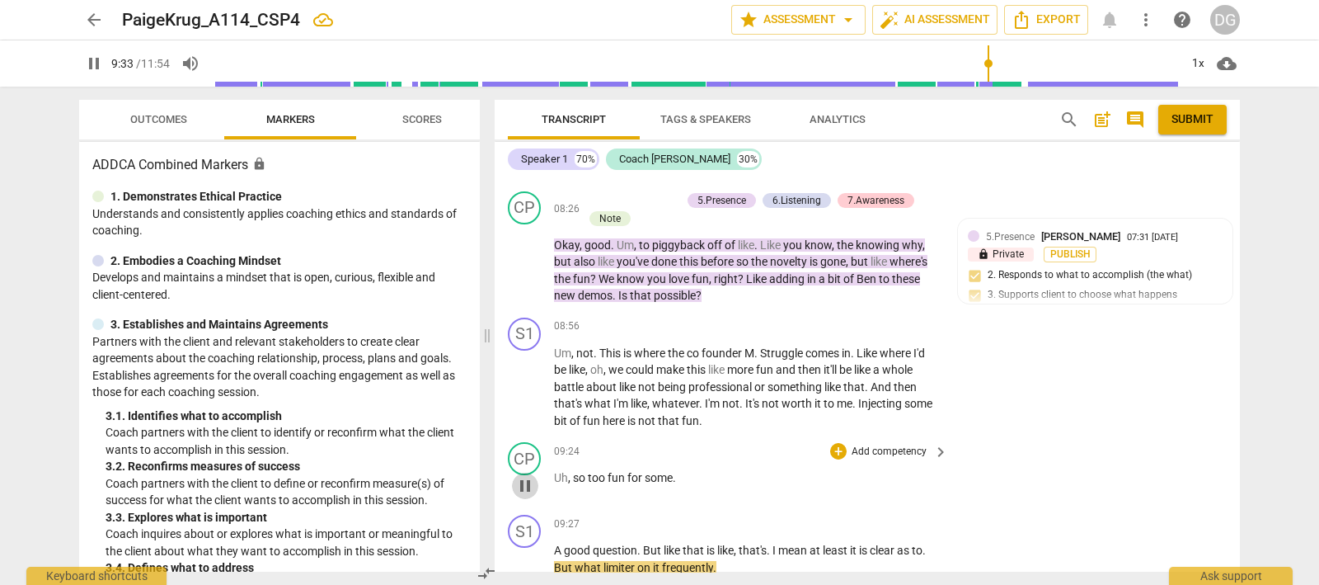
click at [524, 476] on span "pause" at bounding box center [525, 486] width 20 height 20
click at [834, 443] on div "+" at bounding box center [838, 451] width 16 height 16
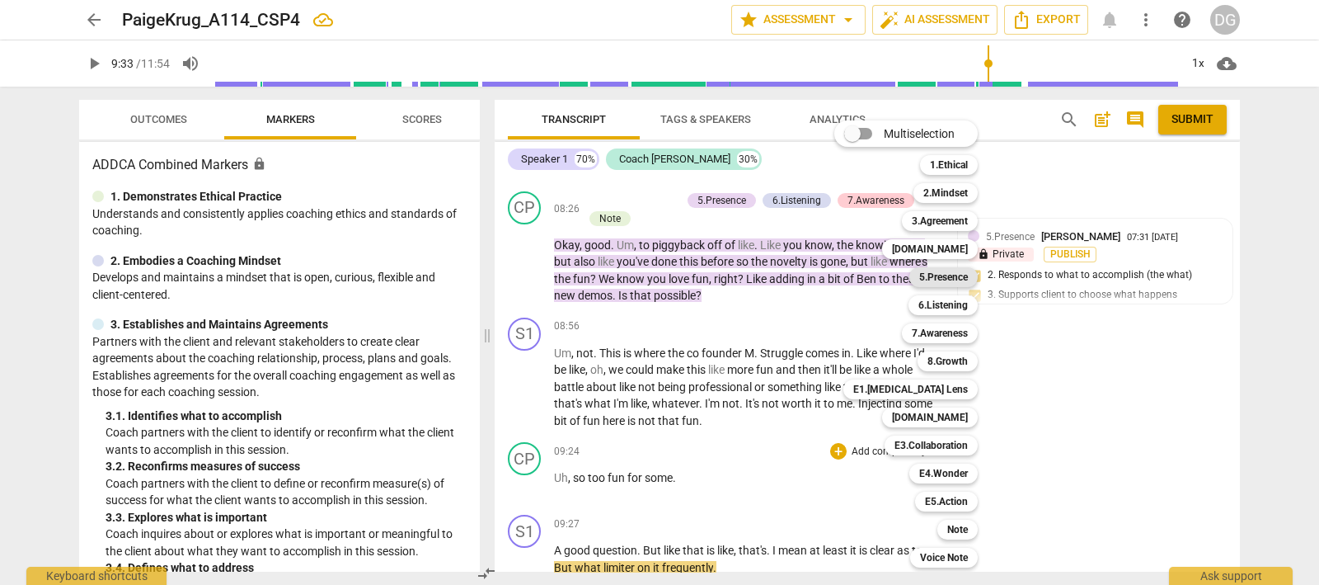
click at [947, 271] on b "5.Presence" at bounding box center [943, 277] width 49 height 20
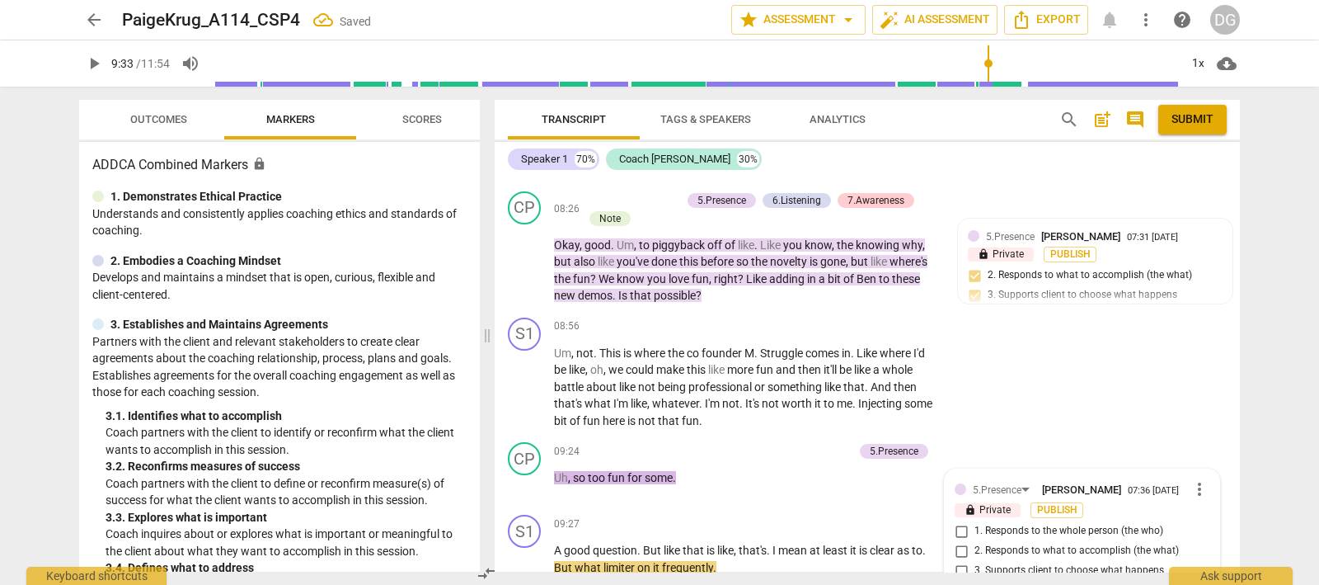
scroll to position [2407, 0]
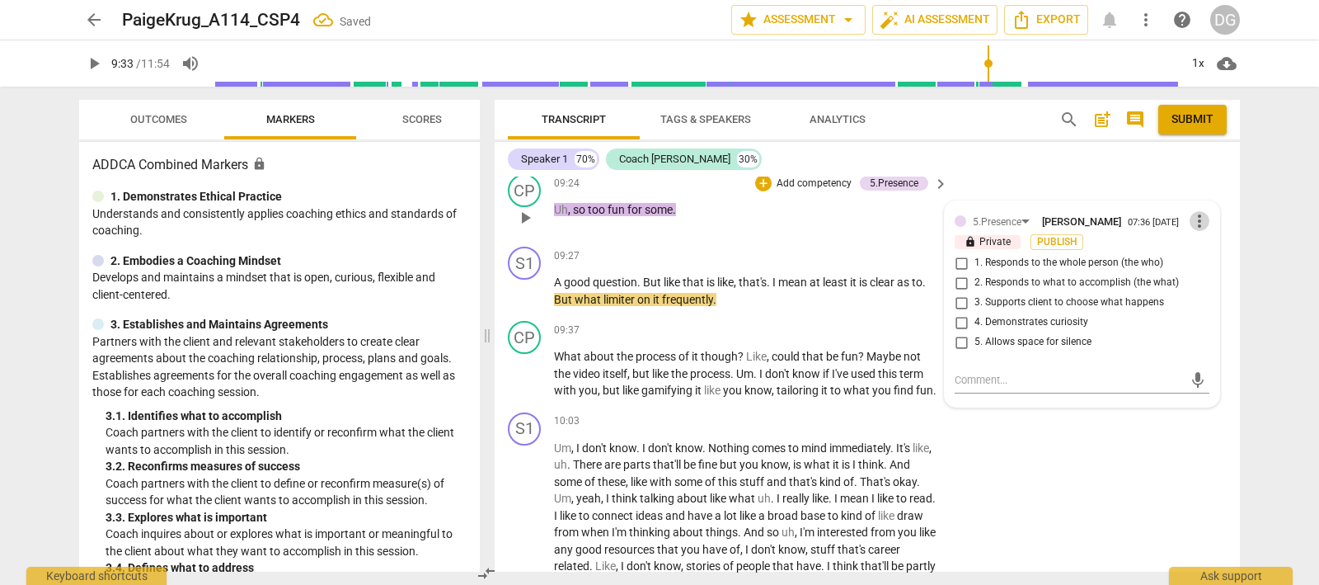
click at [1191, 212] on span "more_vert" at bounding box center [1200, 221] width 20 height 20
drag, startPoint x: 1206, startPoint y: 243, endPoint x: 756, endPoint y: 64, distance: 484.4
click at [1207, 245] on li "Delete" at bounding box center [1213, 245] width 57 height 31
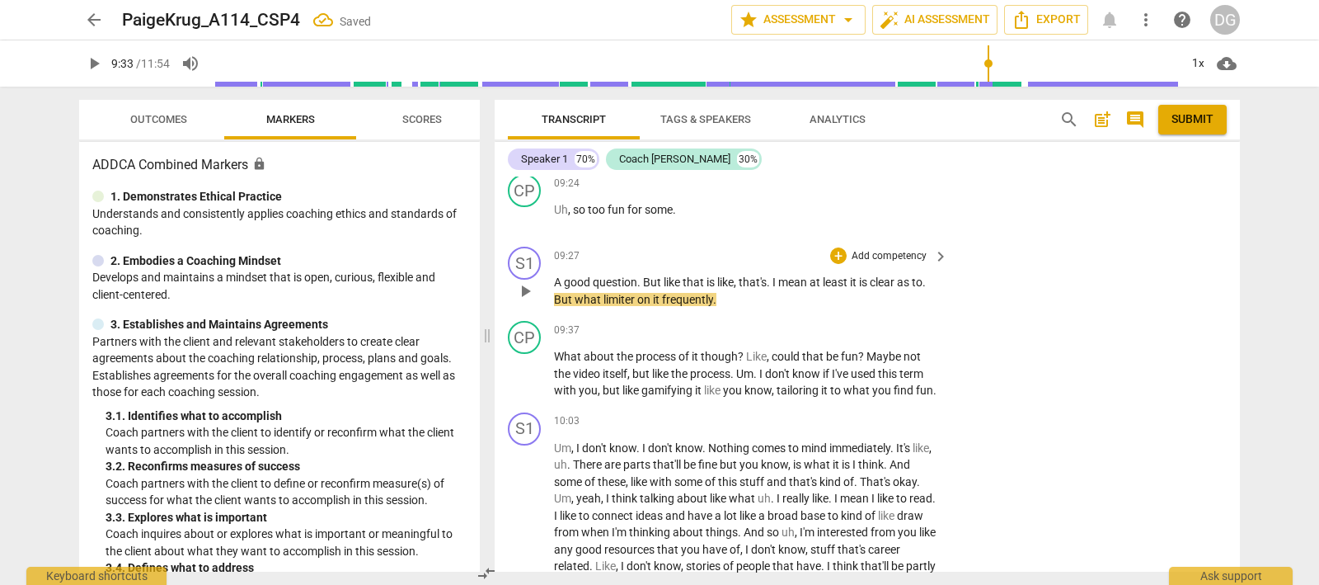
scroll to position [2304, 0]
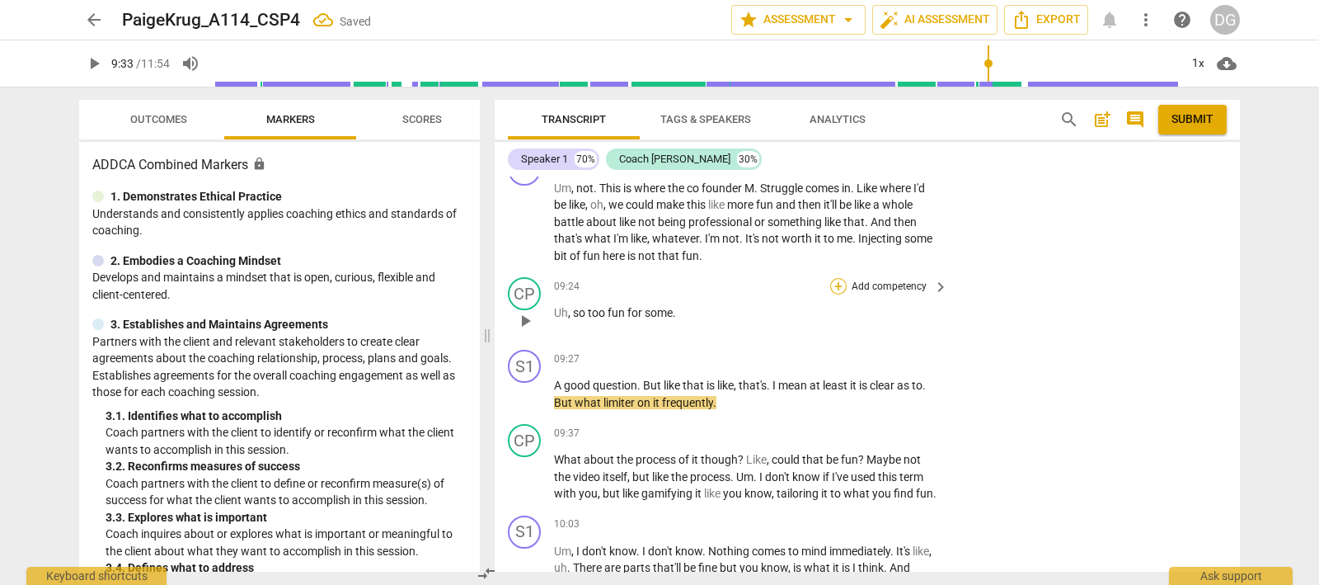
click at [834, 279] on div "+" at bounding box center [838, 286] width 16 height 16
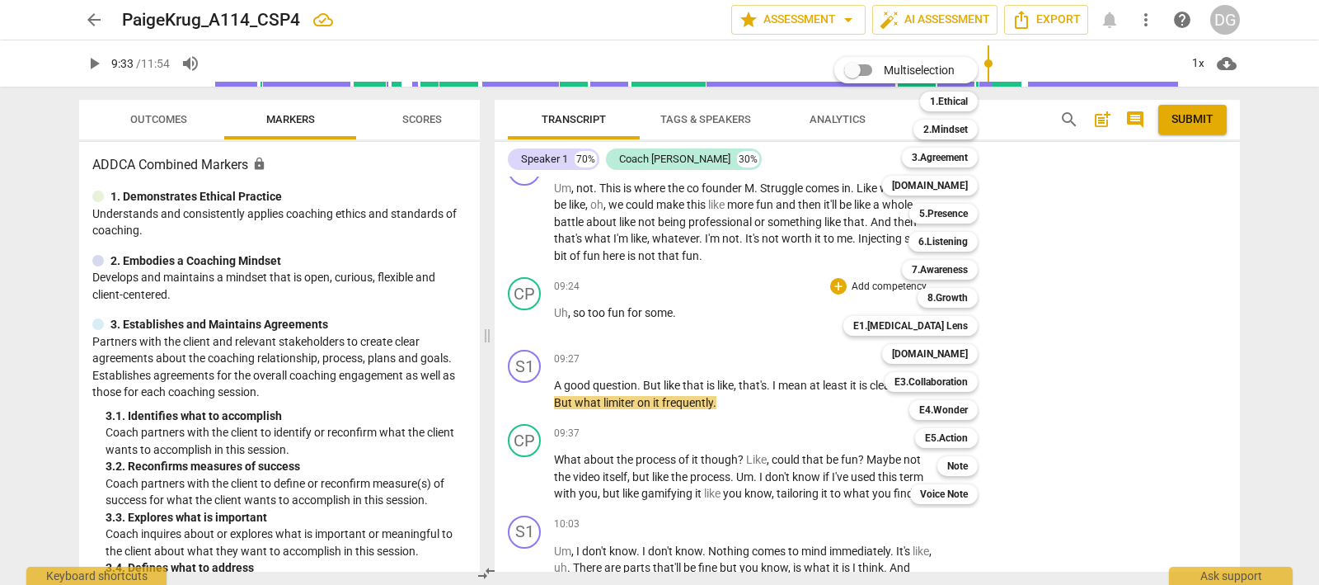
click at [1073, 404] on div at bounding box center [659, 292] width 1319 height 585
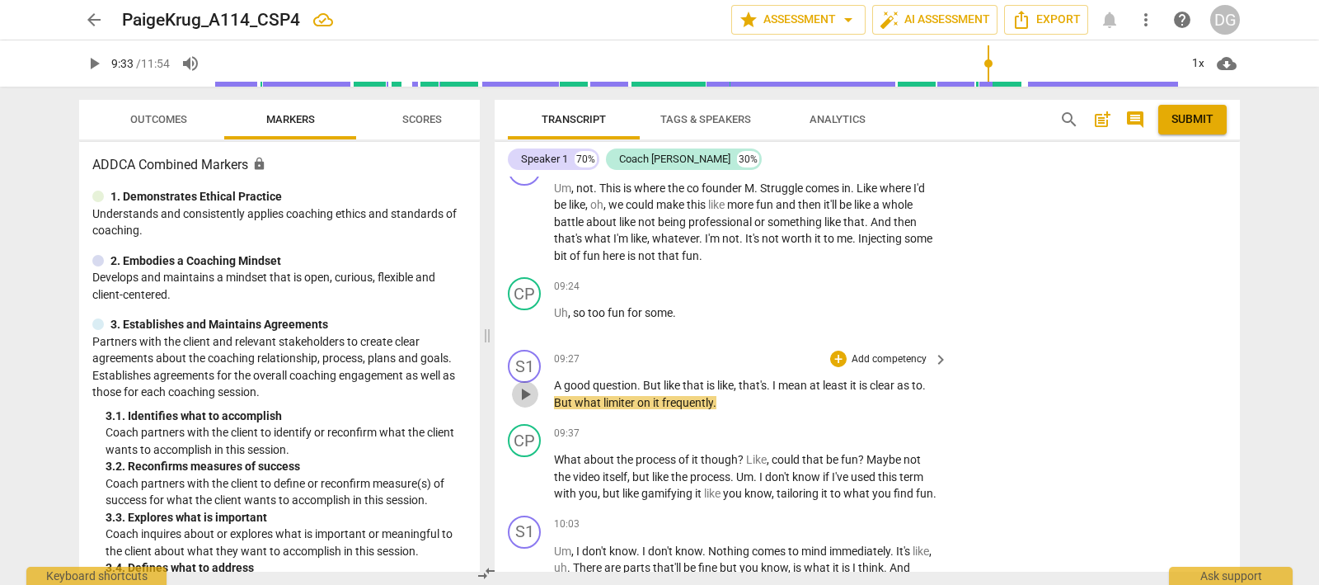
click at [525, 386] on span "play_arrow" at bounding box center [525, 394] width 20 height 20
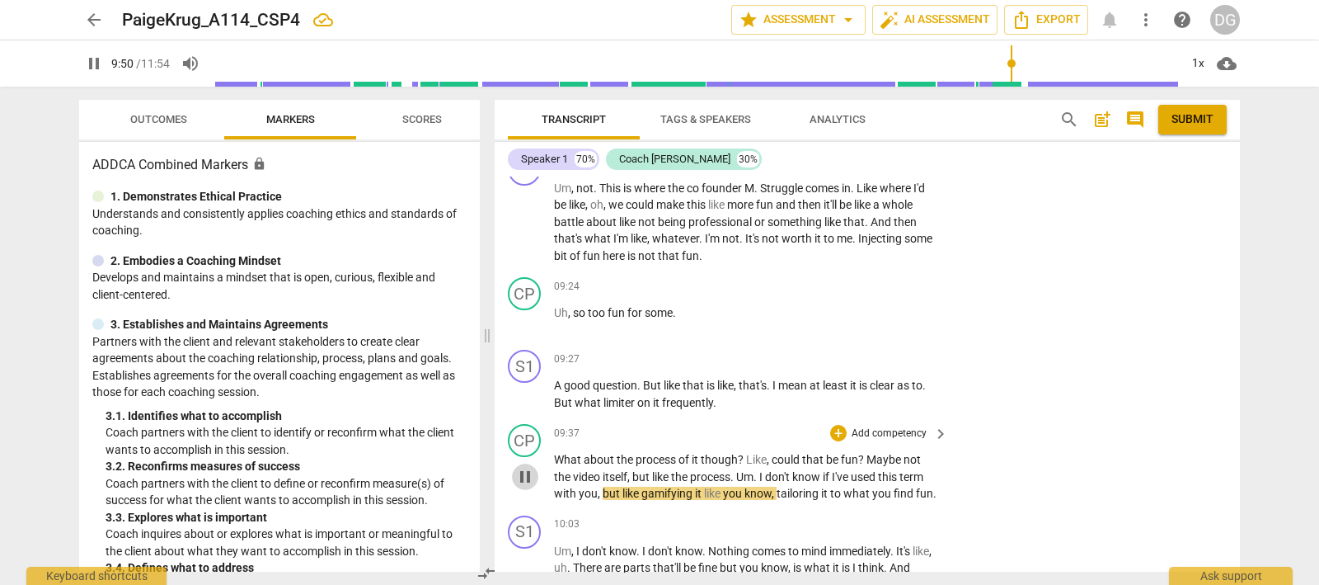
click at [524, 467] on span "pause" at bounding box center [525, 477] width 20 height 20
click at [833, 425] on div "+" at bounding box center [838, 433] width 16 height 16
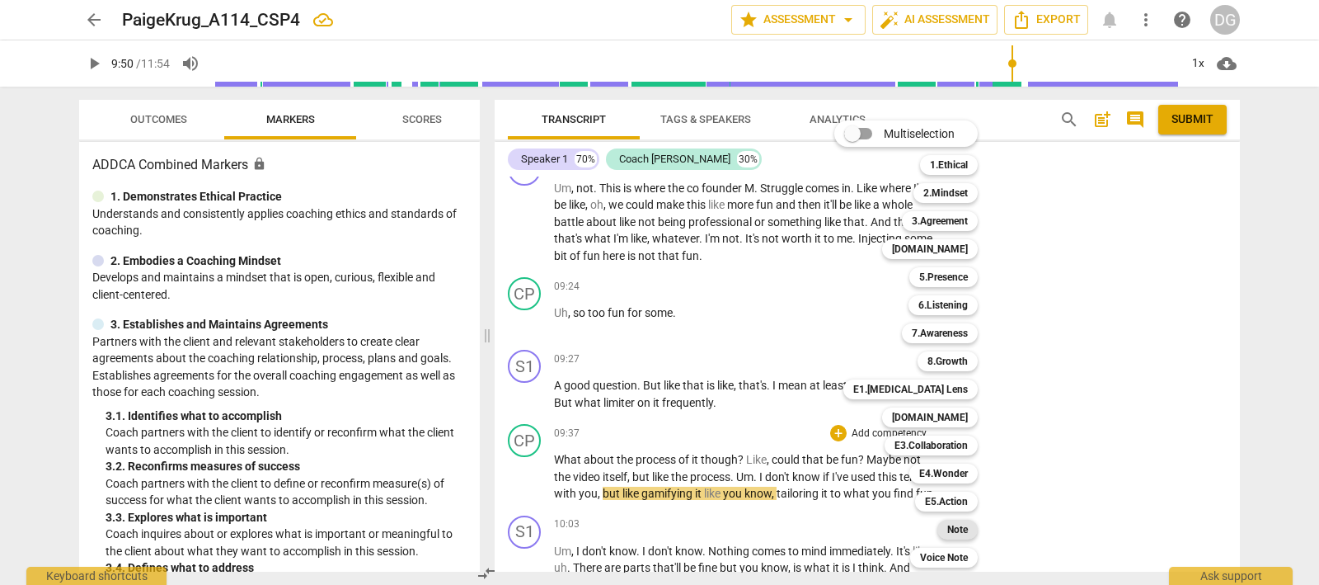
click at [958, 525] on b "Note" at bounding box center [957, 529] width 21 height 20
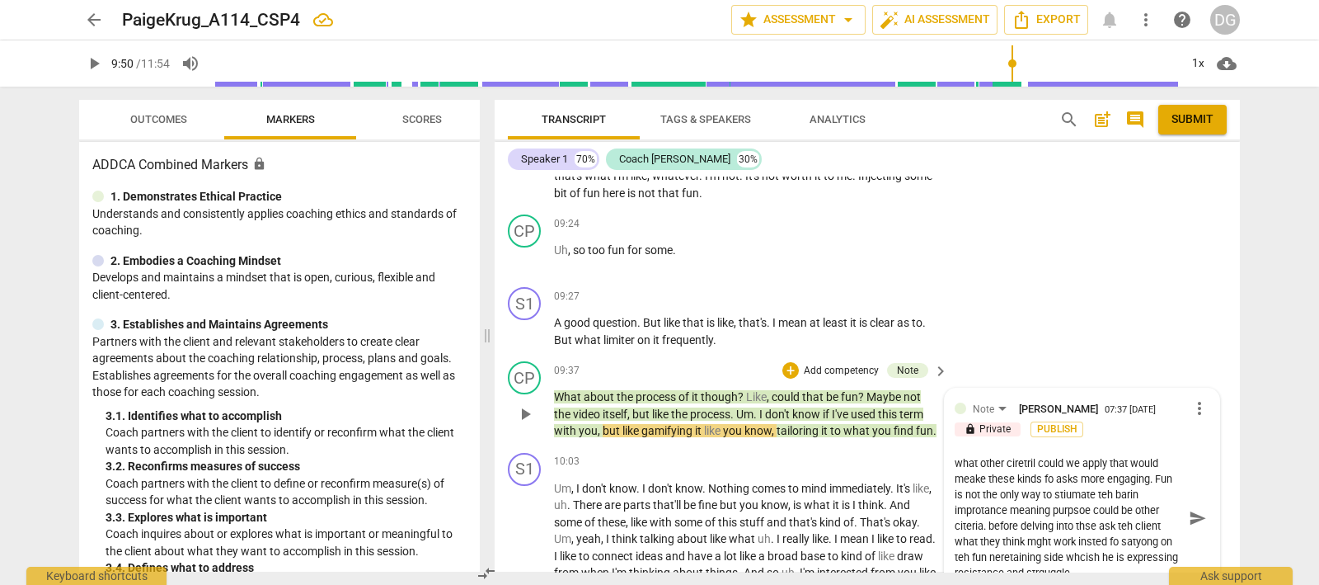
scroll to position [0, 0]
drag, startPoint x: 1140, startPoint y: 557, endPoint x: 949, endPoint y: 450, distance: 219.3
click at [949, 450] on div "Note [PERSON_NAME] 07:37 [DATE] more_vert lock Private Publish Fun does not see…" at bounding box center [1082, 493] width 275 height 211
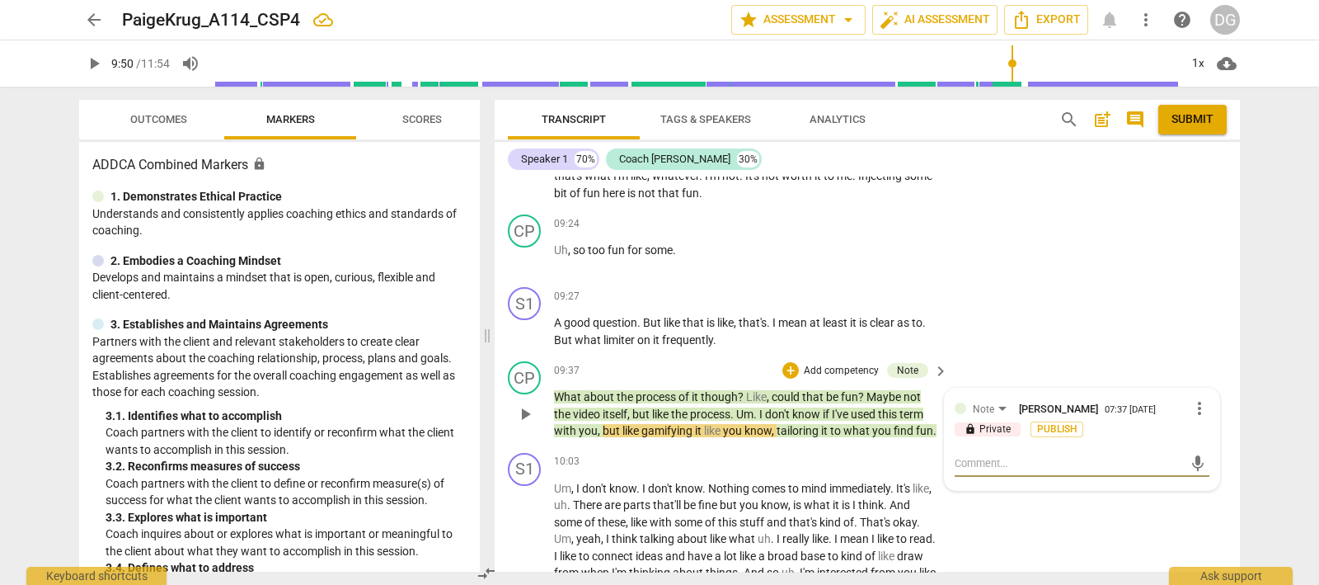
paste textarea "It sounds like “fun” isn’t working as a motivator for your client. Try asking w…"
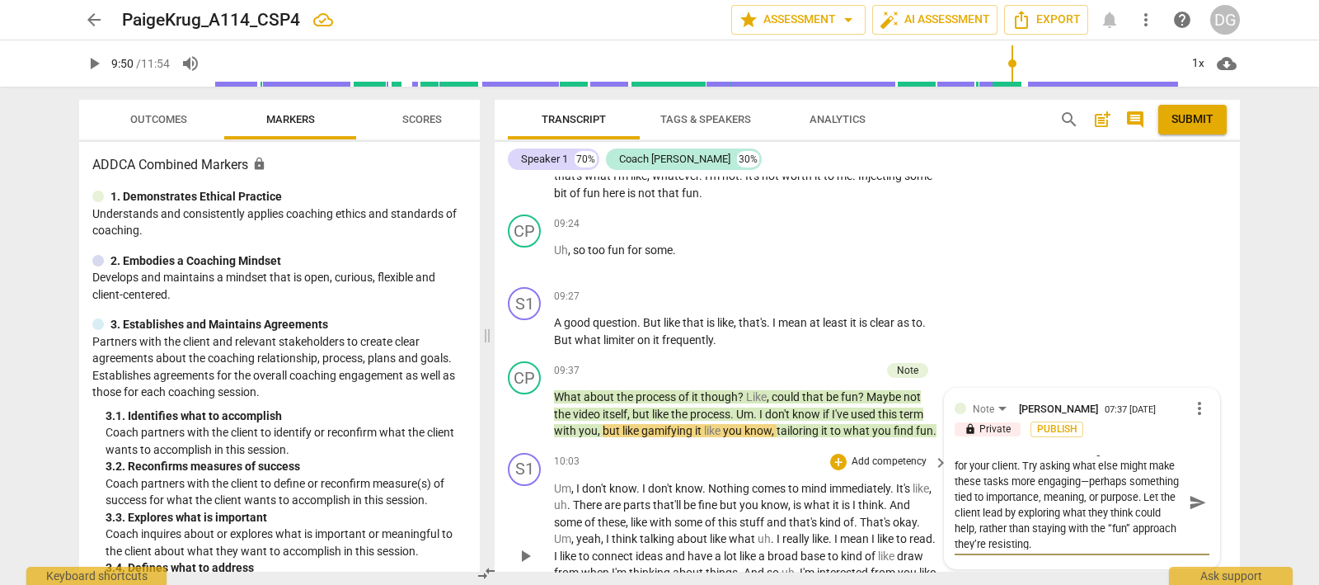
scroll to position [2470, 0]
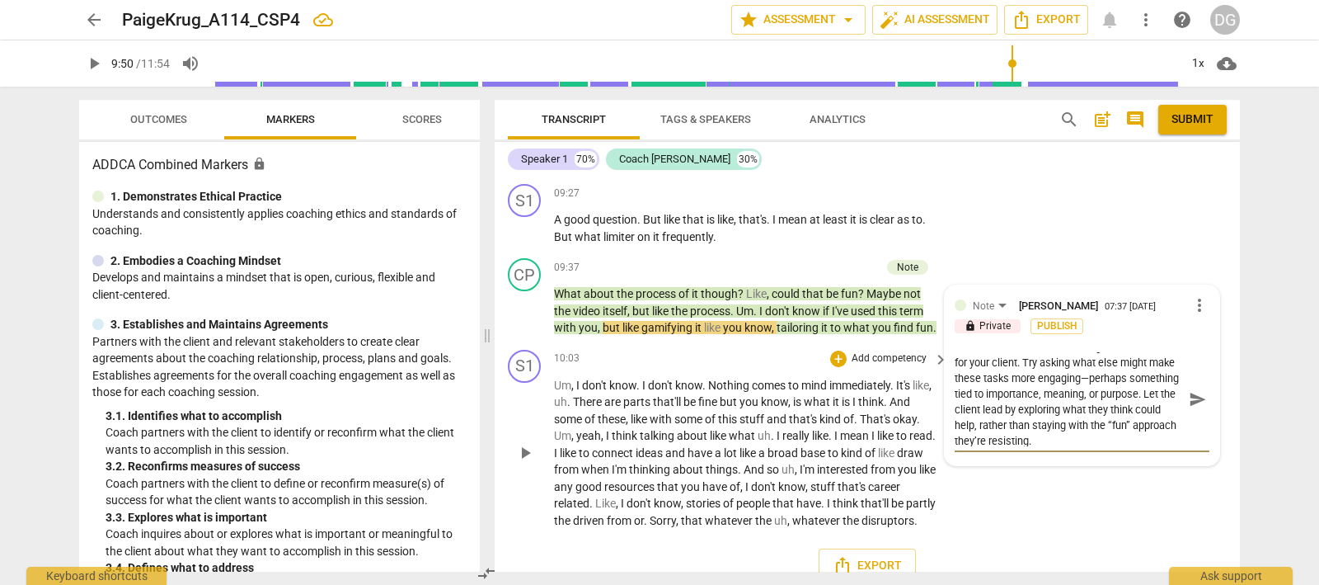
click at [522, 463] on span "play_arrow" at bounding box center [525, 453] width 20 height 20
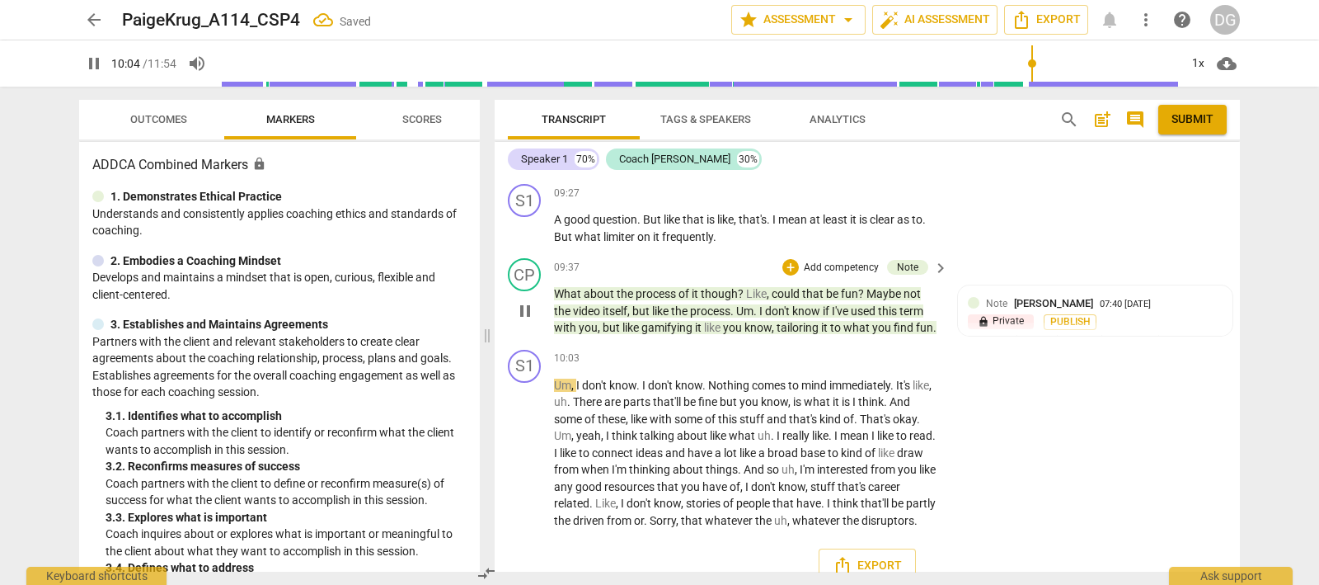
click at [526, 309] on span "pause" at bounding box center [525, 311] width 20 height 20
click at [786, 259] on div "+" at bounding box center [790, 267] width 16 height 16
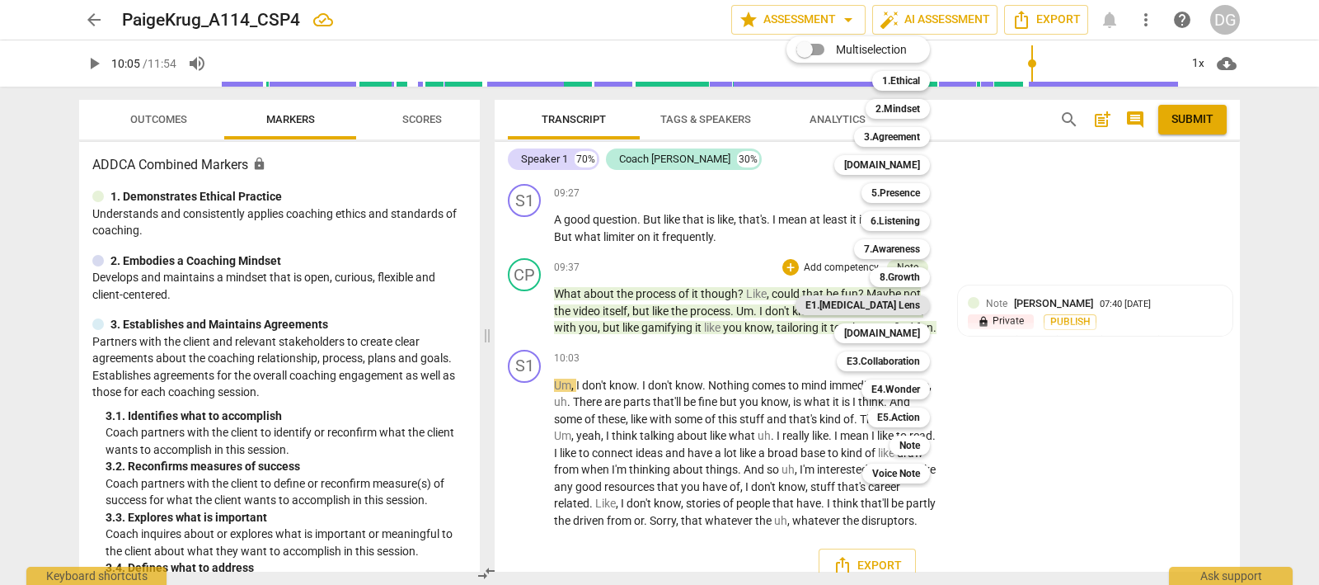
click at [890, 299] on b "E1.[MEDICAL_DATA] Lens" at bounding box center [862, 305] width 115 height 20
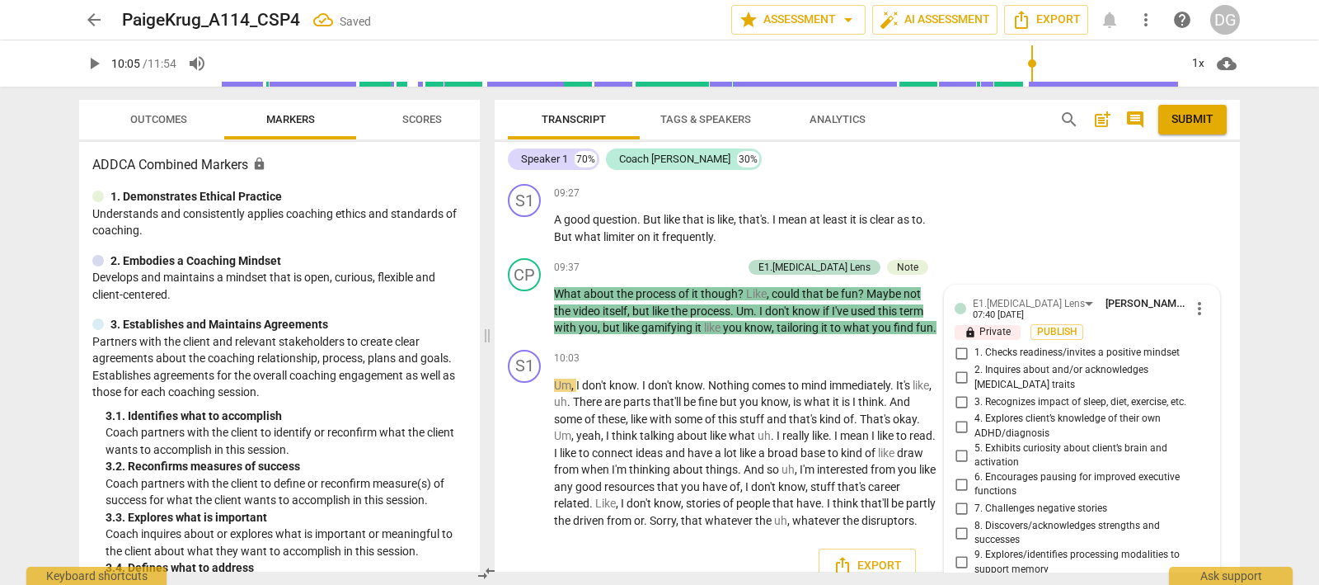
scroll to position [2703, 0]
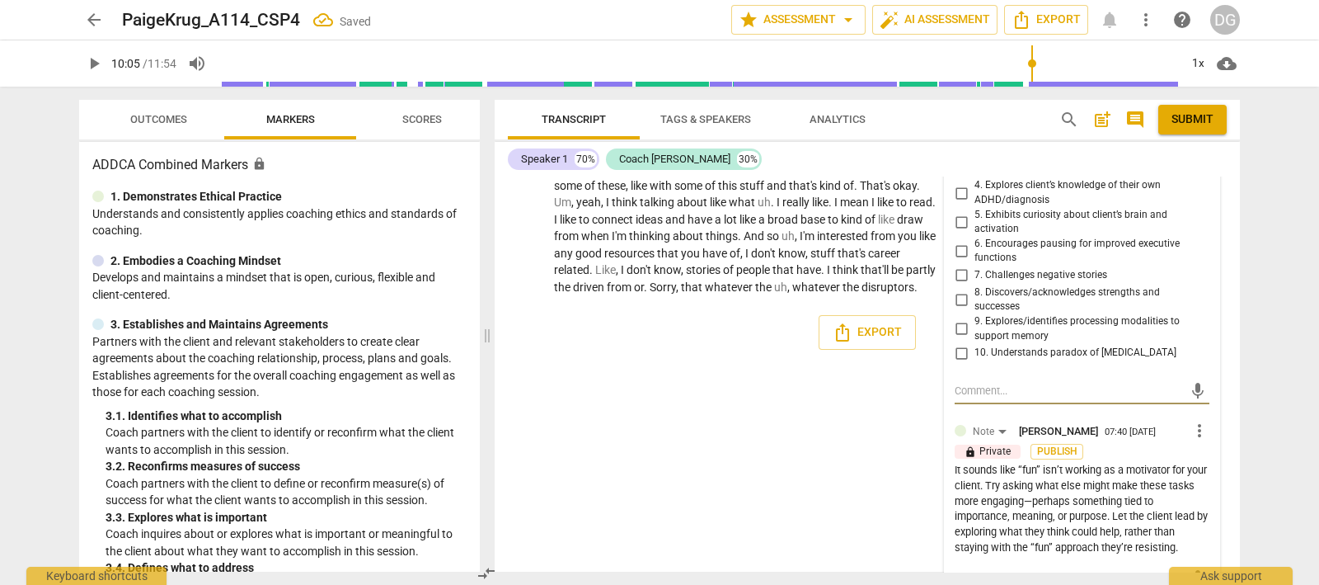
click at [956, 343] on input "10. Understands paradox of [MEDICAL_DATA]" at bounding box center [961, 353] width 26 height 20
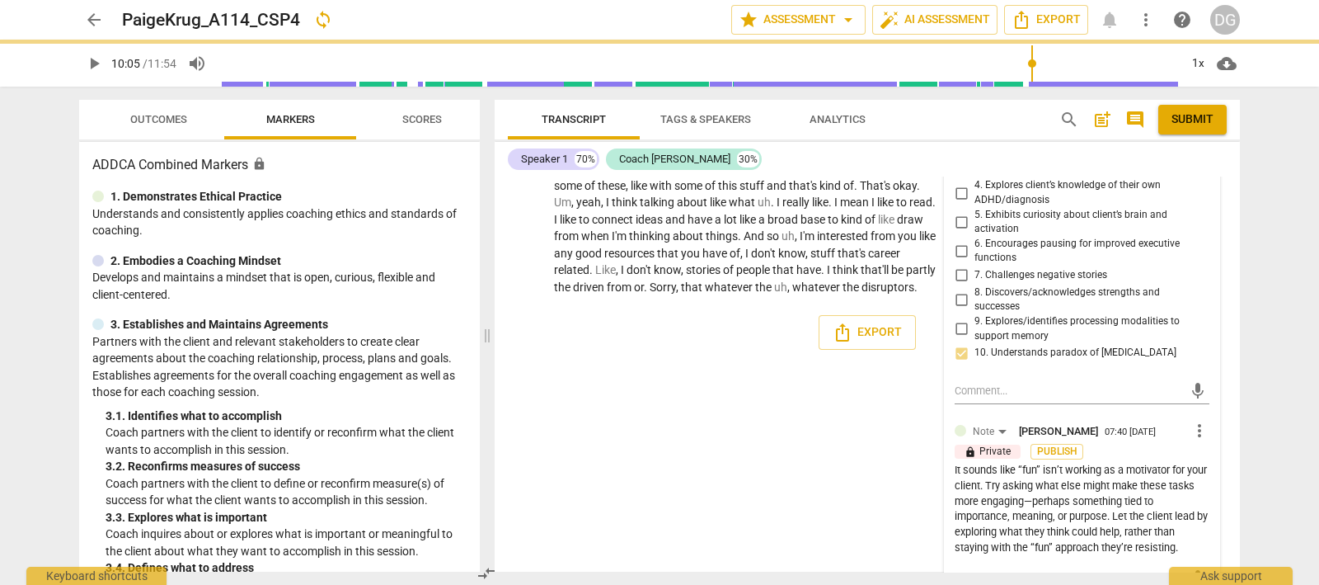
scroll to position [2600, 0]
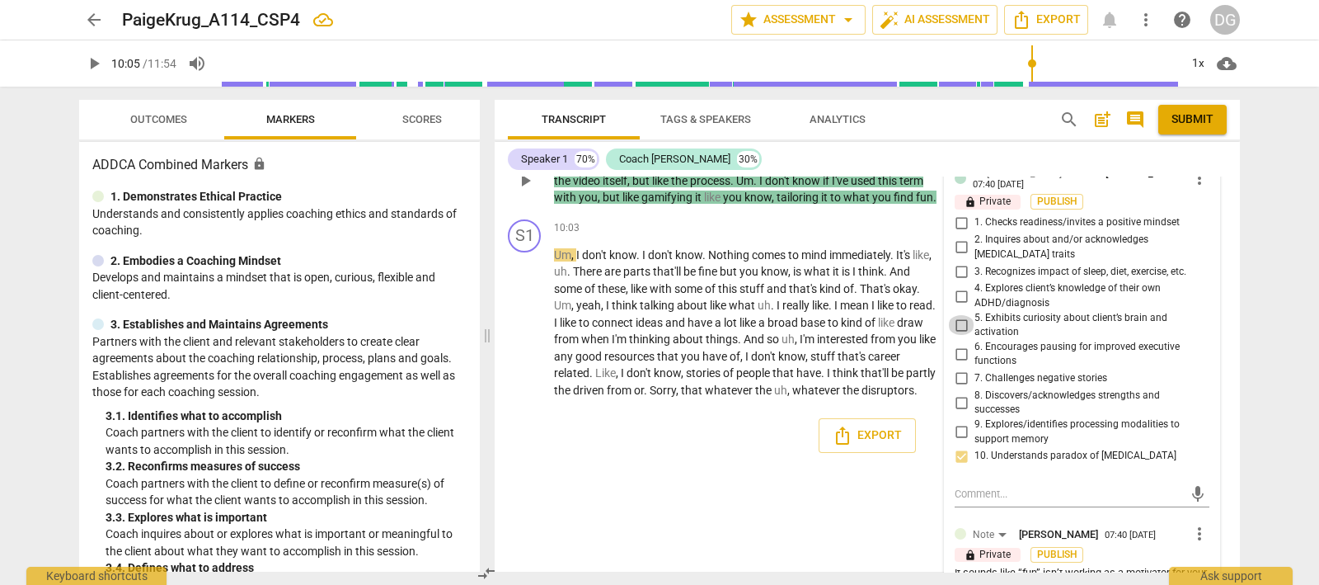
click at [960, 315] on input "5. Exhibits curiosity about client’s brain and activation" at bounding box center [961, 325] width 26 height 20
click at [956, 344] on input "6. Encourages pausing for improved executive functions" at bounding box center [961, 354] width 26 height 20
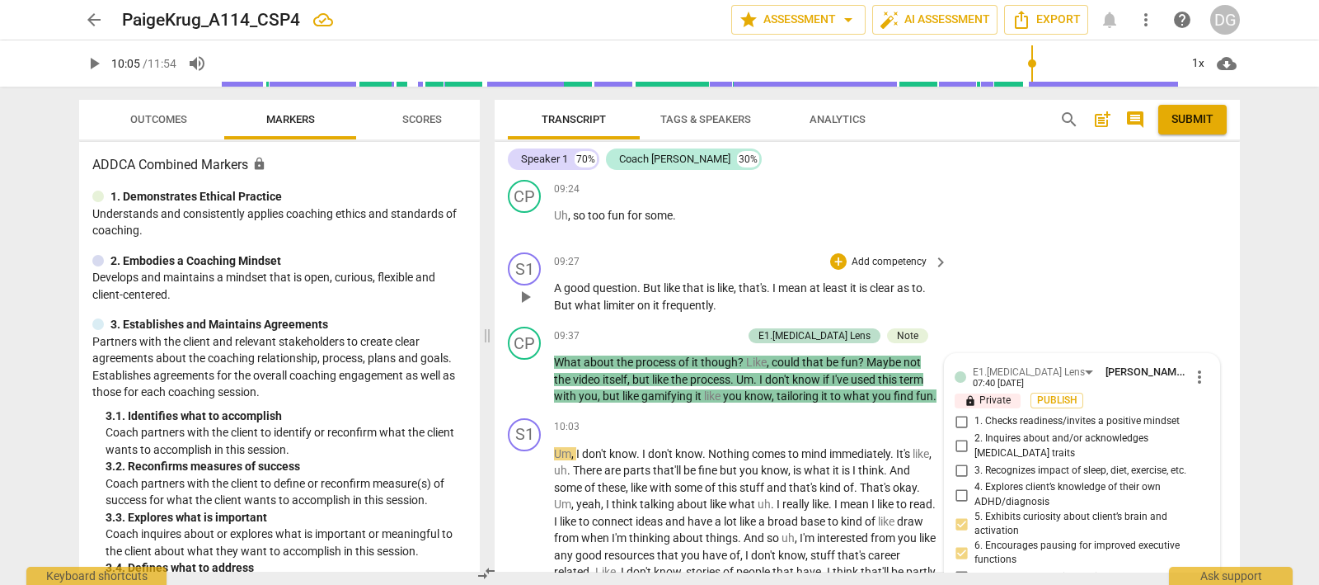
scroll to position [2395, 0]
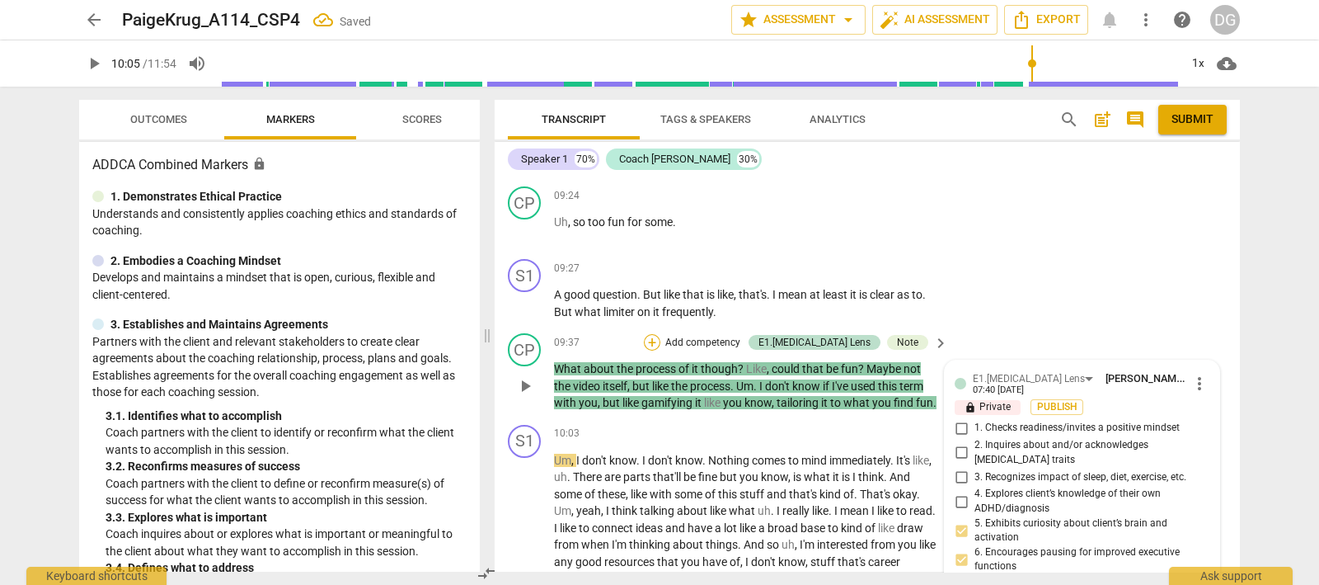
click at [660, 335] on div "+" at bounding box center [652, 342] width 16 height 16
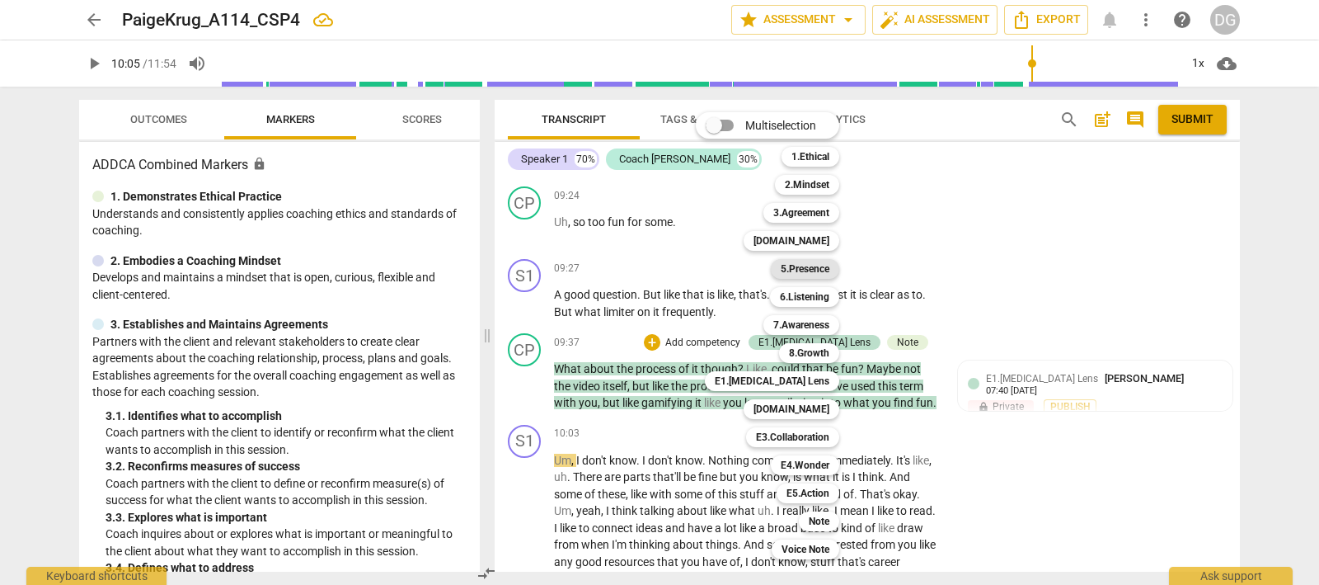
click at [815, 267] on b "5.Presence" at bounding box center [805, 269] width 49 height 20
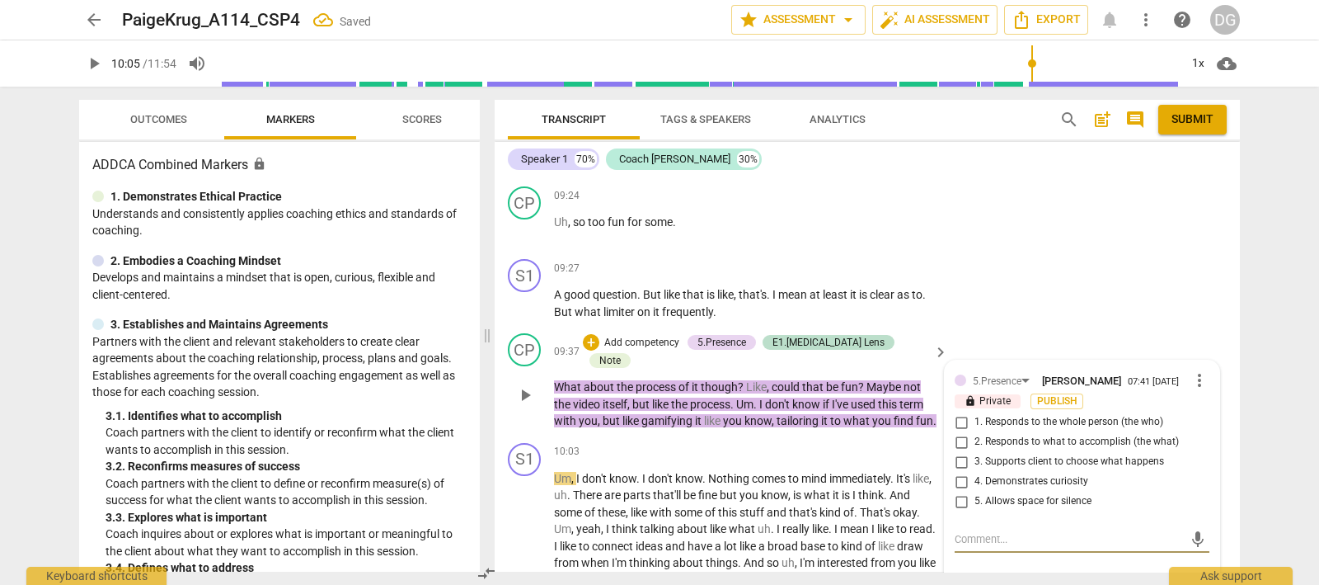
click at [956, 432] on input "2. Responds to what to accomplish (the what)" at bounding box center [961, 442] width 26 height 20
click at [957, 453] on input "3. Supports client to choose what happens" at bounding box center [961, 462] width 26 height 20
click at [956, 472] on input "4. Demonstrates curiosity" at bounding box center [961, 482] width 26 height 20
click at [958, 491] on input "5. Allows space for silence" at bounding box center [961, 501] width 26 height 20
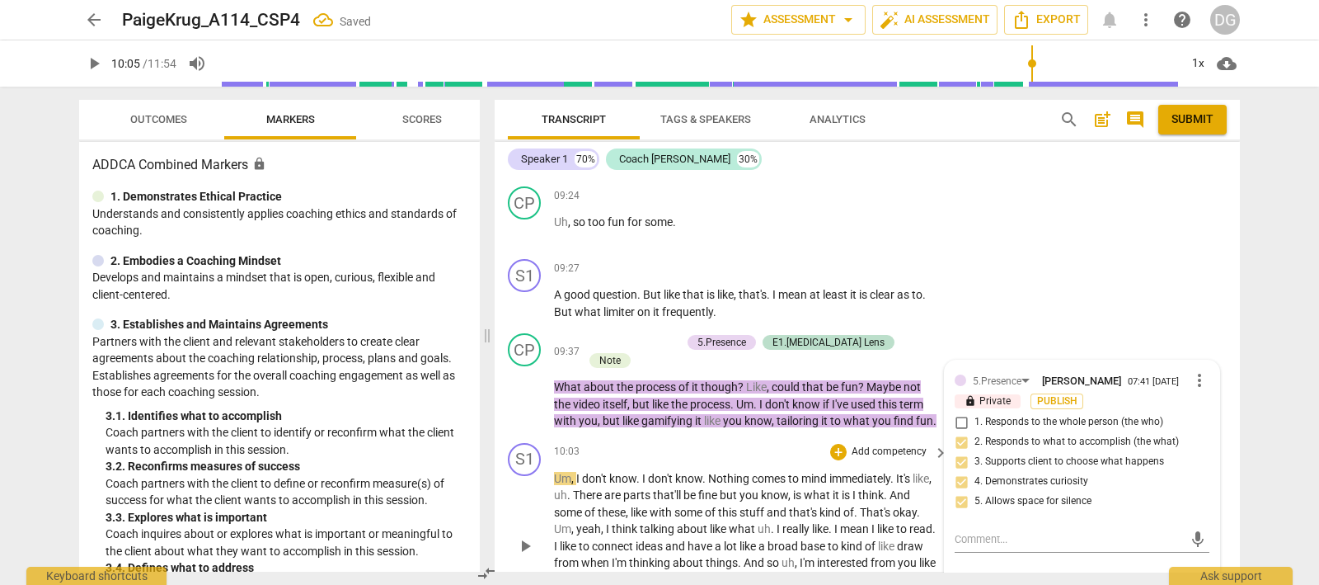
scroll to position [2498, 0]
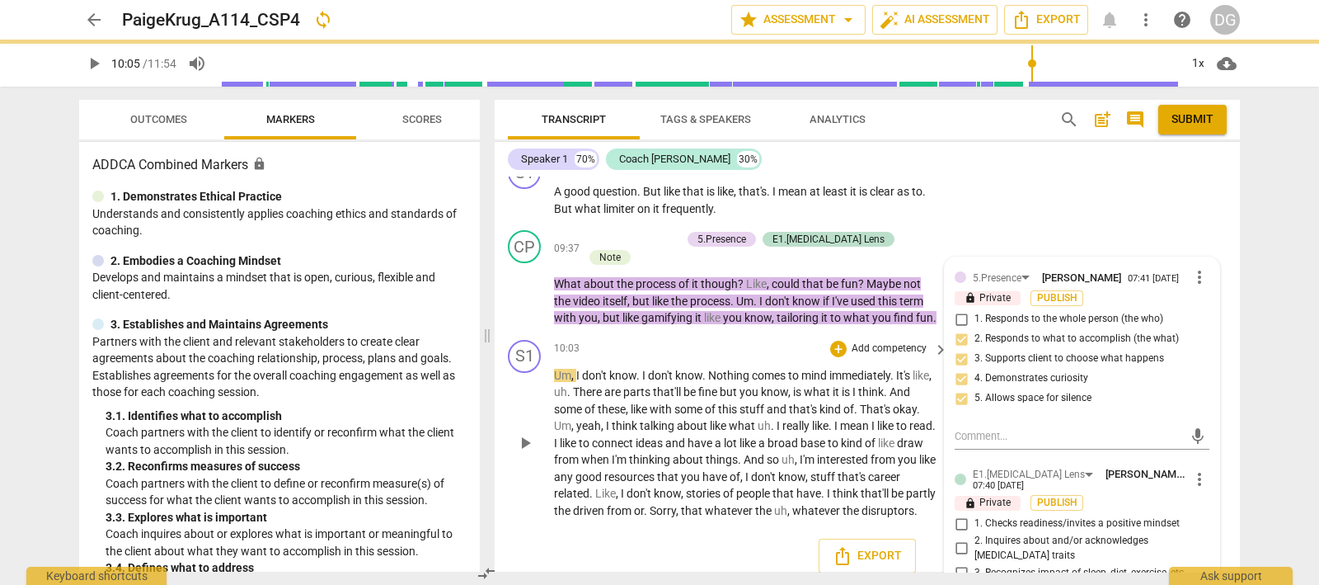
click at [523, 441] on span "play_arrow" at bounding box center [525, 443] width 20 height 20
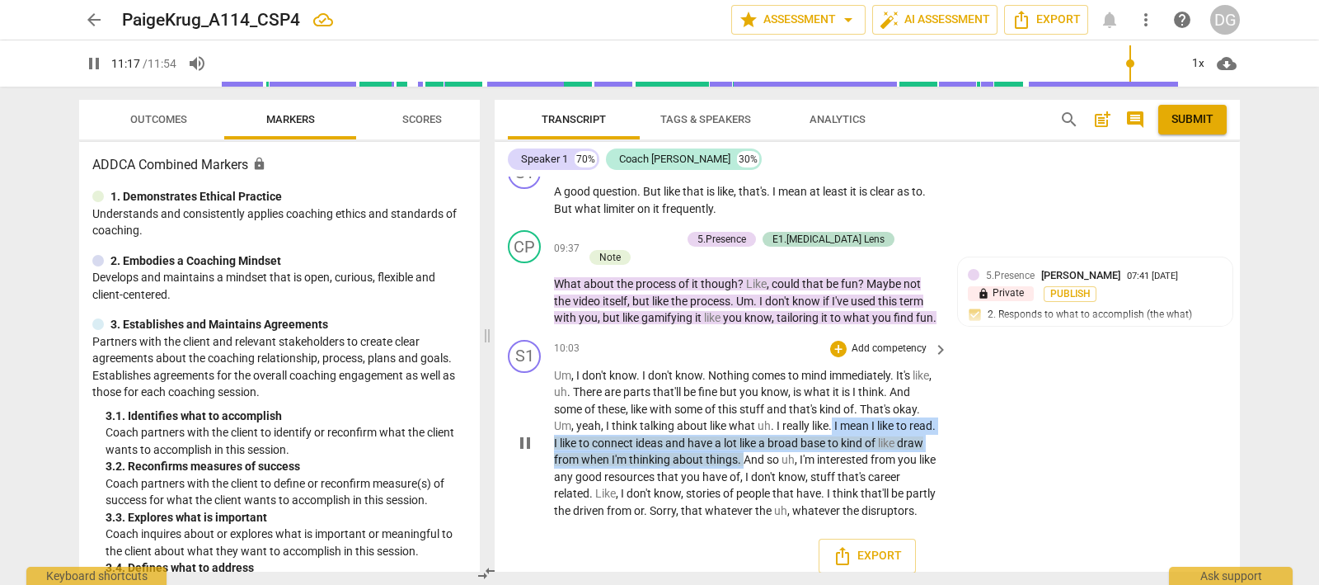
drag, startPoint x: 833, startPoint y: 420, endPoint x: 771, endPoint y: 452, distance: 69.7
click at [771, 452] on p "Um , I don't know . I don't know . Nothing comes to mind immediately . It's lik…" at bounding box center [747, 443] width 386 height 153
click at [805, 430] on icon "button" at bounding box center [808, 428] width 10 height 12
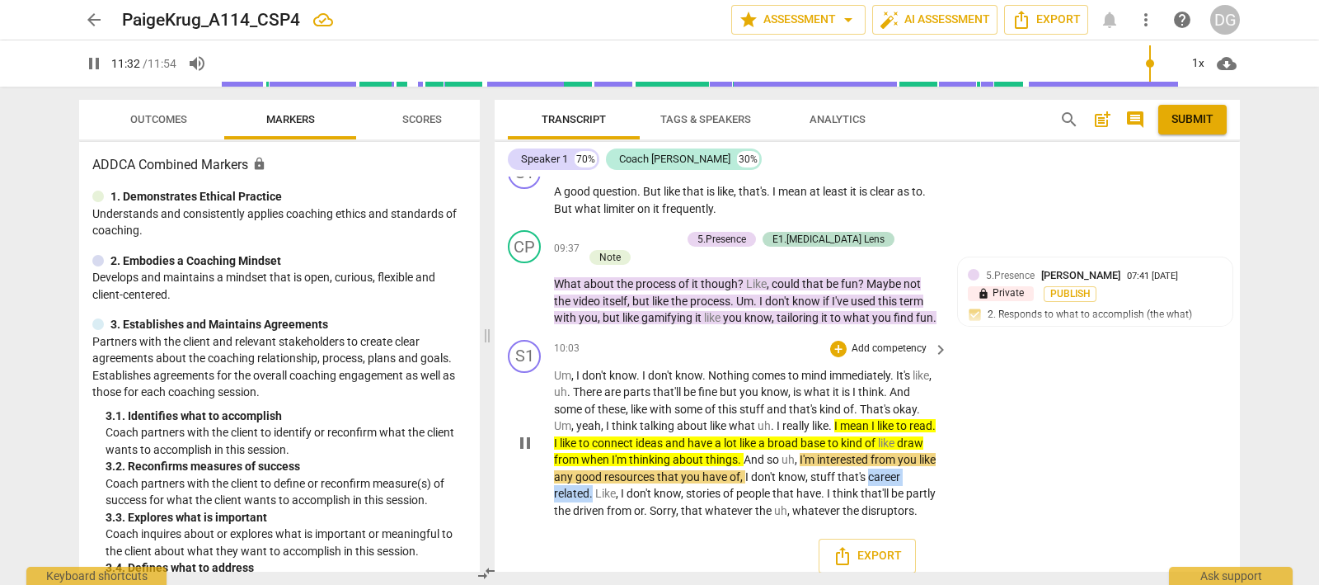
drag, startPoint x: 627, startPoint y: 486, endPoint x: 548, endPoint y: 492, distance: 78.6
click at [548, 492] on div "S1 play_arrow pause 10:03 + Add competency keyboard_arrow_right Um , I don't kn…" at bounding box center [867, 429] width 745 height 193
click at [665, 461] on icon "button" at bounding box center [667, 462] width 10 height 12
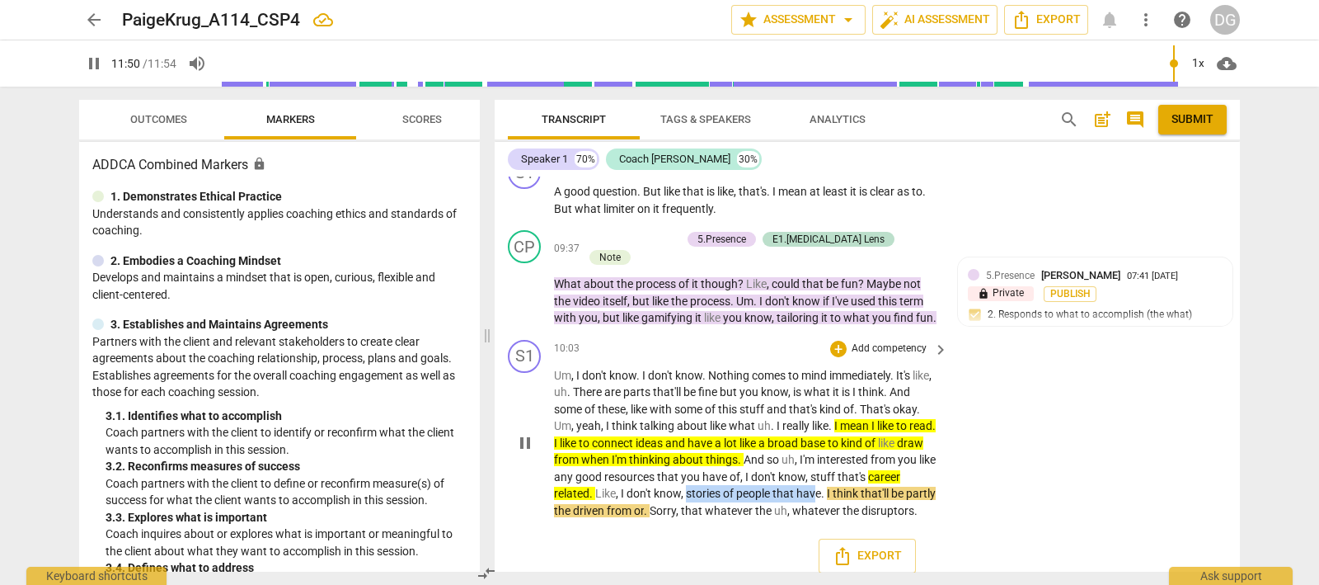
drag, startPoint x: 721, startPoint y: 485, endPoint x: 850, endPoint y: 485, distance: 129.4
click at [850, 485] on p "Um , I don't know . I don't know . Nothing comes to mind immediately . It's lik…" at bounding box center [747, 443] width 386 height 153
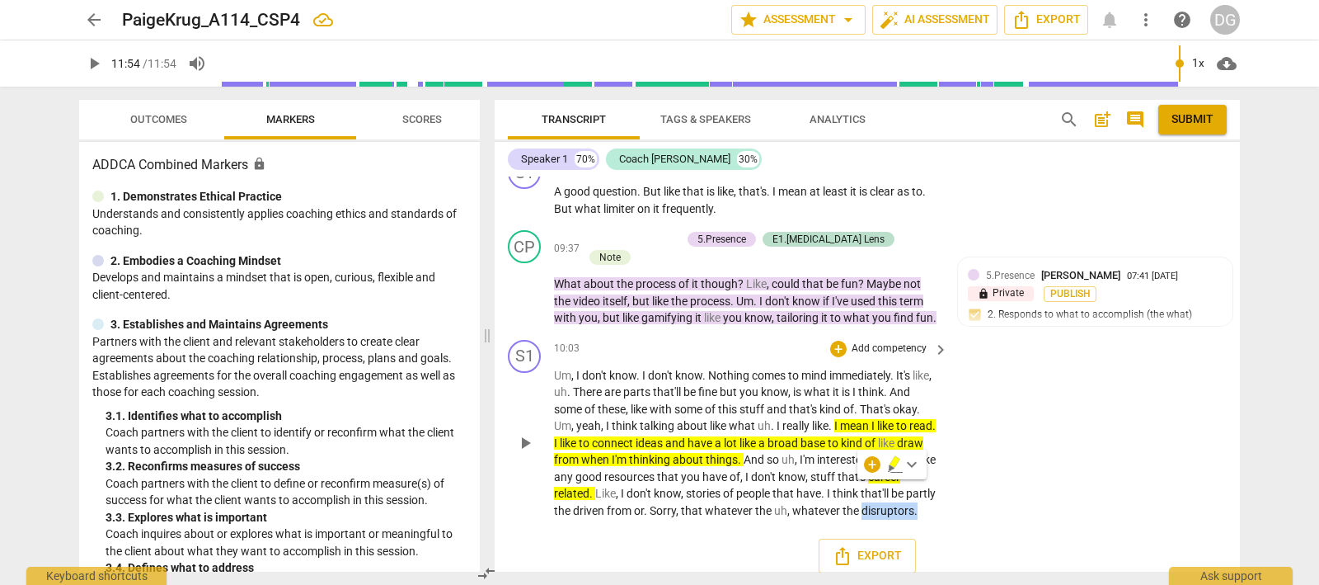
drag, startPoint x: 619, startPoint y: 523, endPoint x: 551, endPoint y: 521, distance: 68.4
click at [551, 521] on div "S1 play_arrow pause 10:03 + Add competency keyboard_arrow_right Um , I don't kn…" at bounding box center [867, 429] width 745 height 193
click at [862, 517] on span "disruptors" at bounding box center [888, 510] width 53 height 13
drag, startPoint x: 616, startPoint y: 520, endPoint x: 555, endPoint y: 523, distance: 61.1
click at [555, 519] on p "Um , I don't know . I don't know . Nothing comes to mind immediately . It's lik…" at bounding box center [747, 443] width 386 height 153
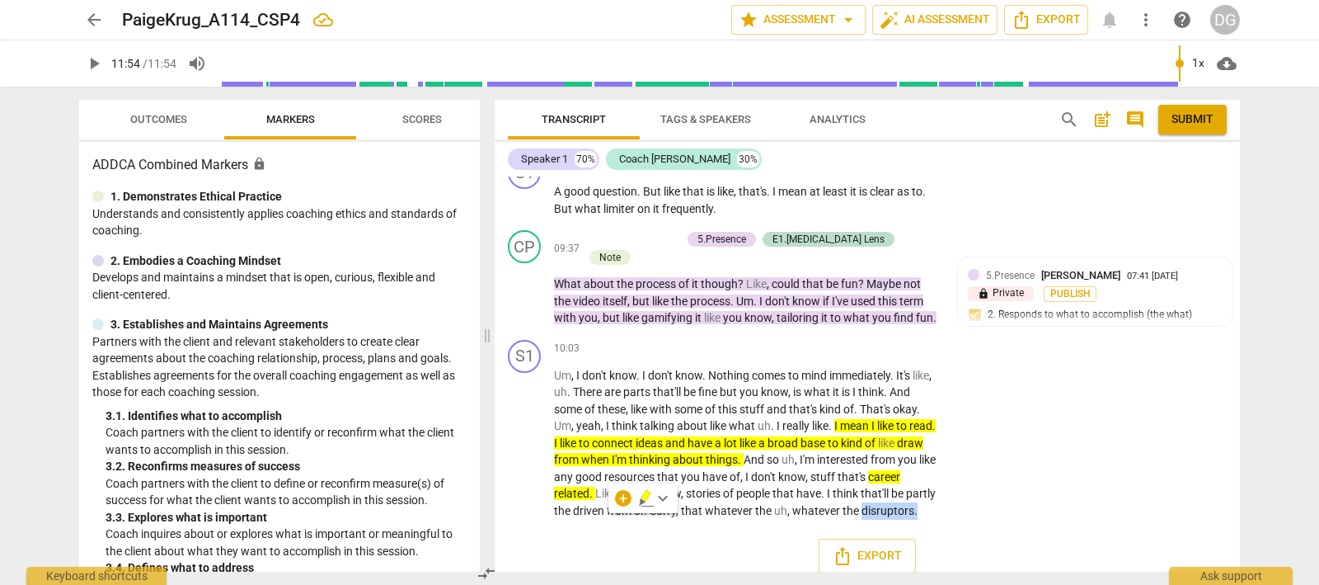
click at [643, 496] on icon "button" at bounding box center [646, 496] width 10 height 12
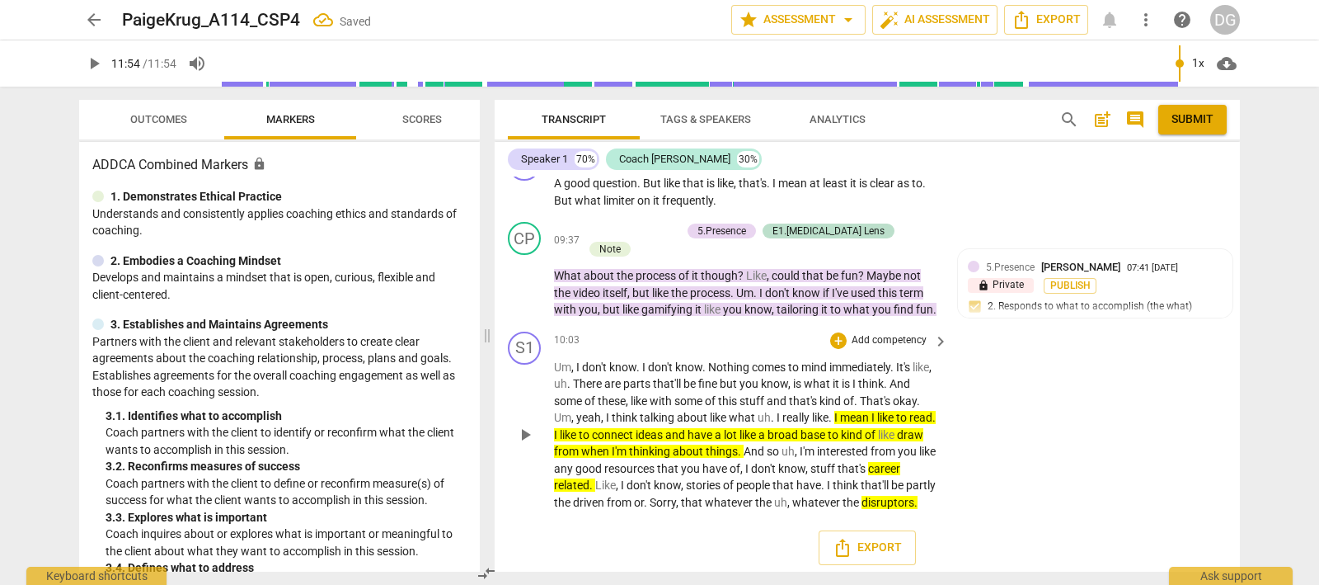
scroll to position [2521, 0]
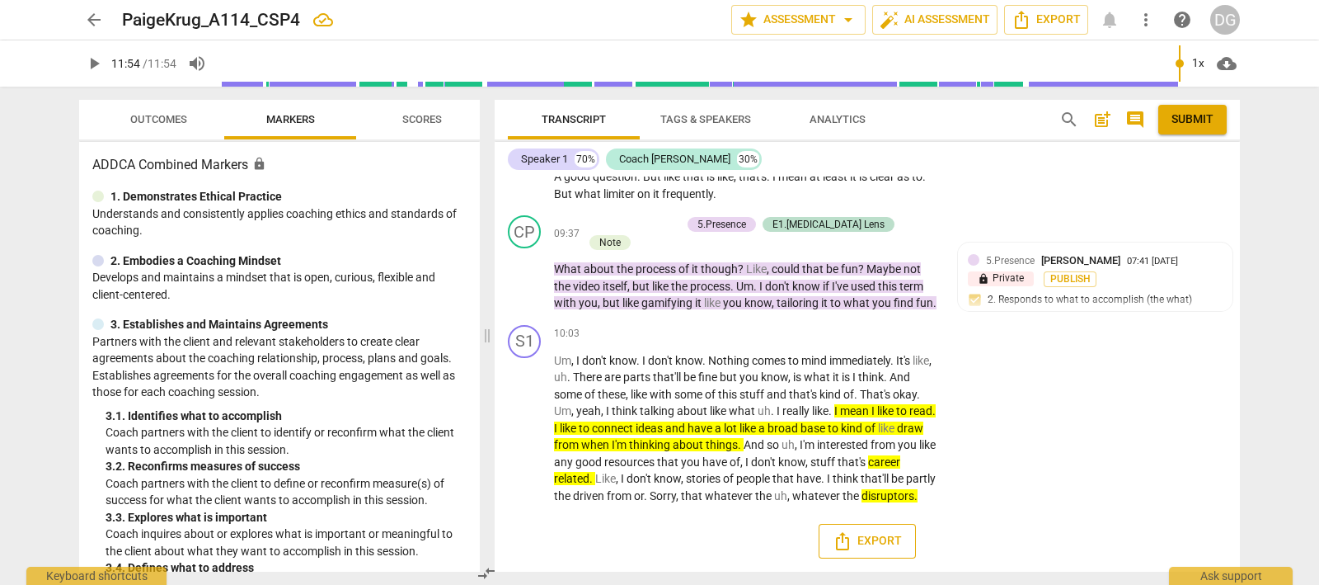
click at [871, 536] on span "Export" at bounding box center [867, 541] width 69 height 20
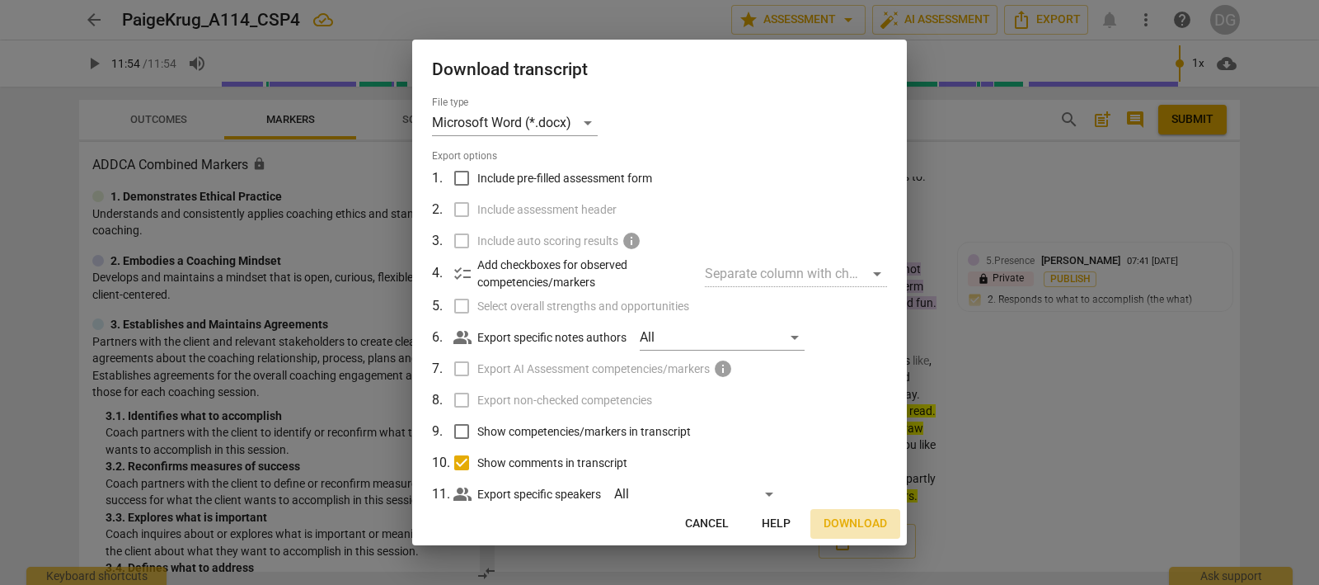
click at [851, 523] on span "Download" at bounding box center [855, 523] width 63 height 16
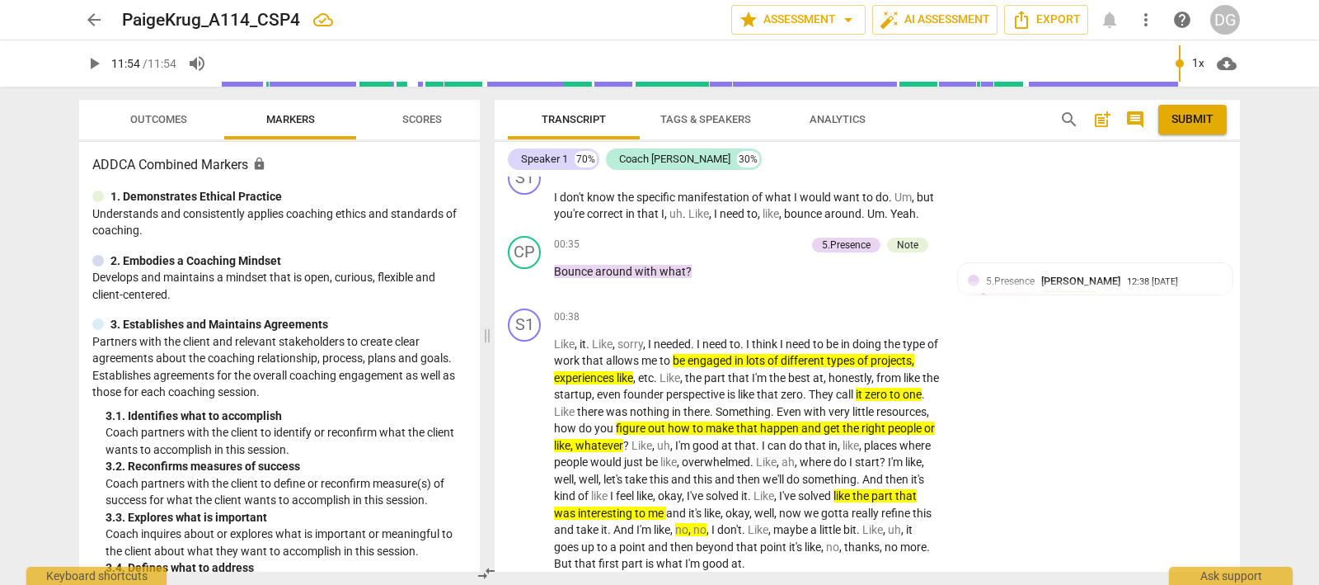
scroll to position [0, 0]
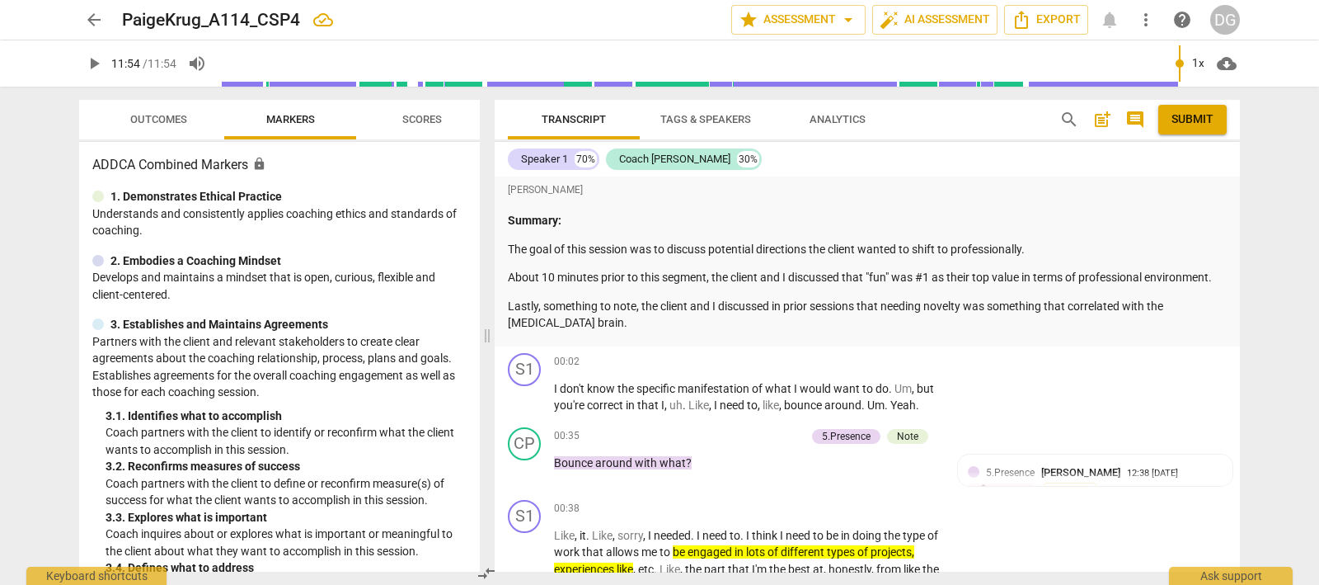
click at [1101, 117] on span "post_add" at bounding box center [1102, 120] width 20 height 20
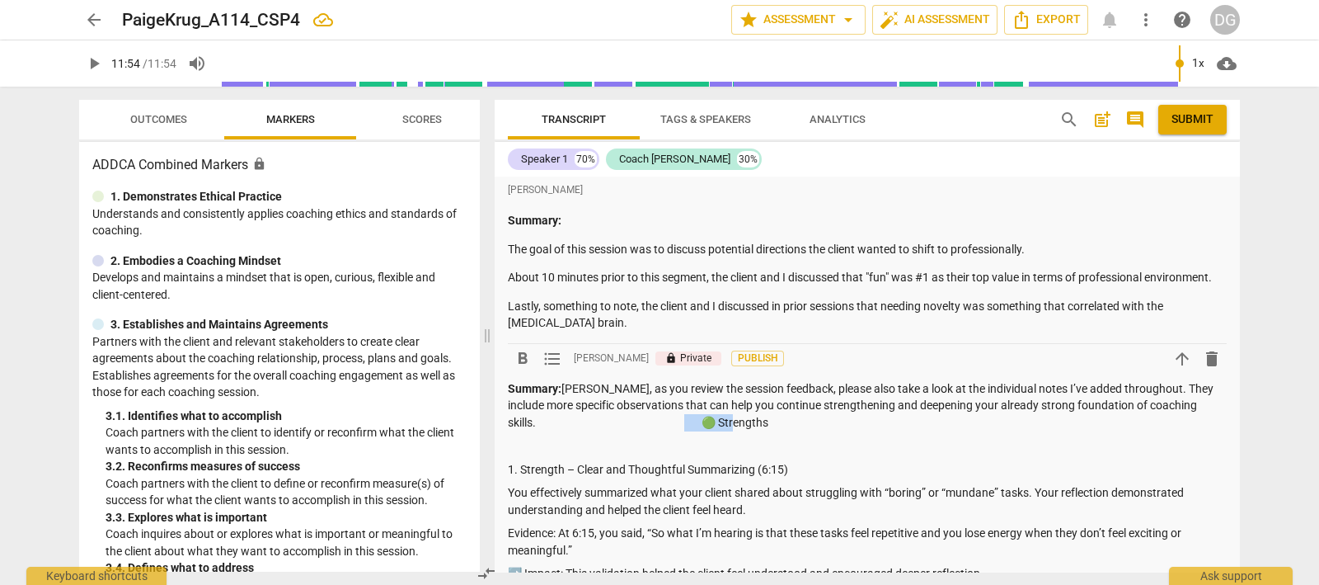
drag, startPoint x: 749, startPoint y: 420, endPoint x: 668, endPoint y: 423, distance: 80.9
click at [668, 423] on p "Summary: [PERSON_NAME], as you review the session feedback, please also take a …" at bounding box center [867, 405] width 719 height 51
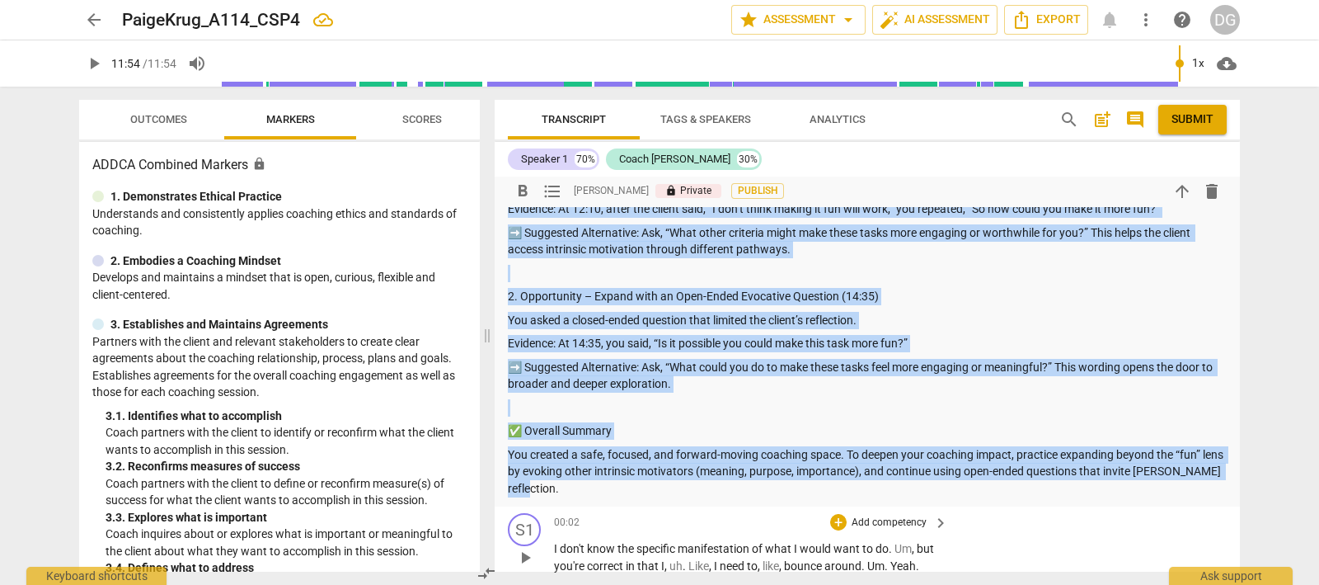
scroll to position [782, 0]
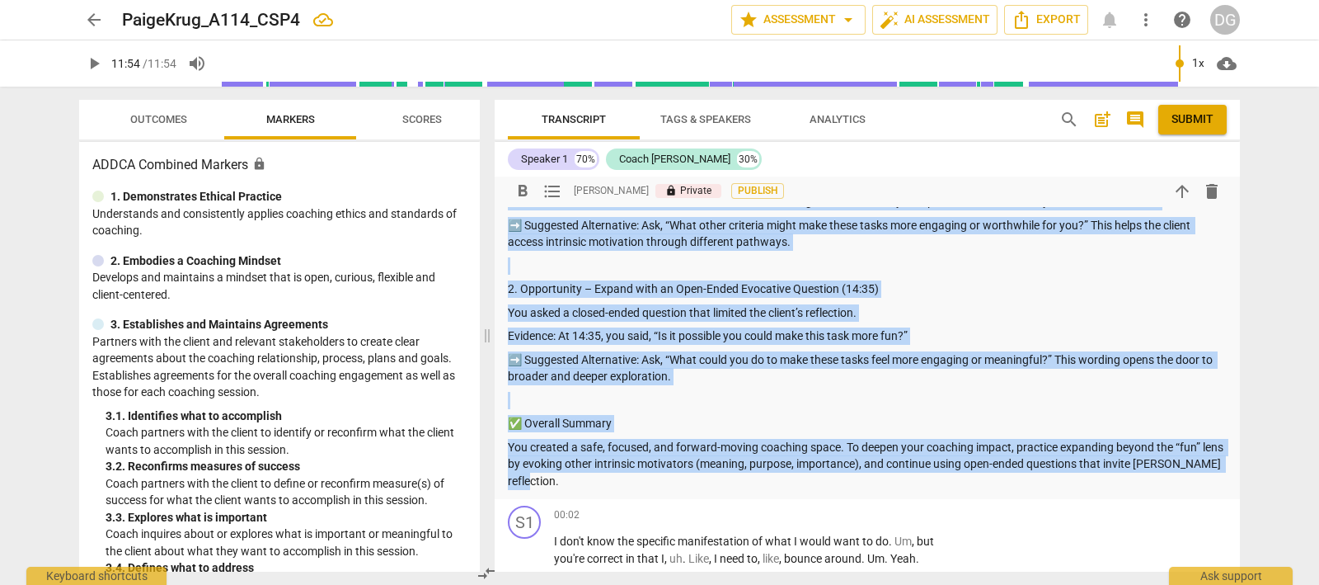
drag, startPoint x: 507, startPoint y: 386, endPoint x: 644, endPoint y: 486, distance: 169.4
click at [726, 539] on div "[PERSON_NAME] Summary: The goal of this session was to discuss potential direct…" at bounding box center [867, 373] width 745 height 395
copy div "Loremip: Dolor, si ame consec adi elitsed doeiusmo, tempor inci utla e dolo ma …"
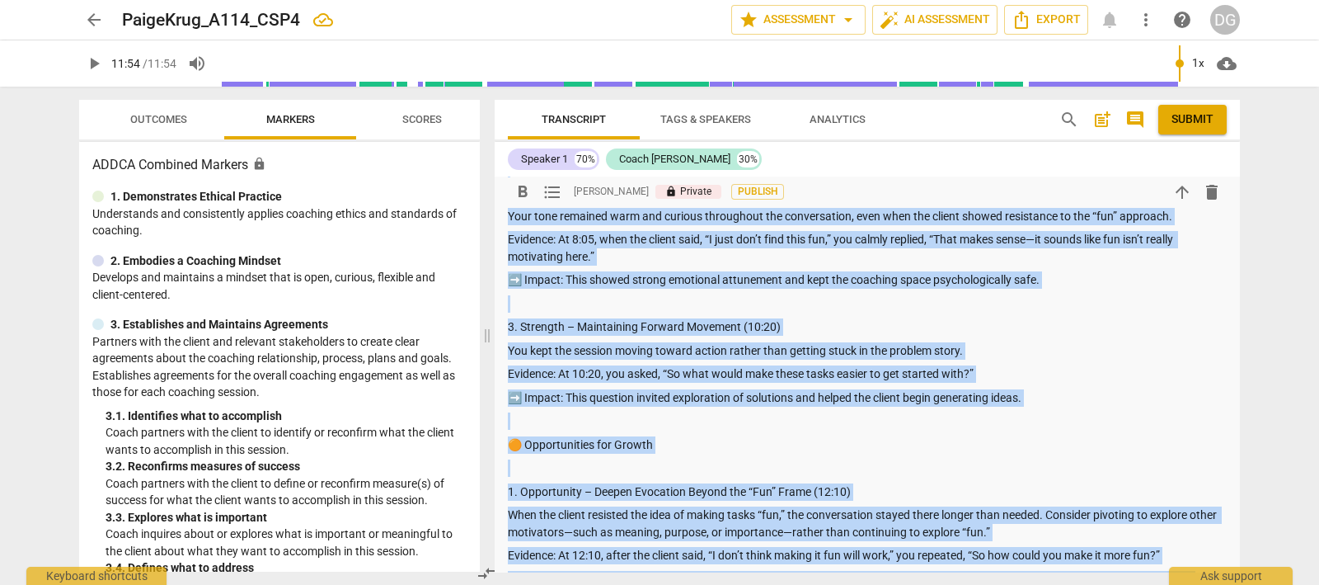
scroll to position [0, 0]
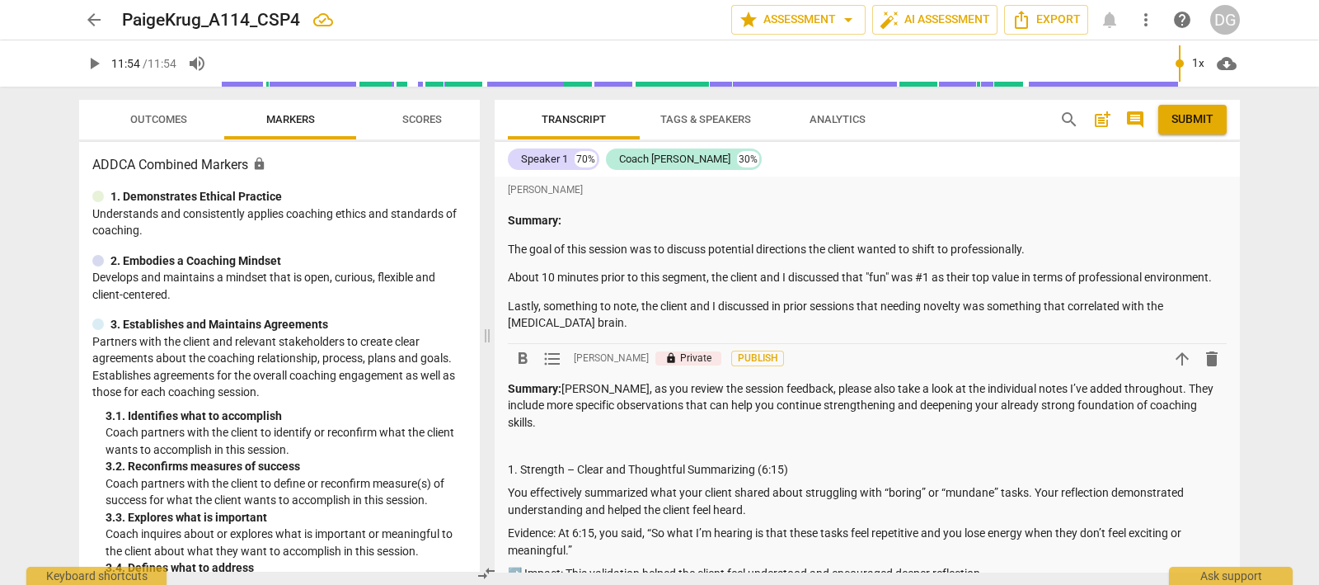
click at [944, 349] on div "format_bold format_list_bulleted [PERSON_NAME] lock Private Publish arrow_upwar…" at bounding box center [867, 359] width 719 height 30
click at [513, 446] on p at bounding box center [867, 445] width 719 height 17
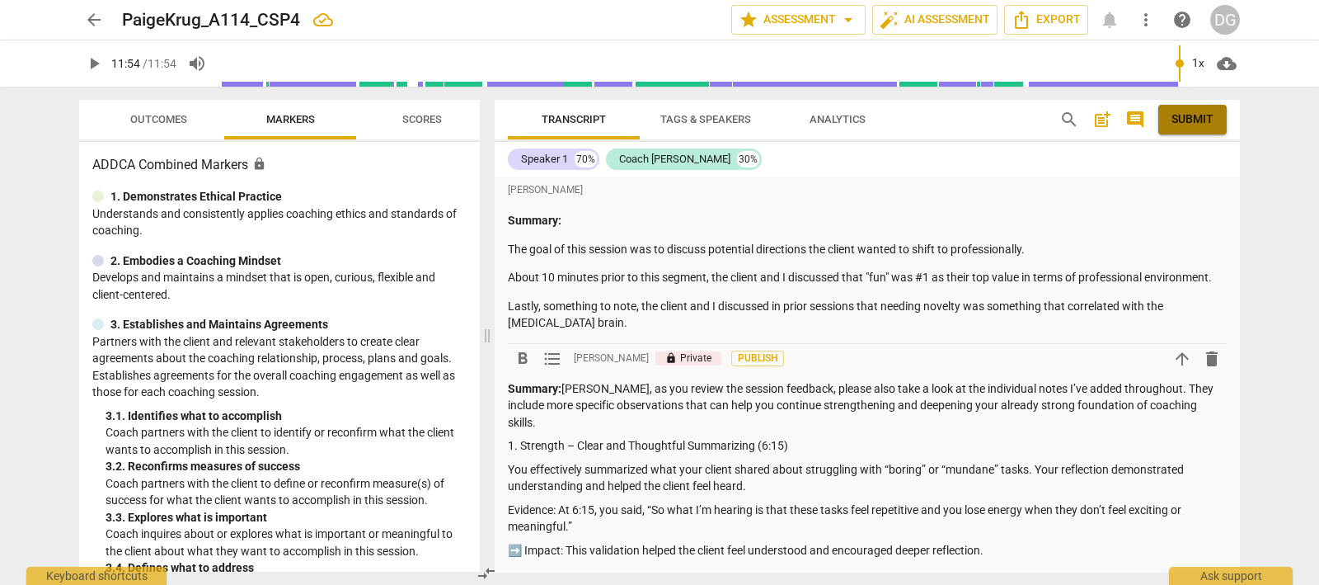
click at [1192, 116] on span "Submit" at bounding box center [1193, 119] width 42 height 16
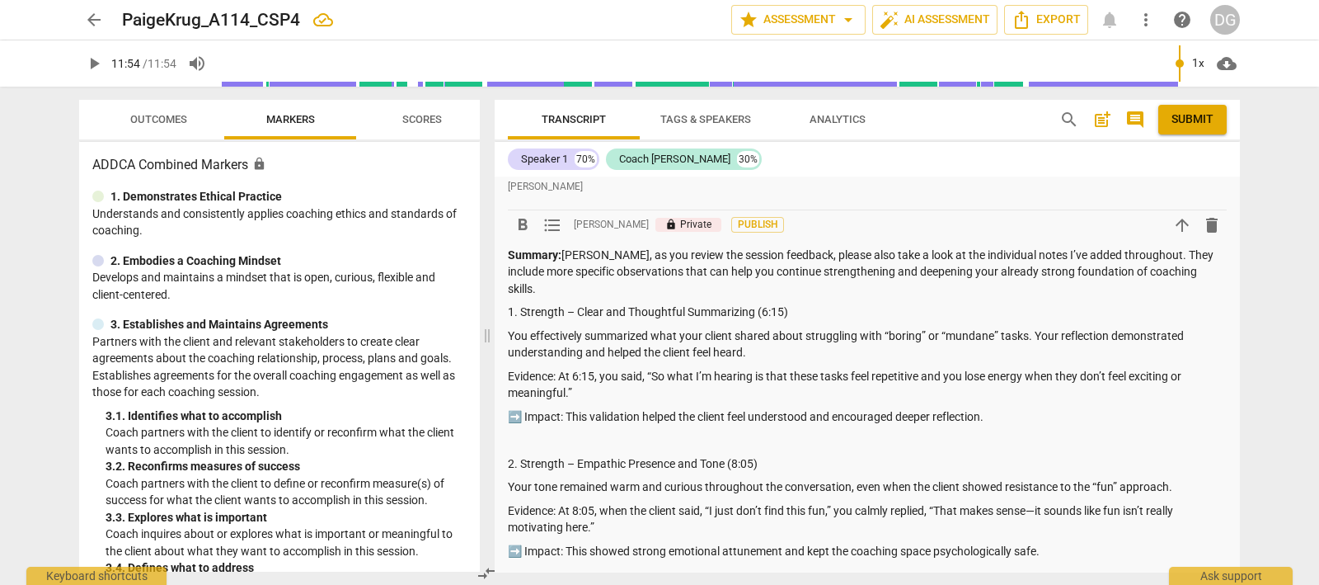
scroll to position [102, 0]
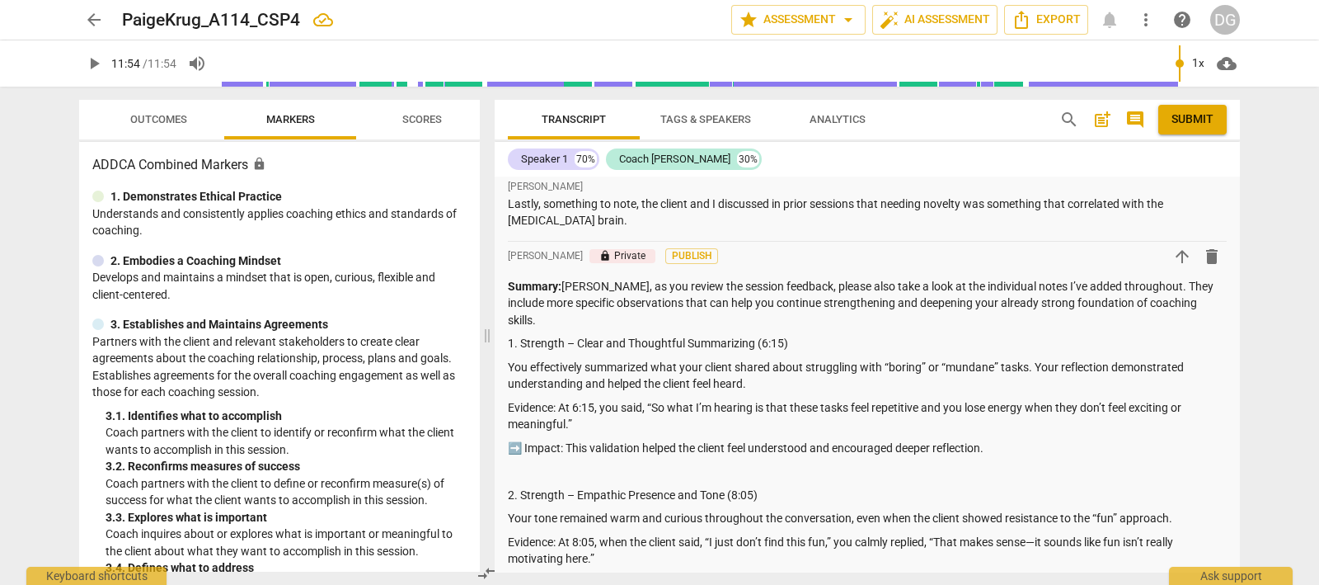
click at [1188, 111] on span "Submit" at bounding box center [1193, 119] width 42 height 16
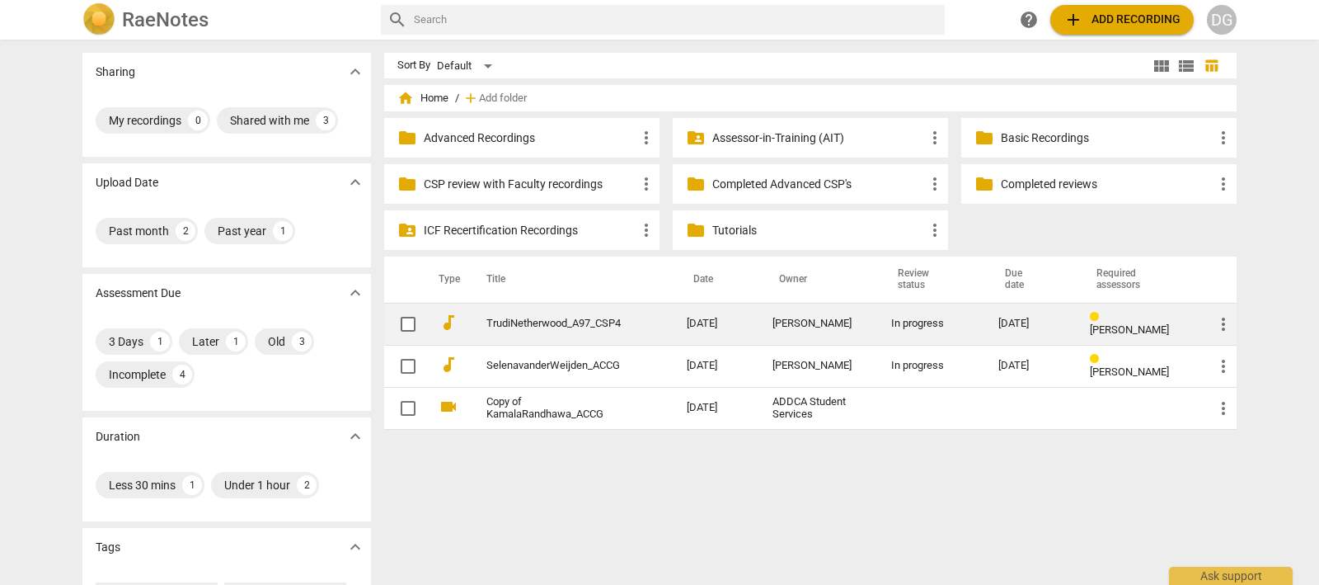
click at [528, 317] on link "TrudiNetherwood_A97_CSP4" at bounding box center [556, 323] width 141 height 12
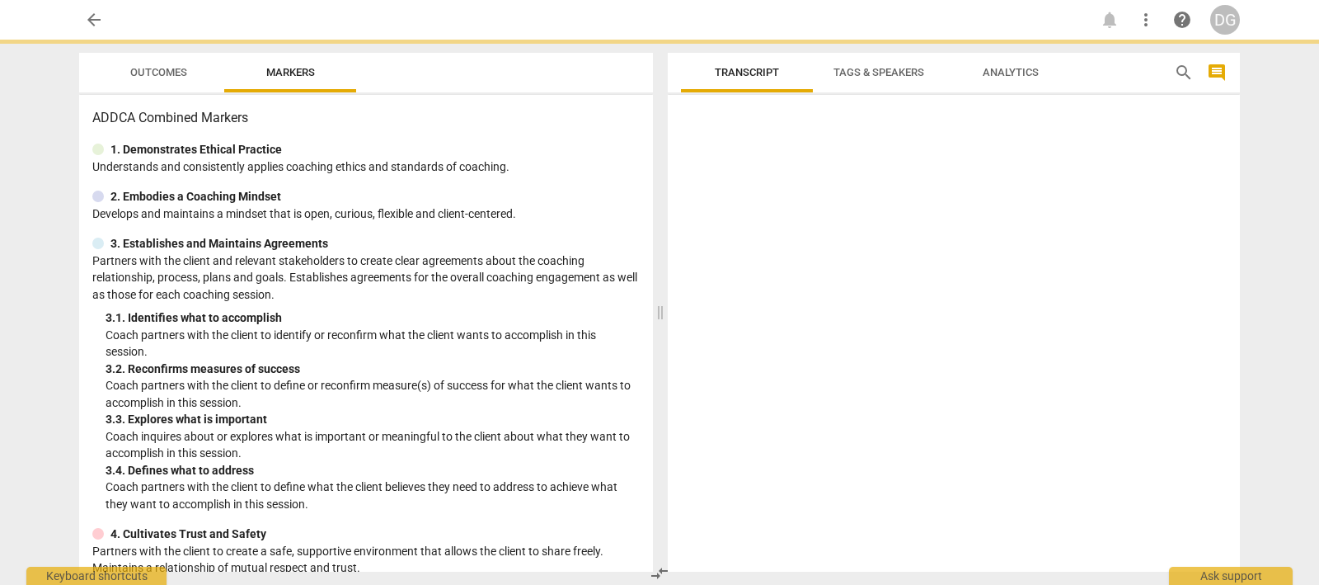
click at [528, 316] on div "3. 1. Identifies what to accomplish" at bounding box center [373, 317] width 534 height 17
